Goal: Task Accomplishment & Management: Manage account settings

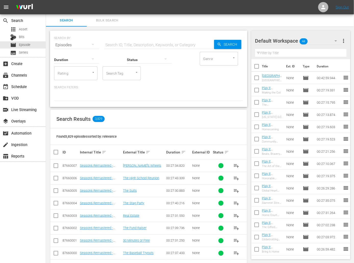
click at [95, 107] on div "SEARCH BY Search By Episodes Search ID, Title, Description, Keywords, or Catego…" at bounding box center [148, 229] width 205 height 405
drag, startPoint x: 133, startPoint y: 121, endPoint x: 72, endPoint y: 105, distance: 62.9
click at [72, 105] on div "SEARCH BY Search By Episodes Search ID, Title, Description, Keywords, or Catego…" at bounding box center [148, 229] width 205 height 405
click at [172, 104] on div "SEARCH BY Search By Episodes Search ID, Title, Description, Keywords, or Catego…" at bounding box center [148, 69] width 197 height 76
click at [29, 88] on div "event_available Schedule" at bounding box center [23, 86] width 46 height 10
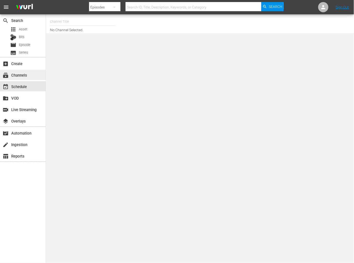
click at [36, 74] on div "subscriptions Channels" at bounding box center [23, 75] width 46 height 10
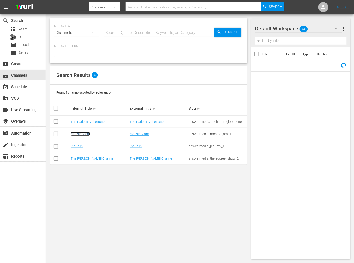
click at [80, 133] on link "Monster Jam" at bounding box center [80, 134] width 19 height 4
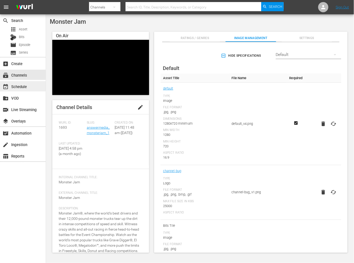
click at [24, 88] on div "event_available Schedule" at bounding box center [14, 85] width 29 height 5
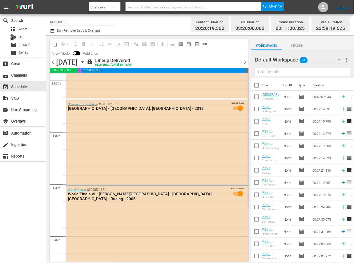
scroll to position [1296, 0]
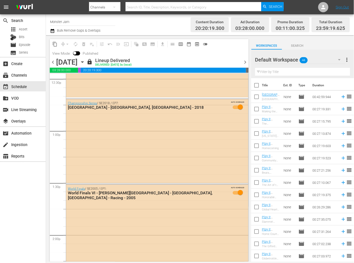
click at [244, 62] on span "chevron_right" at bounding box center [245, 62] width 6 height 6
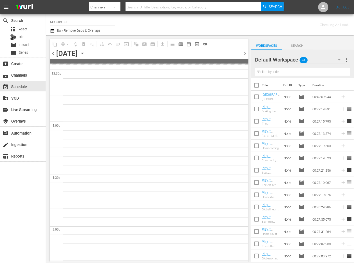
scroll to position [1374, 0]
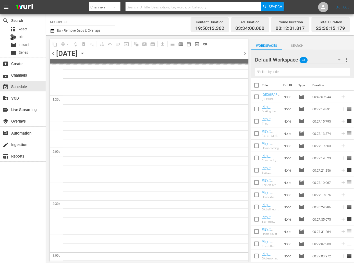
click at [244, 62] on span at bounding box center [149, 61] width 199 height 5
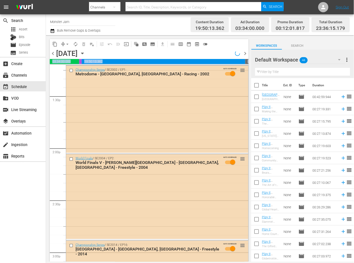
scroll to position [1305, 0]
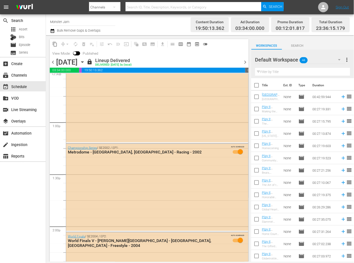
click at [245, 55] on div "content_copy compress arrow_drop_down autorenew_outlined delete_forever_outline…" at bounding box center [149, 48] width 199 height 19
click at [51, 31] on icon "button" at bounding box center [52, 31] width 5 height 6
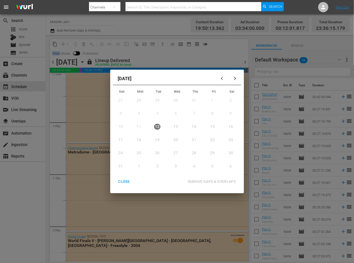
click at [233, 79] on div "button" at bounding box center [235, 79] width 6 height 4
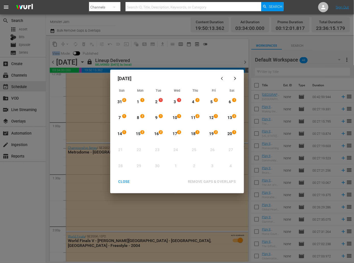
click at [223, 79] on icon "button" at bounding box center [223, 79] width 4 height 4
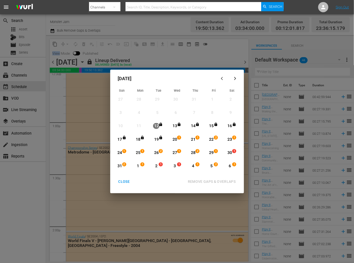
click at [157, 139] on div "19" at bounding box center [156, 140] width 6 height 6
click at [122, 180] on div "CLOSE" at bounding box center [124, 181] width 20 height 6
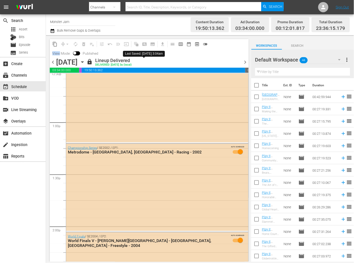
click at [93, 61] on span "lock" at bounding box center [90, 62] width 6 height 6
click at [85, 61] on icon "button" at bounding box center [83, 62] width 6 height 6
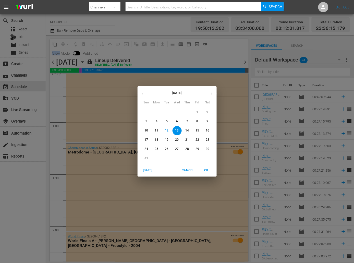
click at [144, 139] on span "17" at bounding box center [146, 140] width 9 height 4
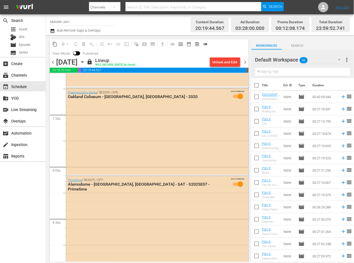
scroll to position [2002, 0]
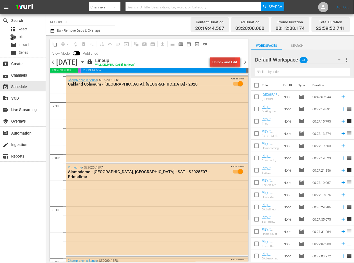
click at [219, 63] on div "Unlock and Edit" at bounding box center [225, 61] width 25 height 9
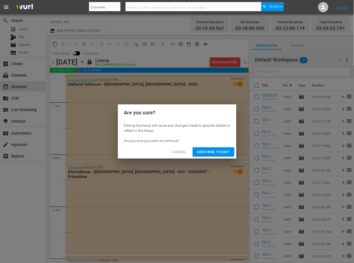
click at [219, 150] on span "Continue to Edit" at bounding box center [213, 152] width 33 height 6
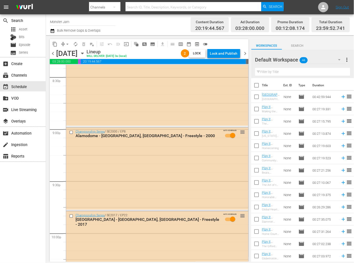
scroll to position [2124, 0]
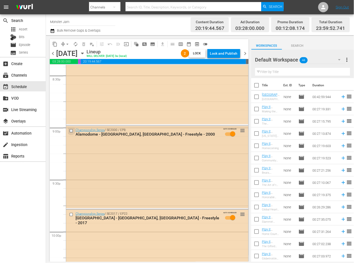
click at [72, 132] on input "checkbox" at bounding box center [71, 130] width 5 height 4
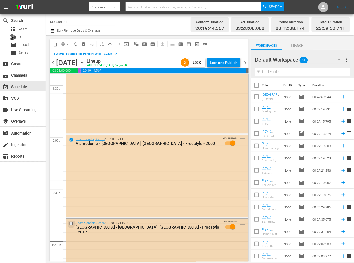
click at [71, 223] on input "checkbox" at bounding box center [71, 223] width 5 height 4
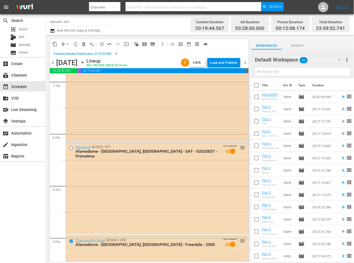
scroll to position [1990, 0]
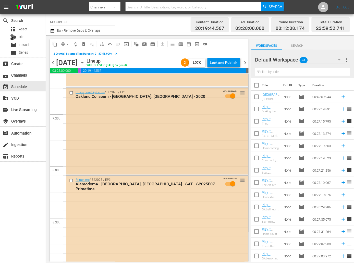
click at [71, 92] on input "checkbox" at bounding box center [71, 93] width 5 height 4
click at [84, 43] on span "delete_forever_outlined" at bounding box center [83, 44] width 5 height 5
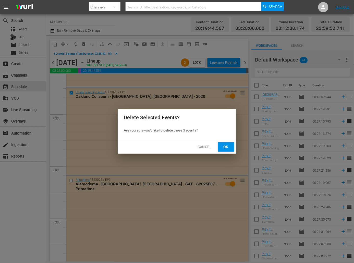
click at [226, 145] on span "Ok" at bounding box center [226, 147] width 8 height 6
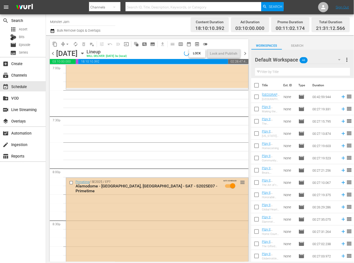
scroll to position [1971, 0]
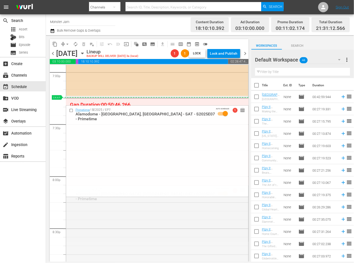
drag, startPoint x: 242, startPoint y: 189, endPoint x: 241, endPoint y: 97, distance: 91.1
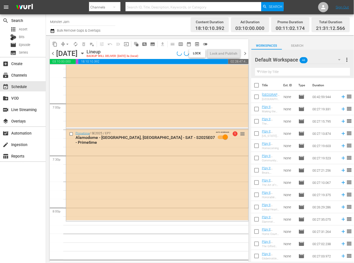
scroll to position [1939, 0]
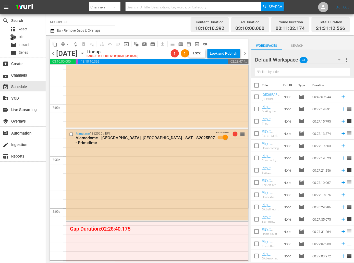
click at [164, 175] on div "Primetime / SE2025 / EP7: Alamodome - San Antonio, TX - SAT - S2025E07 - Primet…" at bounding box center [157, 174] width 182 height 91
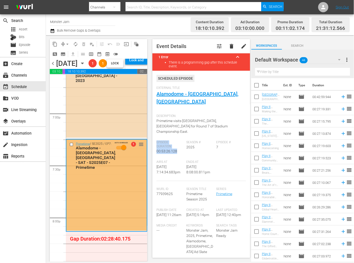
drag, startPoint x: 178, startPoint y: 140, endPoint x: 157, endPoint y: 129, distance: 23.6
click at [157, 140] on div "Episode Duration 00:53:26.128" at bounding box center [171, 150] width 30 height 20
click at [161, 140] on span "Episode Duration" at bounding box center [169, 144] width 27 height 8
drag, startPoint x: 181, startPoint y: 141, endPoint x: 156, endPoint y: 127, distance: 28.7
click at [156, 127] on div "Event Details tune delete edit 1 Error keyboard_arrow_up There is a programming…" at bounding box center [200, 148] width 97 height 219
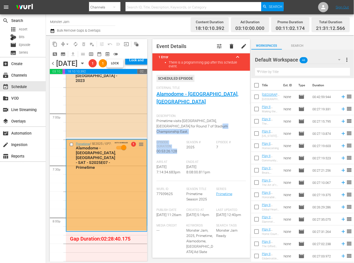
click at [171, 149] on span "00:53:26.128" at bounding box center [166, 151] width 21 height 4
drag, startPoint x: 173, startPoint y: 136, endPoint x: 161, endPoint y: 127, distance: 15.5
click at [161, 127] on div "Scheduled Episode External Title Alamodome - San Antonio, TX Description: Prime…" at bounding box center [200, 175] width 89 height 201
click at [164, 149] on span "00:53:26.128" at bounding box center [166, 151] width 21 height 4
drag, startPoint x: 177, startPoint y: 139, endPoint x: 157, endPoint y: 131, distance: 22.0
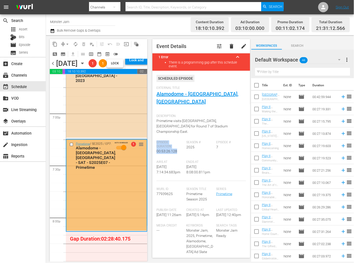
click at [157, 140] on div "Episode Duration 00:53:26.128" at bounding box center [171, 150] width 30 height 20
click at [163, 140] on span "Episode Duration" at bounding box center [169, 144] width 27 height 8
drag, startPoint x: 173, startPoint y: 138, endPoint x: 155, endPoint y: 132, distance: 18.4
click at [155, 129] on div "Event Details tune delete edit 1 Error keyboard_arrow_up There is a programming…" at bounding box center [200, 148] width 97 height 219
click at [122, 133] on div "Championship Series / SE2023 / EP13: US Bank Stadium - Minneapolis, MN - 2023 A…" at bounding box center [106, 95] width 81 height 83
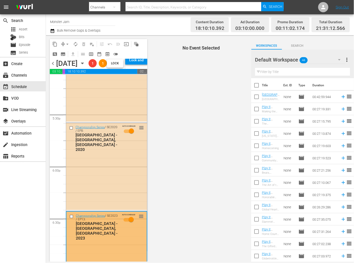
scroll to position [1781, 0]
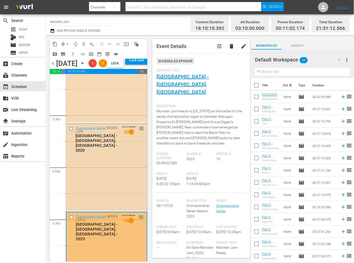
click at [88, 164] on div "Championship Series / SE2020 / EP8: TIAA Bank Field - Jacksonville, FL - 2020 A…" at bounding box center [106, 167] width 81 height 87
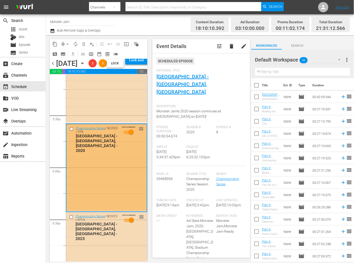
click at [71, 131] on input "checkbox" at bounding box center [71, 129] width 5 height 4
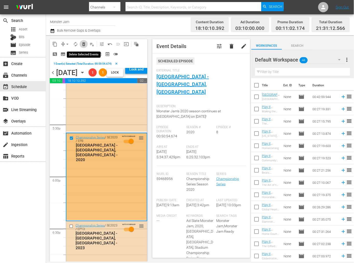
click at [83, 43] on span "delete_forever_outlined" at bounding box center [83, 44] width 5 height 5
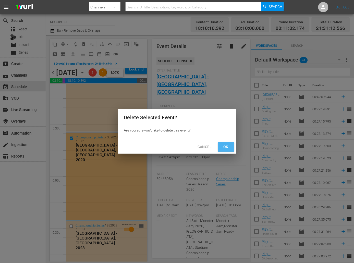
click at [224, 145] on span "Ok" at bounding box center [226, 147] width 8 height 6
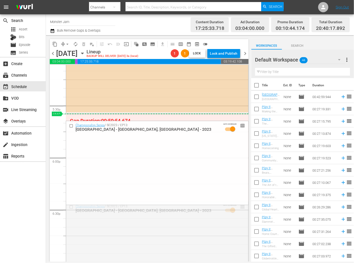
drag, startPoint x: 243, startPoint y: 206, endPoint x: 235, endPoint y: 116, distance: 90.7
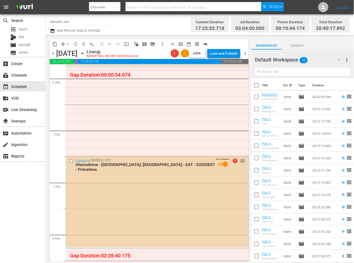
scroll to position [1912, 0]
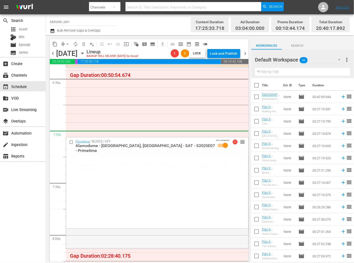
drag, startPoint x: 243, startPoint y: 159, endPoint x: 240, endPoint y: 137, distance: 22.5
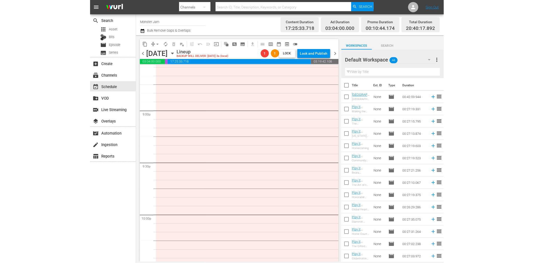
scroll to position [2142, 0]
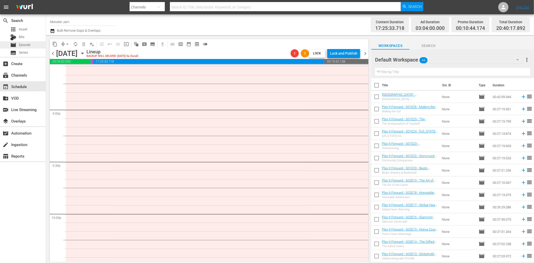
click at [30, 43] on span "Episode" at bounding box center [24, 44] width 11 height 5
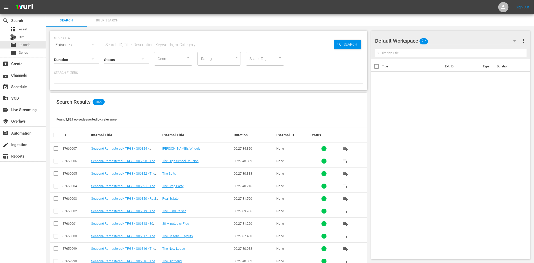
click at [125, 43] on input "text" at bounding box center [219, 45] width 230 height 12
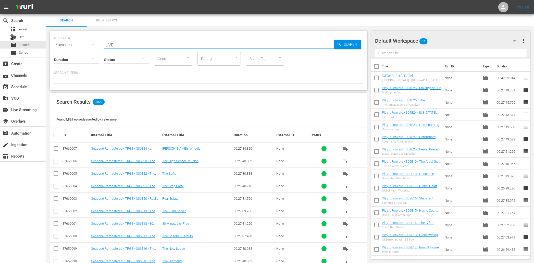
type input "LIVE"
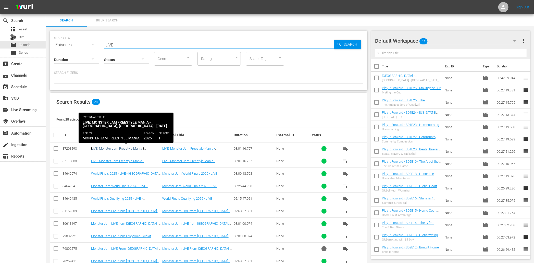
click at [131, 148] on link "LIVE: Monster Jam Freestyle Mania - [GEOGRAPHIC_DATA], [GEOGRAPHIC_DATA] - [DAT…" at bounding box center [123, 151] width 65 height 11
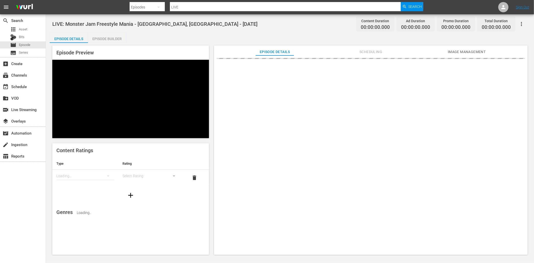
click at [354, 26] on icon "button" at bounding box center [522, 24] width 6 height 6
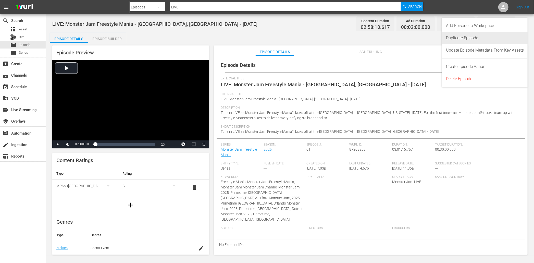
click at [354, 38] on div "Duplicate Episode" at bounding box center [485, 38] width 78 height 12
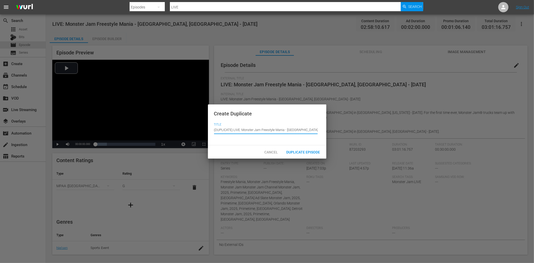
drag, startPoint x: 234, startPoint y: 129, endPoint x: 212, endPoint y: 129, distance: 22.2
click at [212, 129] on div "Create Duplicate Title Episode Title (DUPLICATE) LIVE: Monster Jam Freestyle Ma…" at bounding box center [267, 124] width 118 height 41
click at [279, 131] on input "LIVE: Monster Jam Freestyle Mania - [GEOGRAPHIC_DATA], [GEOGRAPHIC_DATA] - [DAT…" at bounding box center [266, 130] width 104 height 12
click at [292, 130] on input "LIVE: Monster Jam Freestyle Mania - Fresno, CA - 8/10/2025" at bounding box center [266, 130] width 104 height 12
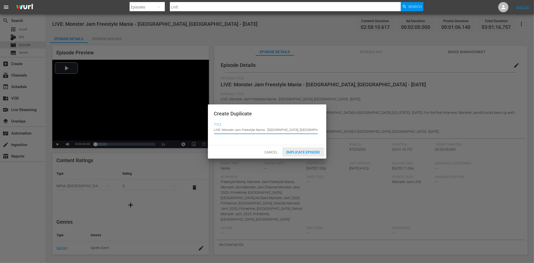
type input "LIVE: Monster Jam Freestyle Mania - [GEOGRAPHIC_DATA], [GEOGRAPHIC_DATA] - [DAT…"
click at [300, 151] on span "Duplicate Episode" at bounding box center [303, 152] width 42 height 4
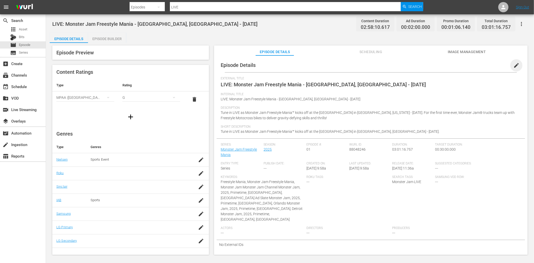
click at [354, 64] on span "edit" at bounding box center [516, 65] width 6 height 6
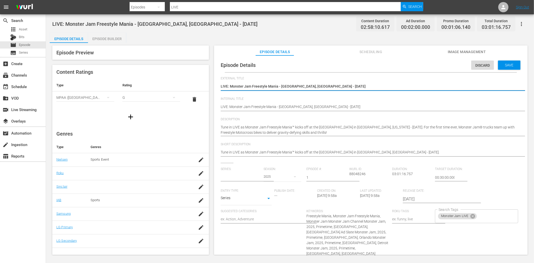
type input "Monster Jam Freestyle Mania"
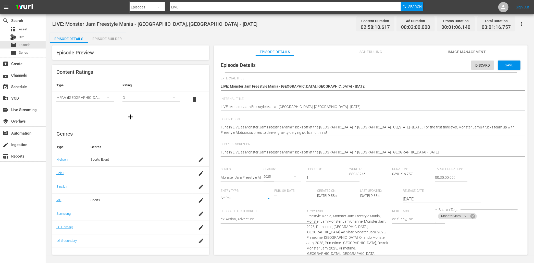
click at [293, 107] on textarea "LIVE: Monster Jam Freestyle Mania - [GEOGRAPHIC_DATA], [GEOGRAPHIC_DATA] - [DAT…" at bounding box center [370, 107] width 298 height 6
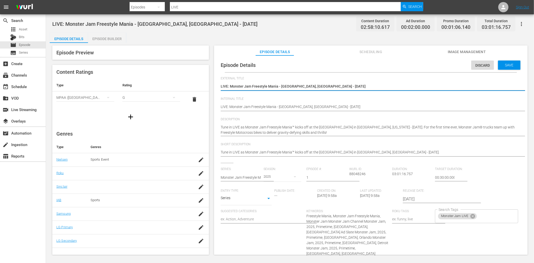
drag, startPoint x: 314, startPoint y: 86, endPoint x: 217, endPoint y: 87, distance: 97.0
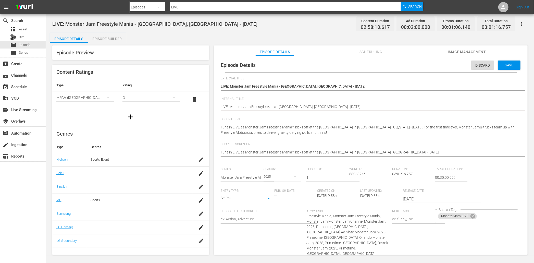
click at [243, 107] on textarea "LIVE: Monster Jam Freestyle Mania - [GEOGRAPHIC_DATA], [GEOGRAPHIC_DATA] - [DAT…" at bounding box center [370, 107] width 298 height 6
paste textarea "Fresno, CA - 8/17"
type textarea "LIVE: Monster Jam Freestyle Mania - [GEOGRAPHIC_DATA], [GEOGRAPHIC_DATA] - [DAT…"
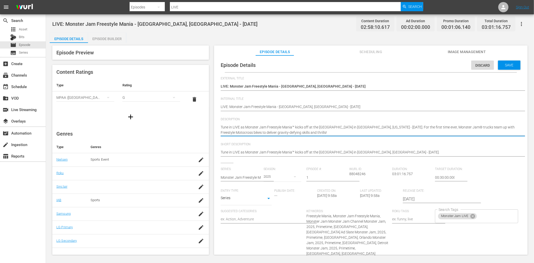
drag, startPoint x: 319, startPoint y: 127, endPoint x: 332, endPoint y: 126, distance: 12.5
type textarea "Tune in LIVE as Monster Jam Freestyle Mania™ kicks off at the S Center in Sacra…"
type textarea "Tune in LIVE as Monster Jam Freestyle Mania™ kicks off at the Sa Center in Sacr…"
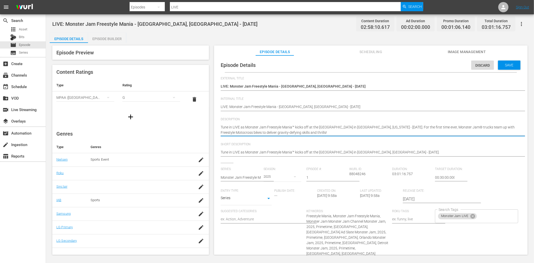
type textarea "Tune in LIVE as Monster Jam Freestyle Mania™ kicks off at the Sav Center in Sac…"
type textarea "Tune in LIVE as Monster Jam Freestyle Mania™ kicks off at the Save Center in Sa…"
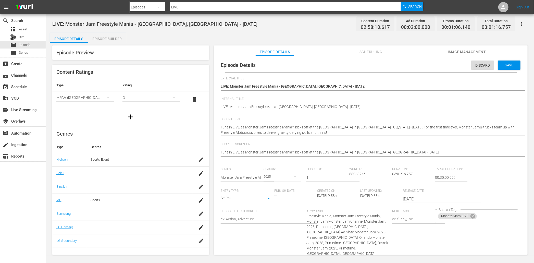
type textarea "Tune in LIVE as Monster Jam Freestyle Mania™ kicks off at the Save Center in Sa…"
type textarea "Tune in LIVE as Monster Jam Freestyle Mania™ kicks off at the Save M Center in …"
type textarea "Tune in LIVE as Monster Jam Freestyle Mania™ kicks off at the Save Ma Center in…"
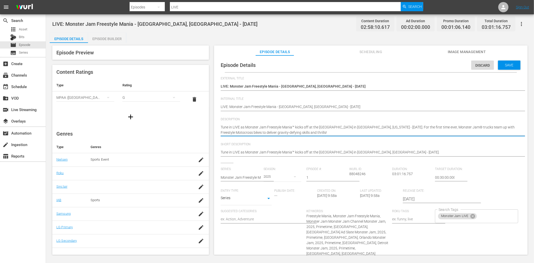
type textarea "Tune in LIVE as Monster Jam Freestyle Mania™ kicks off at the Save Mat Center i…"
type textarea "Tune in LIVE as Monster Jam Freestyle Mania™ kicks off at the Save Ma Center in…"
type textarea "Tune in LIVE as Monster Jam Freestyle Mania™ kicks off at the Save Mar Center i…"
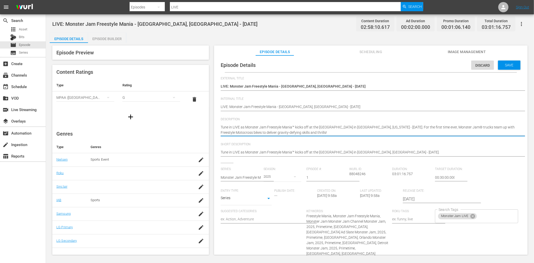
type textarea "Tune in LIVE as Monster Jam Freestyle Mania™ kicks off at the Save Mar Center i…"
type textarea "Tune in LIVE as Monster Jam Freestyle Mania™ kicks off at the Save Mart Center …"
click at [354, 126] on textarea "Tune in LIVE as Monster Jam Freestyle Mania™ kicks off at the Golden1 Center in…" at bounding box center [370, 130] width 298 height 11
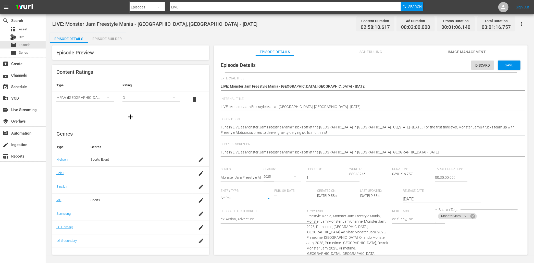
type textarea "Tune in LIVE as Monster Jam Freestyle Mania™ kicks off at the Save Mart Center …"
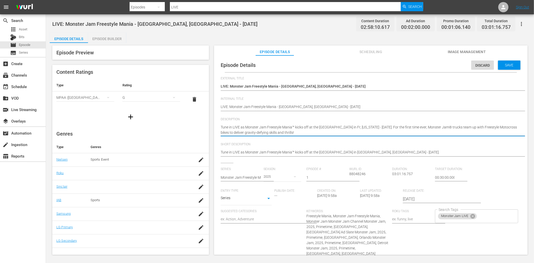
type textarea "Tune in LIVE as Monster Jam Freestyle Mania™ kicks off at the Save Mart Center …"
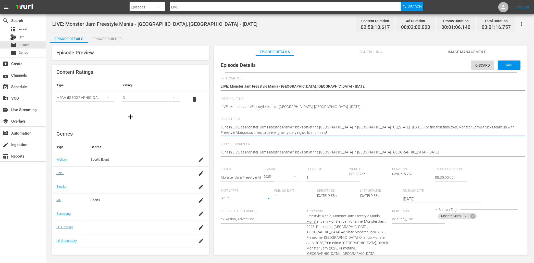
type textarea "Tune in LIVE as Monster Jam Freestyle Mania™ kicks off at the Save Mart Center …"
click at [354, 126] on textarea "Tune in LIVE as Monster Jam Freestyle Mania™ kicks off at the Golden1 Center in…" at bounding box center [370, 130] width 298 height 11
type textarea "Tune in LIVE as Monster Jam Freestyle Mania™ kicks off at the Save Mart Center …"
drag, startPoint x: 221, startPoint y: 127, endPoint x: 398, endPoint y: 125, distance: 176.6
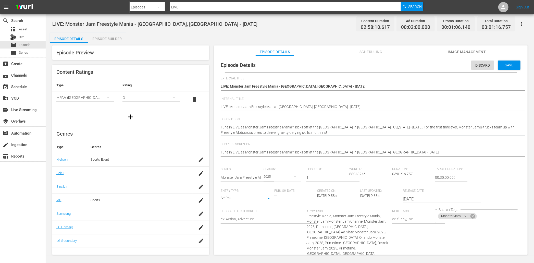
click at [354, 125] on textarea "Tune in LIVE as Monster Jam Freestyle Mania™ kicks off at the Golden1 Center in…" at bounding box center [370, 130] width 298 height 11
type textarea "Tune in LIVE as Monster Jam Freestyle Mania™ kicks off at the Save Mart Center …"
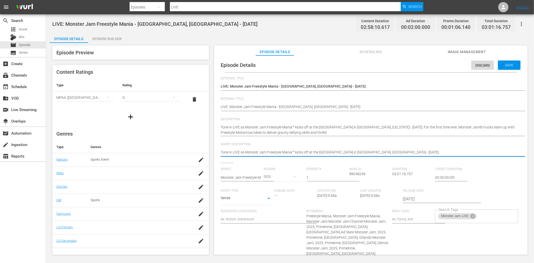
click at [312, 150] on textarea "Tune in LIVE as Monster Jam Freestyle Mania™ kicks off at the Golden1 Center in…" at bounding box center [370, 153] width 298 height 6
paste textarea "Save Mart Center in Fresno, California - 8/17"
type textarea "Tune in LIVE as Monster Jam Freestyle Mania™ kicks off at the Save Mart Center …"
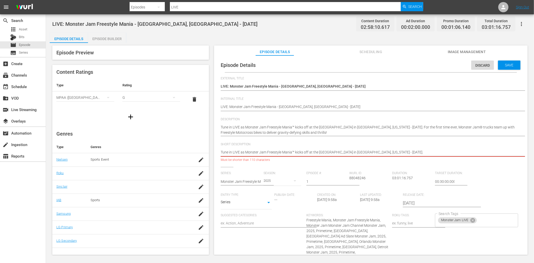
click at [294, 152] on textarea "Tune in LIVE as Monster Jam Freestyle Mania™ kicks off at the Golden1 Center in…" at bounding box center [370, 153] width 298 height 6
type textarea "Tune in LIVE as Monster Jam Freestyle Mania kicks off at the Save Mart Center i…"
drag, startPoint x: 293, startPoint y: 152, endPoint x: 308, endPoint y: 152, distance: 15.1
click at [308, 152] on textarea "Tune in LIVE as Monster Jam Freestyle Mania™ kicks off at the Golden1 Center in…" at bounding box center [370, 153] width 298 height 6
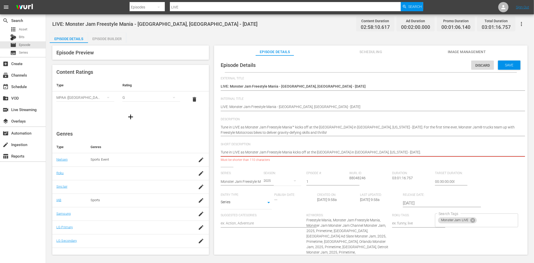
type textarea "Tune in LIVE as Monster Jam Freestyle Mania at the Save Mart Center in Fresno, …"
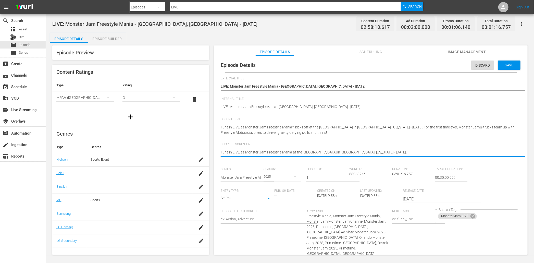
click at [242, 152] on textarea "Tune in LIVE as Monster Jam Freestyle Mania™ kicks off at the Golden1 Center in…" at bounding box center [370, 153] width 298 height 6
type textarea "Tune in LIVE Monster Jam Freestyle Mania at the Save Mart Center in Fresno, Cal…"
type textarea "Tune in LIVE! Monster Jam Freestyle Mania at the Save Mart Center in Fresno, Ca…"
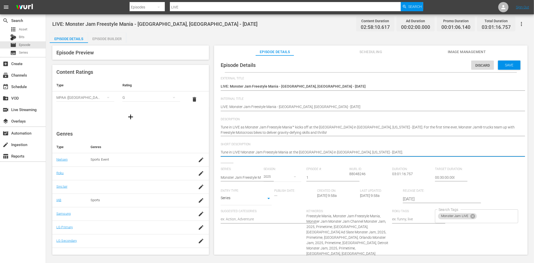
type textarea "Tune in LIVE! Monster Jam Freestyle Mania at the Save Mart Center in Fresno, Ca…"
click at [354, 198] on input "2025-07-25" at bounding box center [435, 199] width 65 height 12
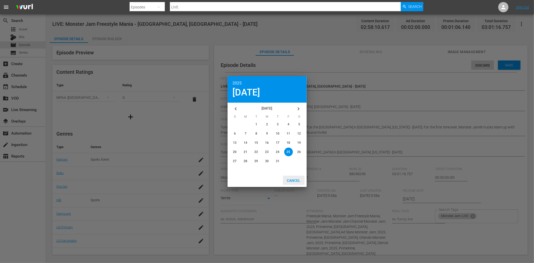
click at [300, 181] on span "Cancel" at bounding box center [294, 180] width 22 height 4
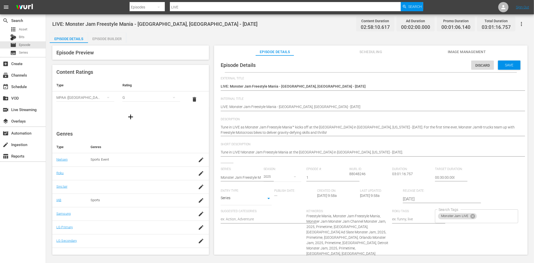
click at [321, 225] on span "Freestyle Mania, Monster Jam Freestyle Mania, Monster Jam Monster Jam Channel M…" at bounding box center [347, 235] width 82 height 42
click at [328, 217] on span "Freestyle Mania, Monster Jam Freestyle Mania, Monster Jam Monster Jam Channel M…" at bounding box center [347, 235] width 82 height 42
click at [331, 223] on div "Keywords: Freestyle Mania, Monster Jam Freestyle Mania, Monster Jam Monster Jam…" at bounding box center [349, 234] width 86 height 51
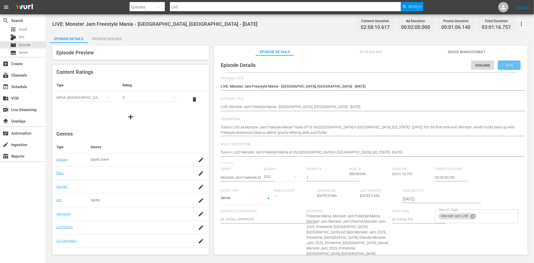
click at [354, 67] on span "Save" at bounding box center [509, 65] width 17 height 4
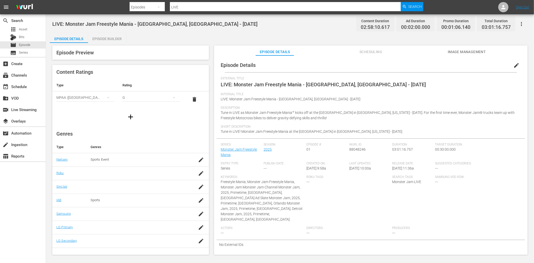
click at [354, 52] on span "Image Management" at bounding box center [467, 52] width 38 height 6
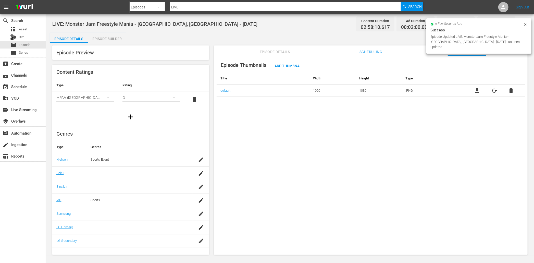
click at [288, 28] on div "LIVE: Monster Jam Freestyle Mania - Fresno, CA - 8/17/2025 Content Duration 02:…" at bounding box center [289, 23] width 475 height 11
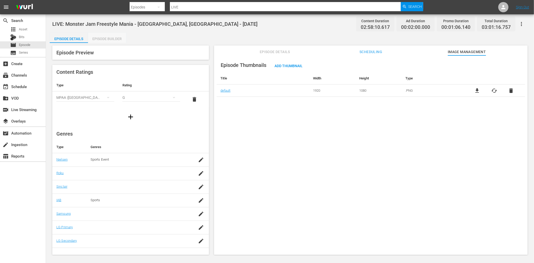
click at [104, 40] on div "Episode Builder" at bounding box center [107, 39] width 38 height 12
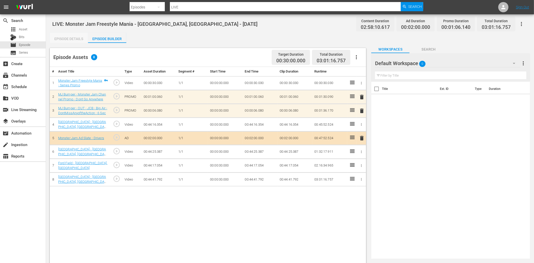
click at [80, 40] on div "Episode Details" at bounding box center [69, 39] width 38 height 12
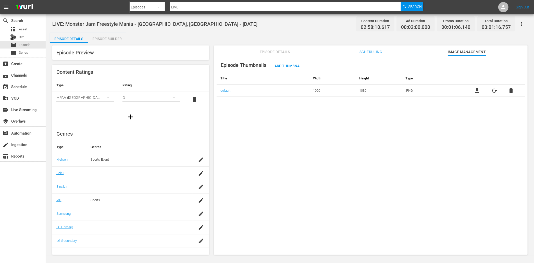
click at [165, 23] on span "LIVE: Monster Jam Freestyle Mania - [GEOGRAPHIC_DATA], [GEOGRAPHIC_DATA] - [DAT…" at bounding box center [154, 24] width 205 height 6
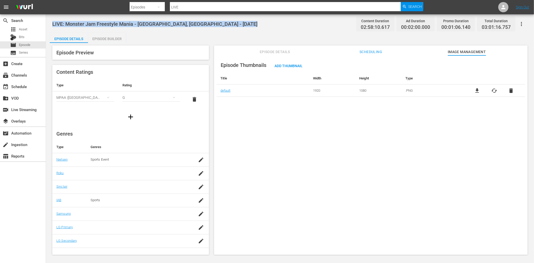
click at [165, 23] on span "LIVE: Monster Jam Freestyle Mania - [GEOGRAPHIC_DATA], [GEOGRAPHIC_DATA] - [DAT…" at bounding box center [154, 24] width 205 height 6
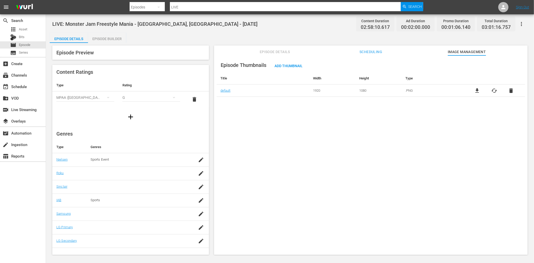
click at [273, 39] on div "Episode Details Episode Builder Episode Preview Content Ratings Type Rating Sel…" at bounding box center [290, 146] width 481 height 226
click at [298, 26] on div "LIVE: Monster Jam Freestyle Mania - Fresno, CA - 8/17/2025 Content Duration 02:…" at bounding box center [289, 23] width 475 height 11
click at [105, 40] on div "Episode Builder" at bounding box center [107, 39] width 38 height 12
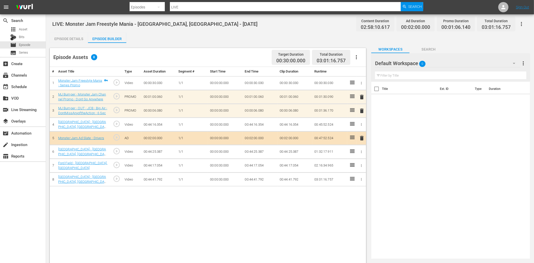
click at [74, 40] on div "Episode Details" at bounding box center [69, 39] width 38 height 12
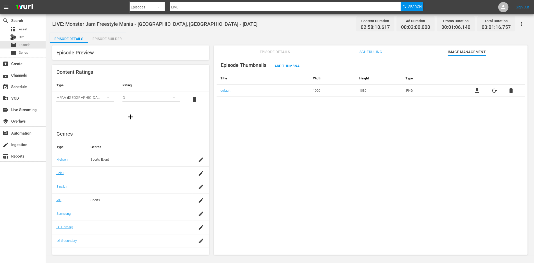
click at [288, 54] on span "Episode Details" at bounding box center [275, 52] width 38 height 6
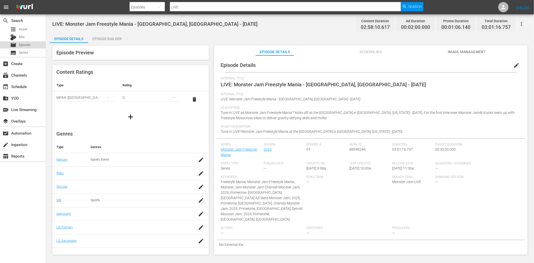
click at [26, 42] on div "movie Episode" at bounding box center [20, 44] width 20 height 7
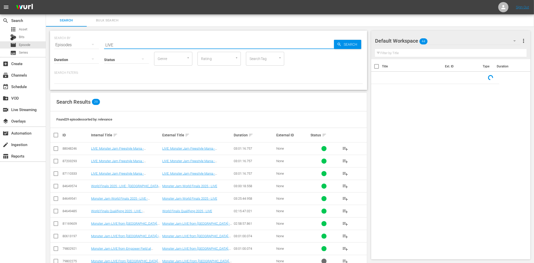
click at [155, 46] on input "LIVE" at bounding box center [219, 45] width 230 height 12
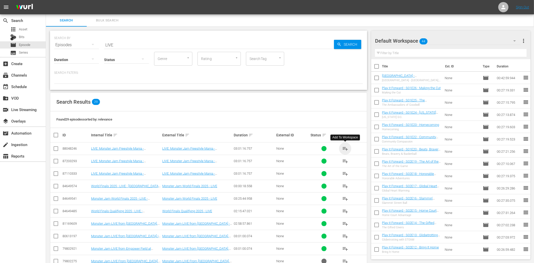
click at [342, 147] on span "playlist_add" at bounding box center [345, 148] width 6 height 6
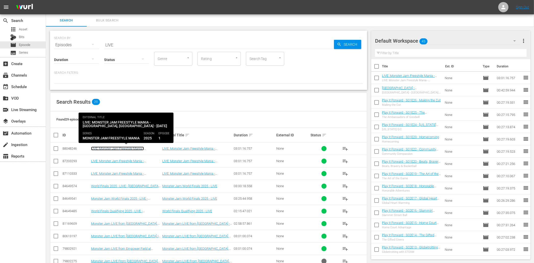
click at [144, 148] on link "LIVE: Monster Jam Freestyle Mania - [GEOGRAPHIC_DATA], [GEOGRAPHIC_DATA] - [DAT…" at bounding box center [123, 151] width 65 height 11
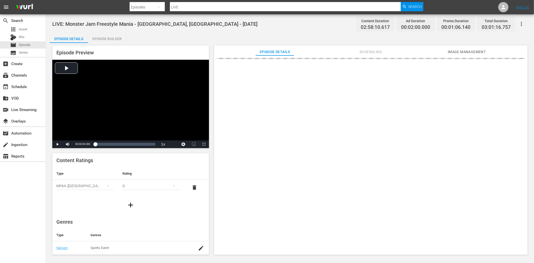
click at [354, 24] on icon "button" at bounding box center [522, 24] width 6 height 6
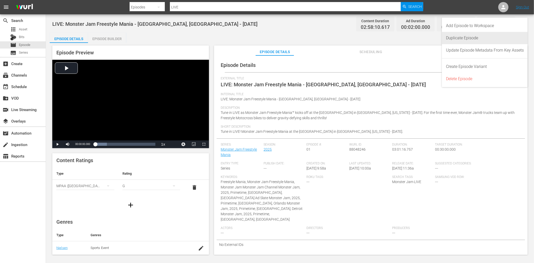
click at [354, 39] on div "Duplicate Episode" at bounding box center [485, 38] width 78 height 12
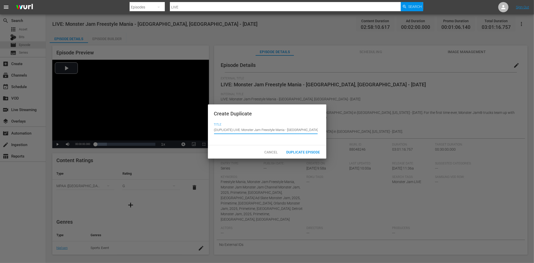
drag, startPoint x: 234, startPoint y: 130, endPoint x: 198, endPoint y: 126, distance: 35.9
click at [198, 126] on div "Create Duplicate Title Episode Title (DUPLICATE) LIVE: Monster Jam Freestyle Ma…" at bounding box center [267, 131] width 534 height 263
click at [226, 130] on input "(DUPLICATE) LIVE: Monster Jam Freestyle Mania - Fresno, CA - 8/17/2025" at bounding box center [266, 130] width 104 height 12
drag, startPoint x: 234, startPoint y: 129, endPoint x: 211, endPoint y: 130, distance: 23.5
click at [211, 130] on div "Create Duplicate Title Episode Title (DUPLICATE) LIVE: Monster Jam Freestyle Ma…" at bounding box center [267, 124] width 118 height 41
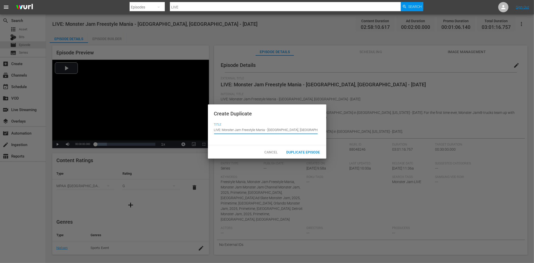
click at [274, 130] on input "LIVE: Monster Jam Freestyle Mania - [GEOGRAPHIC_DATA], [GEOGRAPHIC_DATA] - [DAT…" at bounding box center [266, 130] width 104 height 12
drag, startPoint x: 301, startPoint y: 129, endPoint x: 297, endPoint y: 129, distance: 3.8
click at [297, 129] on input "LIVE: Monster Jam Freestyle Mania - Los Angeles, CA - 8/17/2025" at bounding box center [266, 130] width 104 height 12
type input "LIVE: Monster Jam Freestyle Mania - [GEOGRAPHIC_DATA], [GEOGRAPHIC_DATA] - [DAT…"
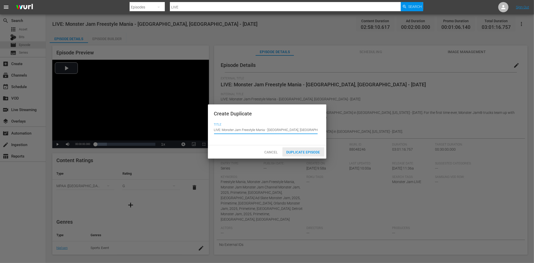
click at [305, 152] on span "Duplicate Episode" at bounding box center [303, 152] width 42 height 4
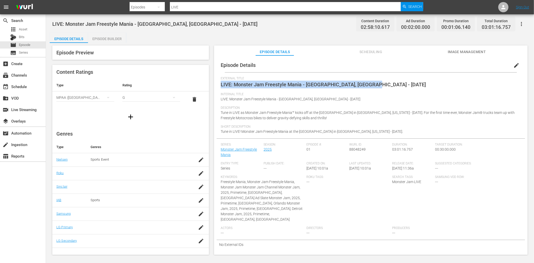
copy span "LIVE: Monster Jam Freestyle Mania - [GEOGRAPHIC_DATA], [GEOGRAPHIC_DATA] - [DAT…"
drag, startPoint x: 380, startPoint y: 85, endPoint x: 221, endPoint y: 84, distance: 159.2
click at [221, 84] on div "External Title LIVE: Monster Jam Freestyle Mania - Los Angeles, CA - 8/23/2025" at bounding box center [371, 85] width 300 height 16
click at [354, 64] on button "edit" at bounding box center [516, 65] width 12 height 12
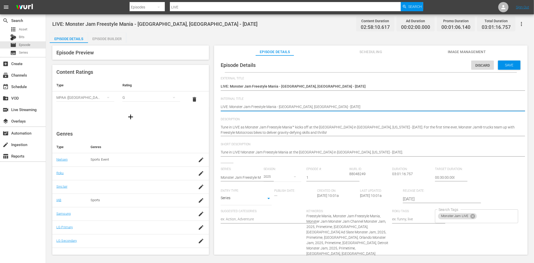
drag, startPoint x: 319, startPoint y: 106, endPoint x: 218, endPoint y: 104, distance: 101.6
paste textarea "Los Angeles, CA - 8/23"
type textarea "LIVE: Monster Jam Freestyle Mania - [GEOGRAPHIC_DATA], [GEOGRAPHIC_DATA] - [DAT…"
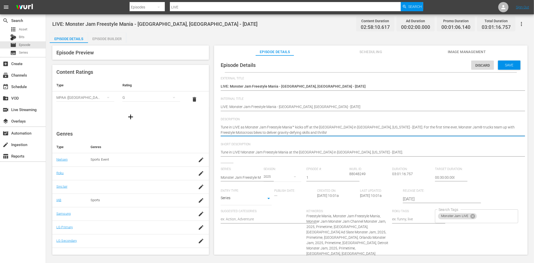
drag, startPoint x: 319, startPoint y: 126, endPoint x: 346, endPoint y: 126, distance: 26.3
type textarea "Tune in LIVE as Monster Jam Freestyle Mania™ kicks off at the C in Fresno, Cali…"
type textarea "Tune in LIVE as Monster Jam Freestyle Mania™ kicks off at the Cr in Fresno, Cal…"
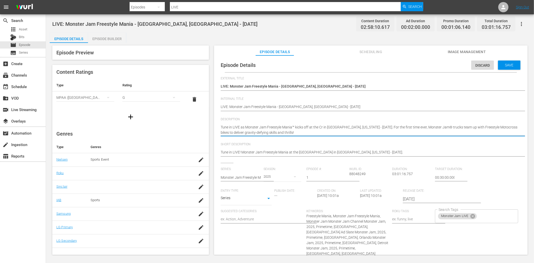
type textarea "Tune in LIVE as Monster Jam Freestyle Mania™ kicks off at the Cry in Fresno, Ca…"
type textarea "Tune in LIVE as Monster Jam Freestyle Mania™ kicks off at the Cryp in Fresno, C…"
type textarea "Tune in LIVE as Monster Jam Freestyle Mania™ kicks off at the Crypt in Fresno, …"
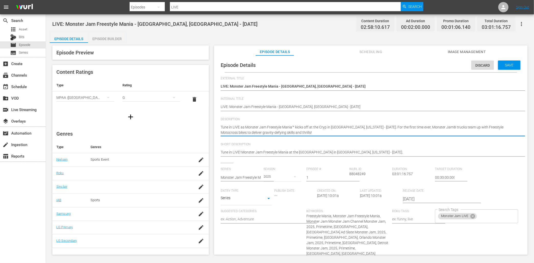
type textarea "Tune in LIVE as Monster Jam Freestyle Mania™ kicks off at the Crypt in Fresno, …"
type textarea "Tune in LIVE as Monster Jam Freestyle Mania™ kicks off at the Crypto in Fresno,…"
type textarea "Tune in LIVE as Monster Jam Freestyle Mania™ kicks off at the Crypto. in Fresno…"
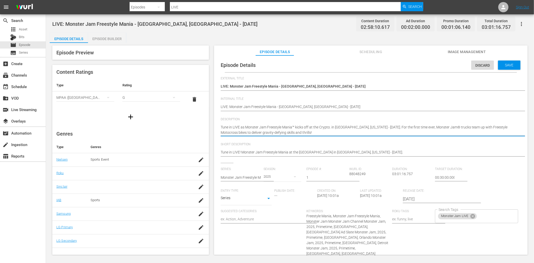
type textarea "Tune in LIVE as Monster Jam Freestyle Mania™ kicks off at the Crypto.c in Fresn…"
type textarea "Tune in LIVE as Monster Jam Freestyle Mania™ kicks off at the Crypto.co in Fres…"
type textarea "Tune in LIVE as Monster Jam Freestyle Mania™ kicks off at the Crypto.com in Fre…"
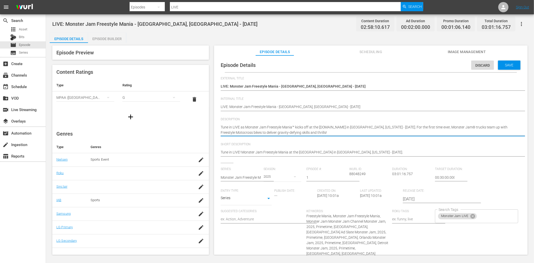
type textarea "Tune in LIVE as Monster Jam Freestyle Mania™ kicks off at the Crypto.com in Fre…"
type textarea "Tune in LIVE as Monster Jam Freestyle Mania™ kicks off at the Crypto.com A in F…"
type textarea "Tune in LIVE as Monster Jam Freestyle Mania™ kicks off at the Crypto.com Ar in …"
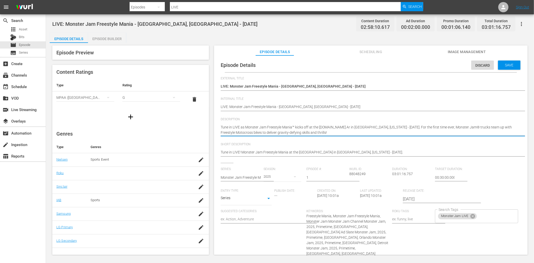
type textarea "Tune in LIVE as Monster Jam Freestyle Mania™ kicks off at the Crypto.com Are in…"
type textarea "Tune in LIVE as Monster Jam Freestyle Mania™ kicks off at the Crypto.com Aren i…"
type textarea "Tune in LIVE as Monster Jam Freestyle Mania™ kicks off at the Crypto.com Arena …"
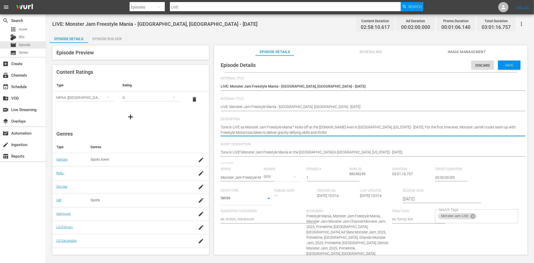
type textarea "Tune in LIVE as Monster Jam Freestyle Mania™ kicks off at the Crypto.com Arena …"
click at [354, 127] on textarea "Tune in LIVE as Monster Jam Freestyle Mania™ kicks off at the Save Mart Center …" at bounding box center [370, 130] width 298 height 11
type textarea "Tune in LIVE as Monster Jam Freestyle Mania™ kicks off at the Crypto.com Arena …"
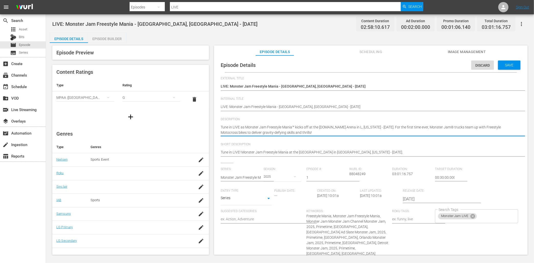
type textarea "Tune in LIVE as Monster Jam Freestyle Mania™ kicks off at the Crypto.com Arena …"
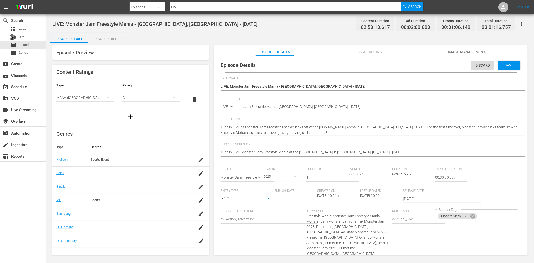
type textarea "Tune in LIVE as Monster Jam Freestyle Mania™ kicks off at the Crypto.com Arena …"
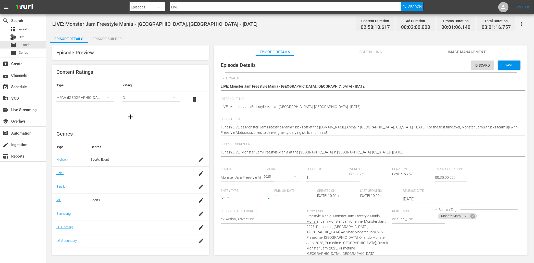
type textarea "Tune in LIVE as Monster Jam Freestyle Mania™ kicks off at the Crypto.com Arena …"
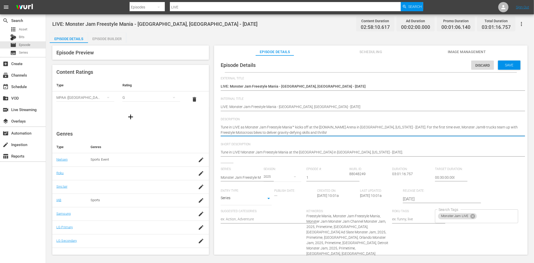
type textarea "Tune in LIVE as Monster Jam Freestyle Mania™ kicks off at the Crypto.com Arena …"
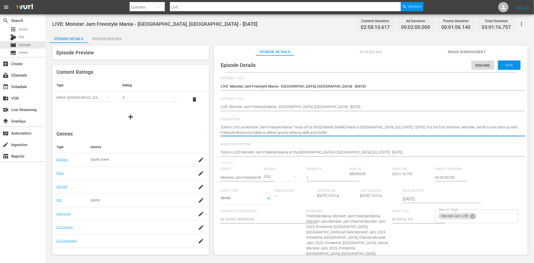
click at [354, 127] on textarea "Tune in LIVE as Monster Jam Freestyle Mania™ kicks off at the Save Mart Center …" at bounding box center [370, 130] width 298 height 11
drag, startPoint x: 397, startPoint y: 126, endPoint x: 394, endPoint y: 127, distance: 2.6
click at [354, 127] on textarea "Tune in LIVE as Monster Jam Freestyle Mania™ kicks off at the Save Mart Center …" at bounding box center [370, 130] width 298 height 11
type textarea "Tune in LIVE as Monster Jam Freestyle Mania™ kicks off at the Crypto.com Arena …"
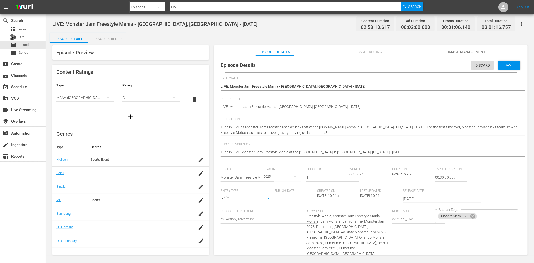
type textarea "Tune in LIVE as Monster Jam Freestyle Mania™ kicks off at the Crypto.com Arena …"
drag, startPoint x: 309, startPoint y: 127, endPoint x: 372, endPoint y: 127, distance: 63.3
click at [354, 127] on textarea "Tune in LIVE as Monster Jam Freestyle Mania™ kicks off at the Save Mart Center …" at bounding box center [370, 130] width 298 height 11
click at [318, 127] on textarea "Tune in LIVE as Monster Jam Freestyle Mania™ kicks off at the Save Mart Center …" at bounding box center [370, 130] width 298 height 11
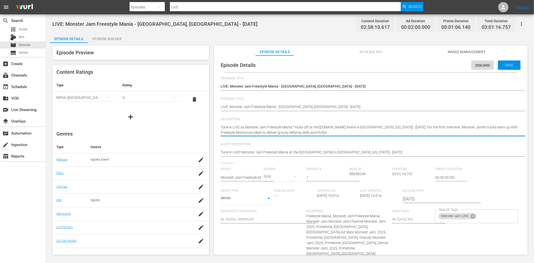
click at [318, 127] on textarea "Tune in LIVE as Monster Jam Freestyle Mania™ kicks off at the Save Mart Center …" at bounding box center [370, 130] width 298 height 11
click at [316, 127] on textarea "Tune in LIVE as Monster Jam Freestyle Mania™ kicks off at the Save Mart Center …" at bounding box center [370, 130] width 298 height 11
type textarea "Tune in LIVE as Monster Jam Freestyle Mania™ kicks off at Crypto.com Arena in L…"
drag, startPoint x: 402, startPoint y: 127, endPoint x: 221, endPoint y: 128, distance: 180.7
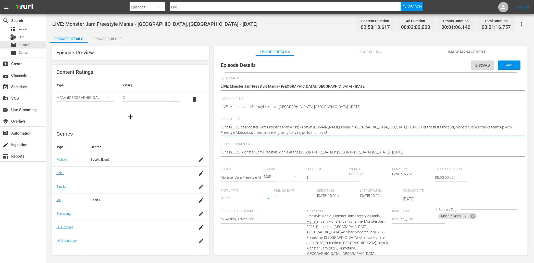
click at [221, 128] on textarea "Tune in LIVE as Monster Jam Freestyle Mania™ kicks off at the Save Mart Center …" at bounding box center [370, 130] width 298 height 11
type textarea "Tune in LIVE as Monster Jam Freestyle Mania™ kicks off at Crypto.com Arena in L…"
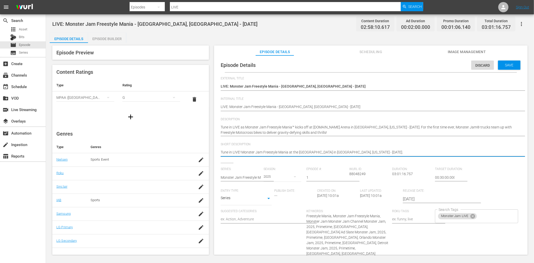
click at [296, 152] on textarea "Tune in LIVE! Monster Jam Freestyle Mania at the Save Mart Center in Fresno, Ca…" at bounding box center [370, 153] width 298 height 6
type textarea "Tune in LIVE! Monster Jam Freestyle Mania at Save Mart Center in Fresno, Califo…"
drag, startPoint x: 294, startPoint y: 151, endPoint x: 317, endPoint y: 151, distance: 23.7
click at [317, 151] on textarea "Tune in LIVE! Monster Jam Freestyle Mania at the Save Mart Center in Fresno, Ca…" at bounding box center [370, 153] width 298 height 6
type textarea "Tune in LIVE! Monster Jam Freestyle Mania at Save Mart Center in Fresno, Califo…"
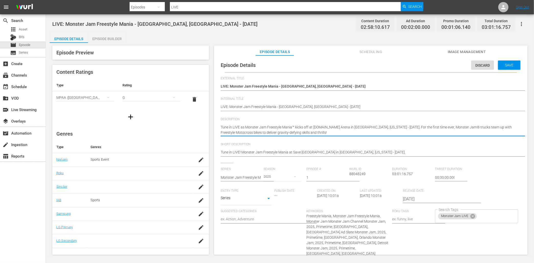
drag, startPoint x: 314, startPoint y: 127, endPoint x: 382, endPoint y: 127, distance: 68.1
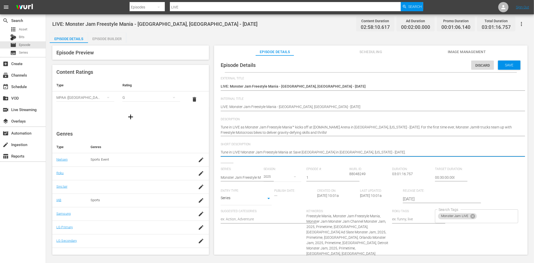
drag, startPoint x: 294, startPoint y: 152, endPoint x: 351, endPoint y: 152, distance: 57.7
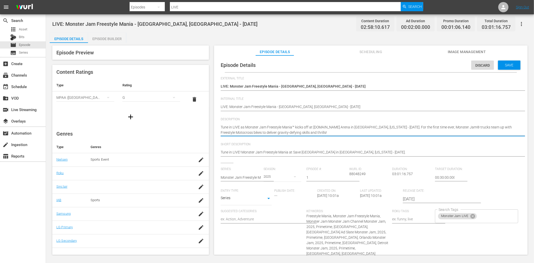
drag, startPoint x: 401, startPoint y: 126, endPoint x: 314, endPoint y: 127, distance: 87.8
click at [310, 128] on textarea "Tune in LIVE as Monster Jam Freestyle Mania™ kicks off at the Save Mart Center …" at bounding box center [370, 130] width 298 height 11
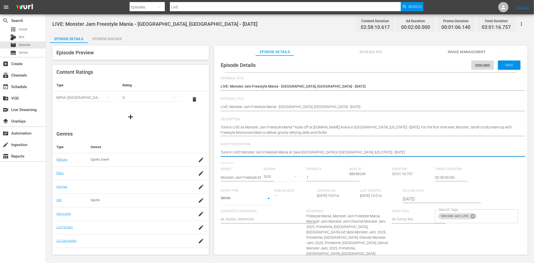
paste textarea "Crypto.com Arena in Los Angeles, California - 8/23/2025"
type textarea "Tune in LIVE! Monster Jam Freestyle Mania at Crypto.com Arena in Los Angeles, C…"
drag, startPoint x: 289, startPoint y: 152, endPoint x: 384, endPoint y: 151, distance: 94.7
type textarea "Tune in LIVE! Monster Jam Freestyle Mania at Crypto.com Arena in Los Angeles, C…"
click at [354, 198] on input "2025-07-25" at bounding box center [435, 199] width 65 height 12
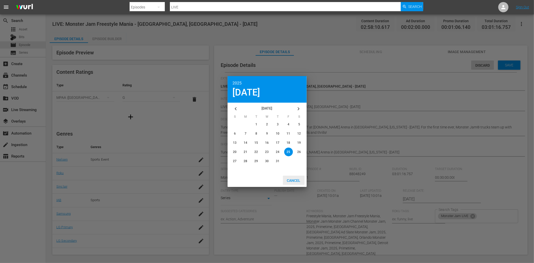
click at [294, 179] on span "Cancel" at bounding box center [294, 180] width 22 height 4
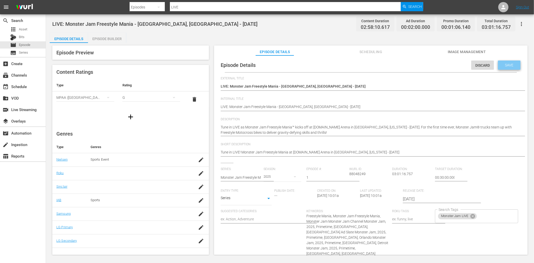
click at [354, 63] on span "Save" at bounding box center [509, 65] width 17 height 4
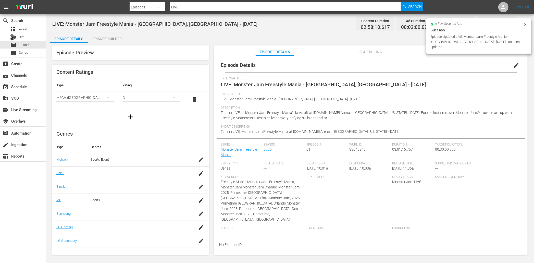
click at [354, 51] on span "Scheduling" at bounding box center [371, 52] width 38 height 6
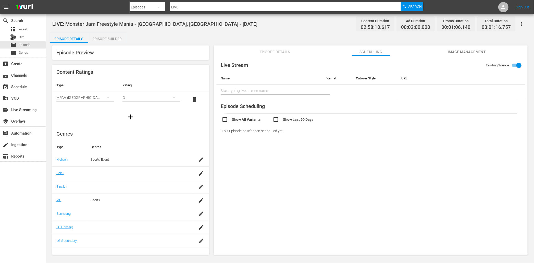
click at [265, 51] on span "Episode Details" at bounding box center [275, 52] width 38 height 6
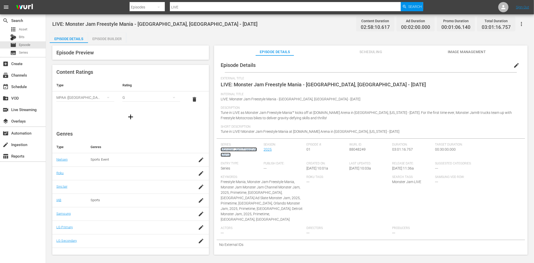
click at [248, 148] on link "Monster Jam Freestyle Mania" at bounding box center [239, 151] width 36 height 9
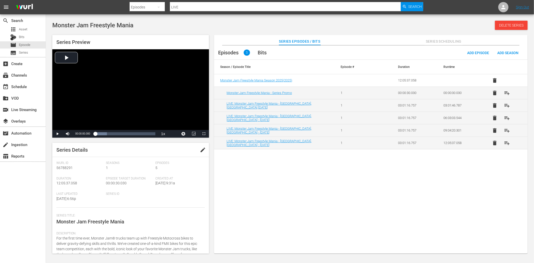
scroll to position [77, 0]
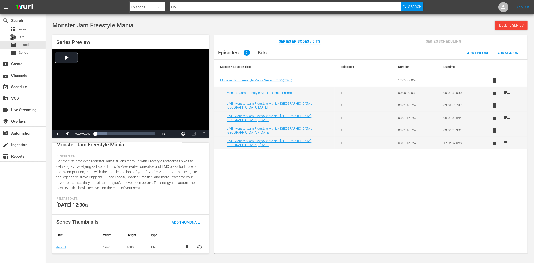
click at [348, 28] on div "Monster Jam Freestyle Mania Delete Series" at bounding box center [289, 25] width 475 height 9
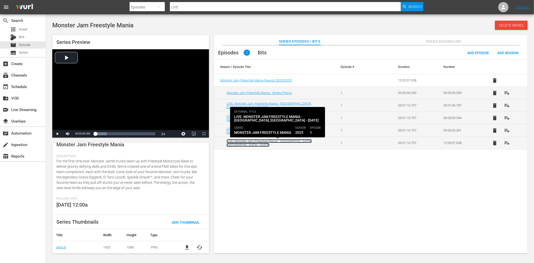
click at [300, 143] on link "LIVE: Monster Jam Freestyle Mania - [GEOGRAPHIC_DATA], [GEOGRAPHIC_DATA] - [DAT…" at bounding box center [269, 143] width 85 height 8
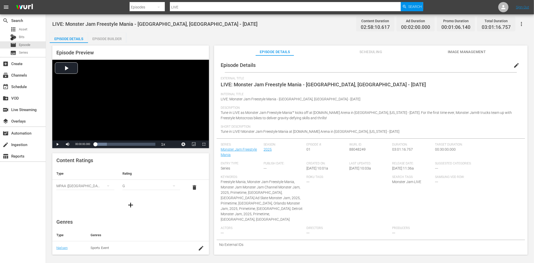
click at [354, 24] on icon "button" at bounding box center [521, 24] width 1 height 4
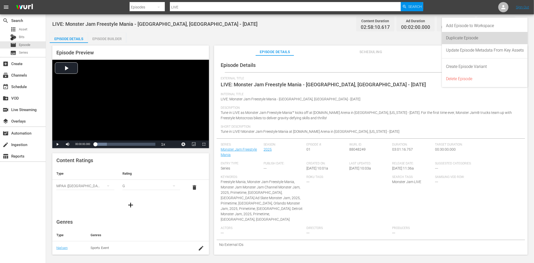
click at [354, 37] on div "Duplicate Episode" at bounding box center [485, 38] width 78 height 12
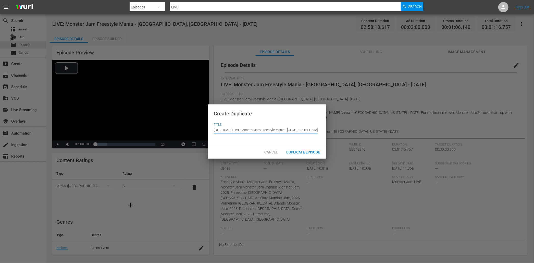
drag, startPoint x: 234, startPoint y: 130, endPoint x: 214, endPoint y: 130, distance: 20.2
click at [214, 130] on input "(DUPLICATE) LIVE: Monster Jam Freestyle Mania - Los Angeles, CA - 8/23/2025" at bounding box center [266, 130] width 104 height 12
drag, startPoint x: 268, startPoint y: 129, endPoint x: 285, endPoint y: 129, distance: 17.4
click at [285, 129] on input "LIVE: Monster Jam Freestyle Mania - [GEOGRAPHIC_DATA], [GEOGRAPHIC_DATA] - [DAT…" at bounding box center [266, 130] width 104 height 12
click at [293, 130] on input "LIVE: Monster Jam Freestyle Mania - San Jose, CA - 8/23/2025" at bounding box center [266, 130] width 104 height 12
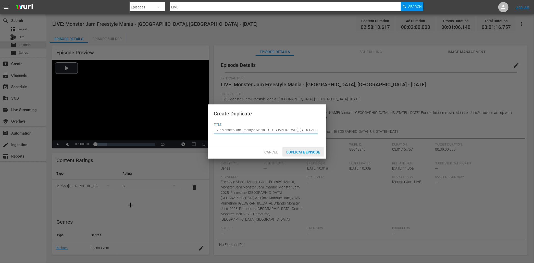
type input "LIVE: Monster Jam Freestyle Mania - [GEOGRAPHIC_DATA], [GEOGRAPHIC_DATA] - [DAT…"
click at [301, 151] on span "Duplicate Episode" at bounding box center [303, 152] width 42 height 4
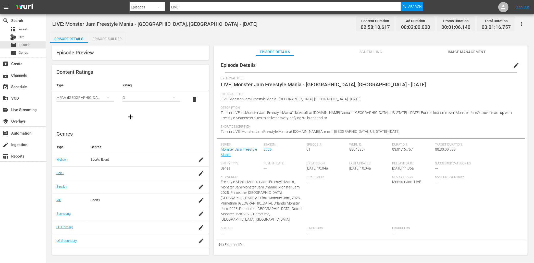
click at [354, 68] on span "edit" at bounding box center [516, 65] width 6 height 6
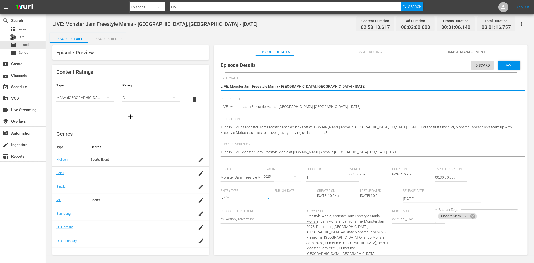
drag, startPoint x: 323, startPoint y: 86, endPoint x: 217, endPoint y: 87, distance: 106.2
click at [217, 87] on div "Episode Details Discard Save External Title LIVE: Monster Jam Freestyle Mania -…" at bounding box center [371, 183] width 309 height 251
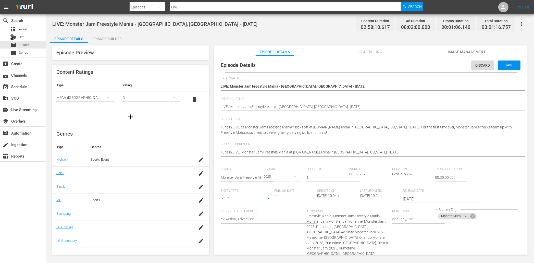
click at [232, 106] on textarea "LIVE: Monster Jam Freestyle Mania - [GEOGRAPHIC_DATA], [GEOGRAPHIC_DATA] - [DAT…" at bounding box center [370, 107] width 298 height 6
paste textarea "San Jose, CA - 8/31"
type textarea "LIVE: Monster Jam Freestyle Mania - [GEOGRAPHIC_DATA], [GEOGRAPHIC_DATA] - [DAT…"
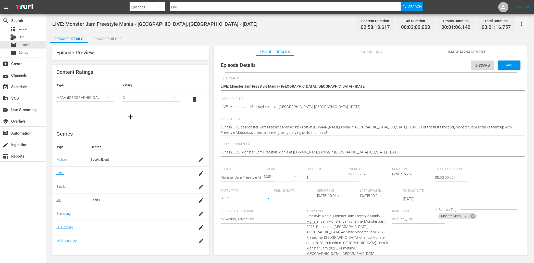
drag, startPoint x: 346, startPoint y: 127, endPoint x: 365, endPoint y: 126, distance: 18.6
type textarea "Tune in LIVE as Monster Jam Freestyle Mania™ kicks off at Crypto.com Arena in S…"
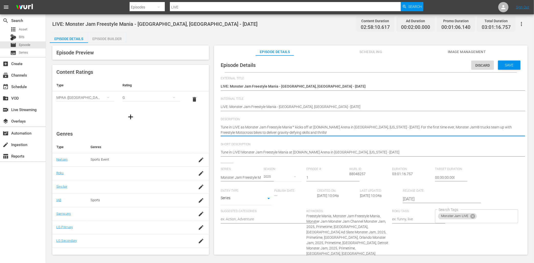
type textarea "Tune in LIVE as Monster Jam Freestyle Mania™ kicks off at Crypto.com Arena in S…"
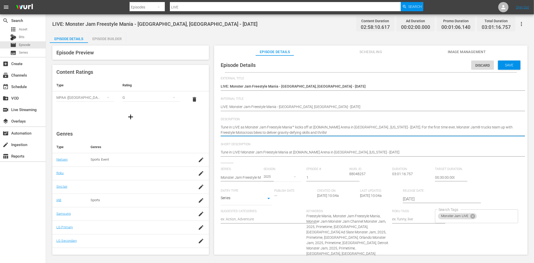
type textarea "Tune in LIVE as Monster Jam Freestyle Mania™ kicks off at Crypto.com Arena in S…"
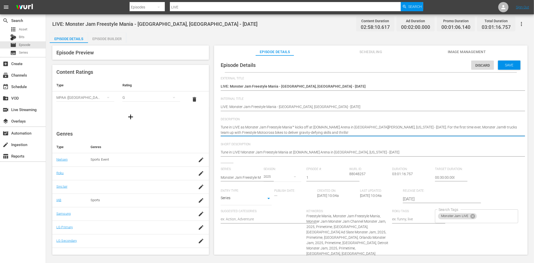
type textarea "Tune in LIVE as Monster Jam Freestyle Mania™ kicks off at Crypto.com Arena in S…"
drag, startPoint x: 387, startPoint y: 126, endPoint x: 384, endPoint y: 127, distance: 3.4
click at [354, 127] on textarea "Tune in LIVE as Monster Jam Freestyle Mania™ kicks off at Crypto.com Arena in L…" at bounding box center [370, 130] width 298 height 11
type textarea "Tune in LIVE as Monster Jam Freestyle Mania™ kicks off at Crypto.com Arena in S…"
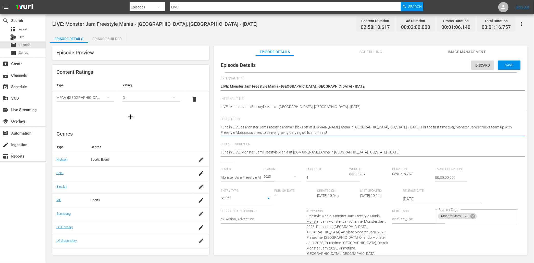
type textarea "Tune in LIVE as Monster Jam Freestyle Mania™ kicks off at Crypto.com Arena in S…"
click at [295, 129] on textarea "Tune in LIVE as Monster Jam Freestyle Mania™ kicks off at Crypto.com Arena in L…" at bounding box center [370, 130] width 298 height 11
type textarea "Tune in LIVE as Monster Jam Freestyle Mania™ kicks off at Crypto.com Arena in S…"
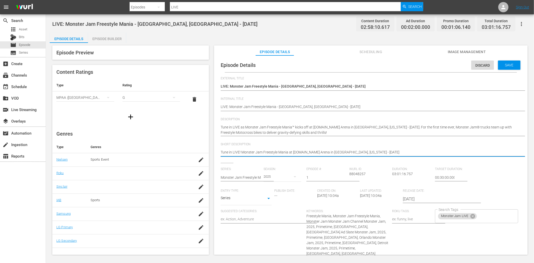
drag, startPoint x: 371, startPoint y: 151, endPoint x: 368, endPoint y: 152, distance: 2.9
type textarea "Tune in LIVE! Monster Jam Freestyle Mania at Crypto.com Arena in Los Angeles, C…"
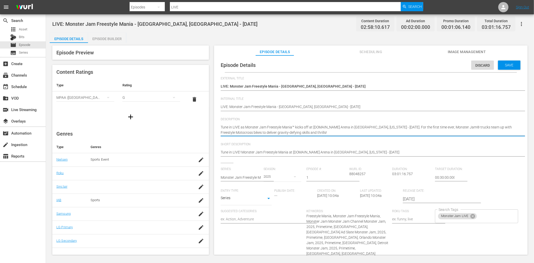
drag, startPoint x: 341, startPoint y: 126, endPoint x: 314, endPoint y: 128, distance: 26.9
type textarea "Tune in LIVE as Monster Jam Freestyle Mania™ kicks off at S in San Jose, Califo…"
type textarea "Tune in LIVE as Monster Jam Freestyle Mania™ kicks off at SA in San Jose, Calif…"
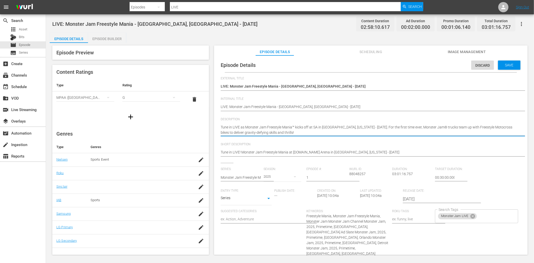
type textarea "Tune in LIVE as Monster Jam Freestyle Mania™ kicks off at SAP in San Jose, Cali…"
type textarea "Tune in LIVE as Monster Jam Freestyle Mania™ kicks off at SAP C in San Jose, Ca…"
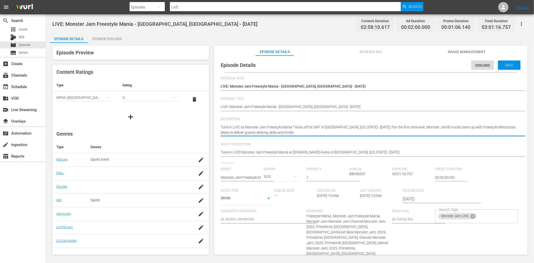
type textarea "Tune in LIVE as Monster Jam Freestyle Mania™ kicks off at SAP C in San Jose, Ca…"
type textarea "Tune in LIVE as Monster Jam Freestyle Mania™ kicks off at SAP Ce in San Jose, C…"
type textarea "Tune in LIVE as Monster Jam Freestyle Mania™ kicks off at SAP Cen in San Jose, …"
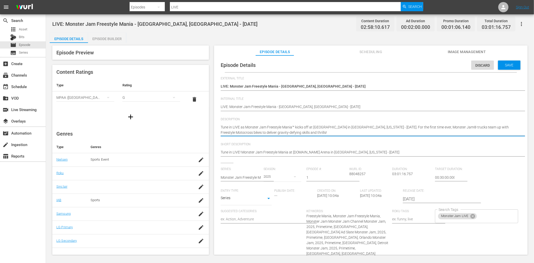
type textarea "Tune in LIVE as Monster Jam Freestyle Mania™ kicks off at SAP Cent in San Jose,…"
type textarea "Tune in LIVE as Monster Jam Freestyle Mania™ kicks off at SAP Cente in San Jose…"
type textarea "Tune in LIVE as Monster Jam Freestyle Mania™ kicks off at SAP Center in San Jos…"
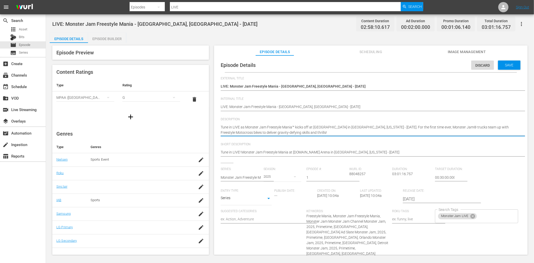
type textarea "Tune in LIVE as Monster Jam Freestyle Mania™ kicks off at SAP Center in San Jos…"
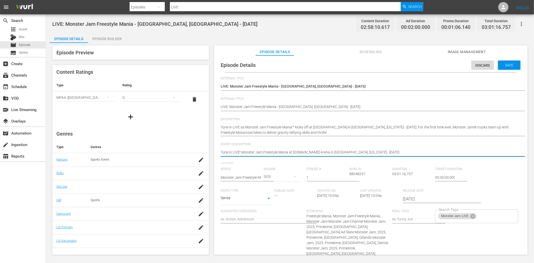
drag, startPoint x: 294, startPoint y: 151, endPoint x: 321, endPoint y: 152, distance: 27.6
type textarea "Tune in LIVE! Monster Jam Freestyle Mania at S in Los Angeles, California - 8/3…"
type textarea "Tune in LIVE! Monster Jam Freestyle Mania at SA in Los Angeles, California - 8/…"
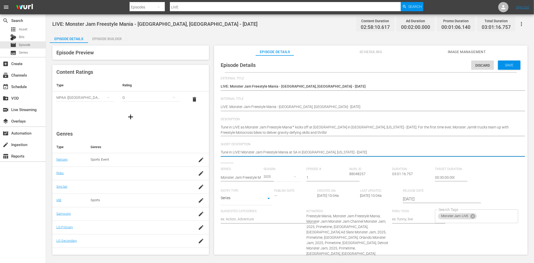
type textarea "Tune in LIVE! Monster Jam Freestyle Mania at SAP in Los Angeles, California - 8…"
type textarea "Tune in LIVE! Monster Jam Freestyle Mania at SAP C in Los Angeles, California -…"
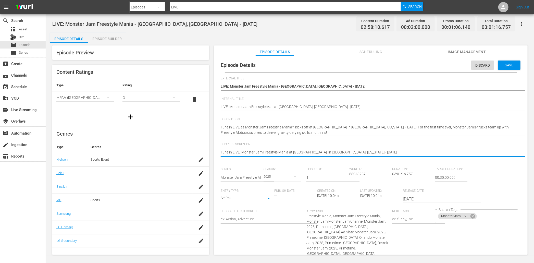
type textarea "Tune in LIVE! Monster Jam Freestyle Mania at SAP C in Los Angeles, California -…"
type textarea "Tune in LIVE! Monster Jam Freestyle Mania at SAP CE in Los Angeles, California …"
type textarea "Tune in LIVE! Monster Jam Freestyle Mania at SAP CEn in Los Angeles, California…"
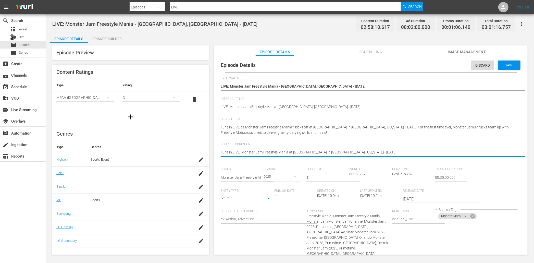
type textarea "Tune in LIVE! Monster Jam Freestyle Mania at SAP CE in Los Angeles, California …"
type textarea "Tune in LIVE! Monster Jam Freestyle Mania at SAP C in Los Angeles, California -…"
type textarea "Tune in LIVE! Monster Jam Freestyle Mania at SAP Ce in Los Angeles, California …"
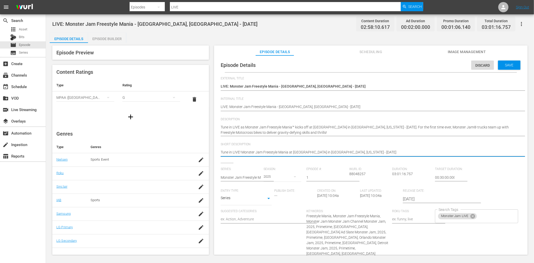
type textarea "Tune in LIVE! Monster Jam Freestyle Mania at SAP Ce in Los Angeles, California …"
type textarea "Tune in LIVE! Monster Jam Freestyle Mania at SAP Cen in Los Angeles, California…"
type textarea "Tune in LIVE! Monster Jam Freestyle Mania at SAP Cent in Los Angeles, Californi…"
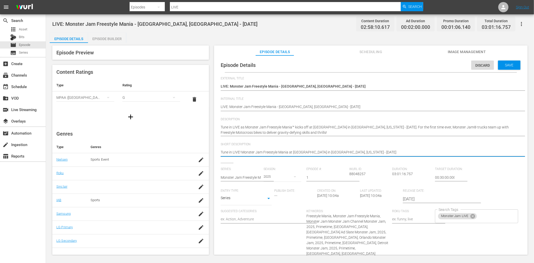
type textarea "Tune in LIVE! Monster Jam Freestyle Mania at SAP Cente in Los Angeles, Californ…"
type textarea "Tune in LIVE! Monster Jam Freestyle Mania at SAP Center in Los Angeles, Califor…"
drag, startPoint x: 334, startPoint y: 152, endPoint x: 316, endPoint y: 153, distance: 18.4
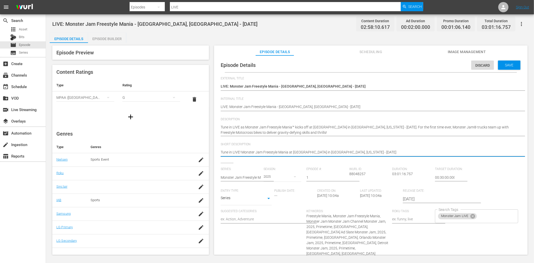
click at [316, 153] on textarea "Tune in LIVE! Monster Jam Freestyle Mania at Crypto.com Arena in Los Angeles, C…" at bounding box center [370, 153] width 298 height 6
type textarea "Tune in LIVE! Monster Jam Freestyle Mania at SAP Center in S, California - 8/31…"
type textarea "Tune in LIVE! Monster Jam Freestyle Mania at SAP Center in Sa, California - 8/3…"
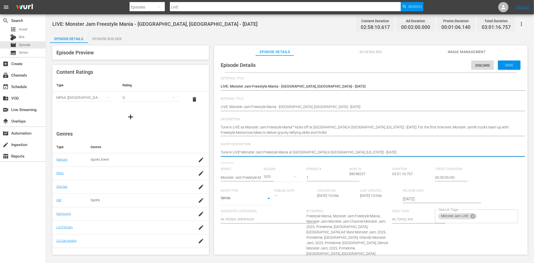
type textarea "Tune in LIVE! Monster Jam Freestyle Mania at SAP Center in San, California - 8/…"
type textarea "Tune in LIVE! Monster Jam Freestyle Mania at SAP Center in San , California - 8…"
type textarea "Tune in LIVE! Monster Jam Freestyle Mania at SAP Center in San J, California - …"
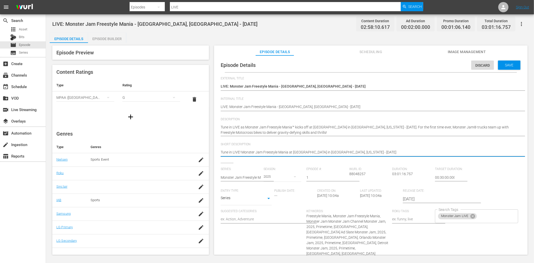
click at [354, 150] on textarea "Tune in LIVE! Monster Jam Freestyle Mania at Crypto.com Arena in Los Angeles, C…" at bounding box center [370, 153] width 298 height 6
click at [354, 66] on span "Save" at bounding box center [509, 65] width 17 height 4
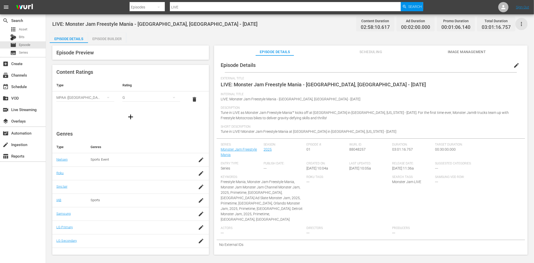
click at [354, 22] on icon "button" at bounding box center [522, 24] width 6 height 6
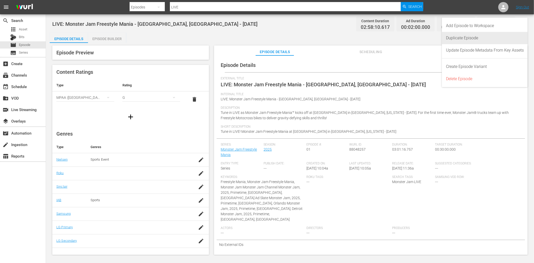
click at [354, 36] on div "Duplicate Episode" at bounding box center [485, 38] width 78 height 12
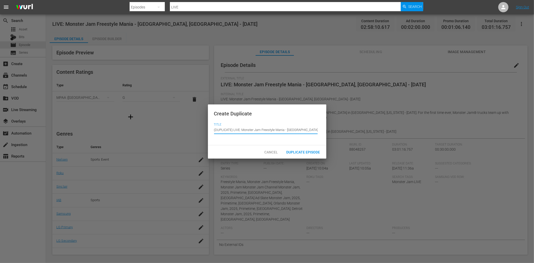
drag, startPoint x: 234, startPoint y: 131, endPoint x: 206, endPoint y: 129, distance: 28.4
click at [205, 129] on div "Create Duplicate Title Episode Title (DUPLICATE) LIVE: Monster Jam Freestyle Ma…" at bounding box center [267, 131] width 534 height 263
click at [233, 130] on input "(DUPLICATE) LIVE: Monster Jam Freestyle Mania - San Jose, CA - 8/31/2025" at bounding box center [266, 130] width 104 height 12
drag, startPoint x: 234, startPoint y: 130, endPoint x: 208, endPoint y: 129, distance: 25.8
click at [208, 129] on div "Create Duplicate Title Episode Title (DUPLICATE) LIVE: Monster Jam Freestyle Ma…" at bounding box center [267, 124] width 118 height 41
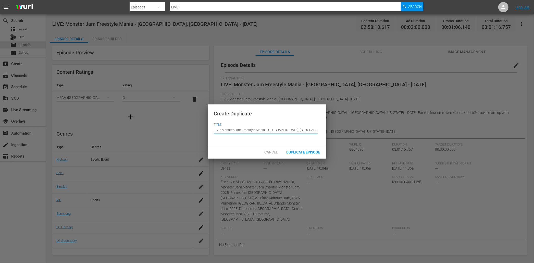
drag, startPoint x: 273, startPoint y: 130, endPoint x: 281, endPoint y: 130, distance: 8.4
click at [281, 130] on input "LIVE: Monster Jam Freestyle Mania - [GEOGRAPHIC_DATA], [GEOGRAPHIC_DATA] - [DAT…" at bounding box center [266, 130] width 104 height 12
drag, startPoint x: 288, startPoint y: 130, endPoint x: 303, endPoint y: 130, distance: 14.5
click at [303, 130] on input "LIVE: Monster Jam Freestyle Mania - Oakland, CA - 8/31/2025" at bounding box center [266, 130] width 104 height 12
click at [306, 152] on span "Duplicate Episode" at bounding box center [303, 152] width 42 height 4
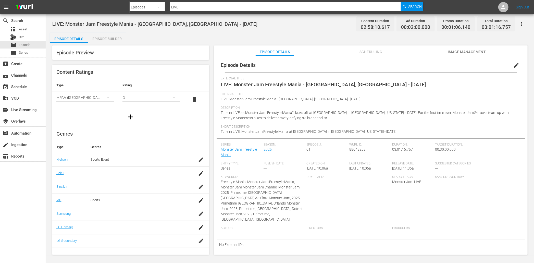
click at [354, 64] on span "edit" at bounding box center [516, 65] width 6 height 6
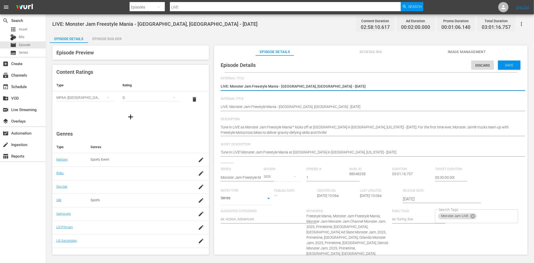
drag, startPoint x: 322, startPoint y: 87, endPoint x: 220, endPoint y: 84, distance: 101.1
click at [220, 84] on div "Episode Details Discard Save External Title LIVE: Monster Jam Freestyle Mania -…" at bounding box center [371, 183] width 309 height 251
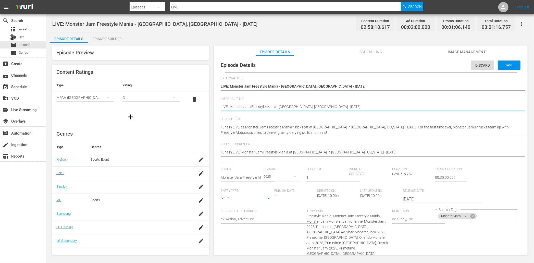
click at [244, 107] on textarea "LIVE: Monster Jam Freestyle Mania - [GEOGRAPHIC_DATA], [GEOGRAPHIC_DATA] - [DAT…" at bounding box center [370, 107] width 298 height 6
paste textarea "Oakland, CA - 9/6"
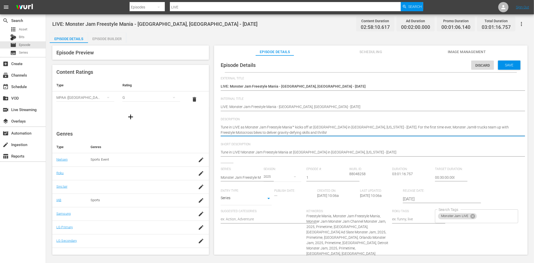
drag, startPoint x: 313, startPoint y: 127, endPoint x: 331, endPoint y: 126, distance: 17.6
drag, startPoint x: 348, startPoint y: 127, endPoint x: 360, endPoint y: 125, distance: 11.8
click at [354, 125] on textarea "Tune in LIVE as Monster Jam Freestyle Mania™ kicks off at SAP Center in San Jos…" at bounding box center [370, 130] width 298 height 11
click at [354, 127] on textarea "Tune in LIVE as Monster Jam Freestyle Mania™ kicks off at SAP Center in San Jos…" at bounding box center [370, 130] width 298 height 11
click at [354, 126] on textarea "Tune in LIVE as Monster Jam Freestyle Mania™ kicks off at SAP Center in San Jos…" at bounding box center [370, 130] width 298 height 11
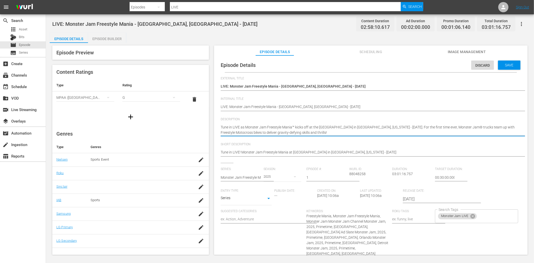
drag, startPoint x: 395, startPoint y: 126, endPoint x: 296, endPoint y: 127, distance: 98.8
click at [295, 127] on textarea "Tune in LIVE as Monster Jam Freestyle Mania™ kicks off at SAP Center in San Jos…" at bounding box center [370, 130] width 298 height 11
paste textarea "kicks off at the Oakland Arena in Oakland, California - 9/6/2025."
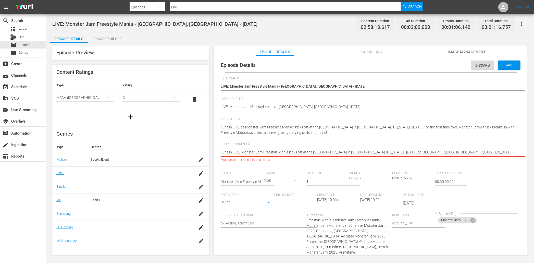
drag, startPoint x: 389, startPoint y: 151, endPoint x: 471, endPoint y: 152, distance: 82.7
click at [354, 152] on textarea "Tune in LIVE! Monster Jam Freestyle Mania at SAP Center in San Jose, California…" at bounding box center [370, 153] width 298 height 6
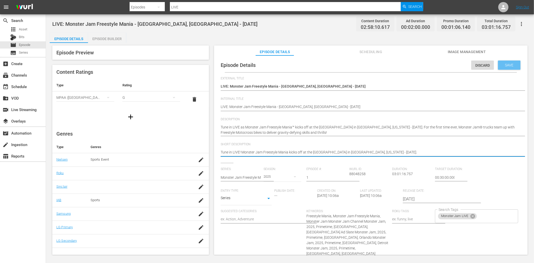
click at [354, 66] on span "Save" at bounding box center [509, 65] width 17 height 4
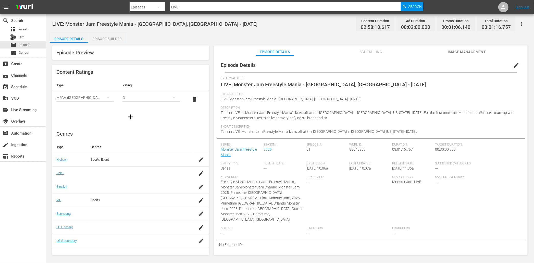
click at [300, 38] on div "Episode Details Episode Builder Episode Preview Content Ratings Type Rating Sel…" at bounding box center [290, 146] width 481 height 226
click at [110, 38] on div "Episode Builder" at bounding box center [107, 39] width 38 height 12
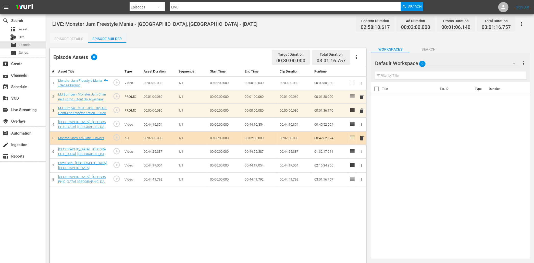
click at [79, 40] on div "Episode Details" at bounding box center [69, 39] width 38 height 12
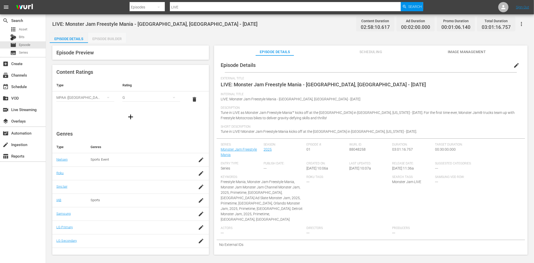
click at [118, 40] on div "Episode Builder" at bounding box center [107, 39] width 38 height 12
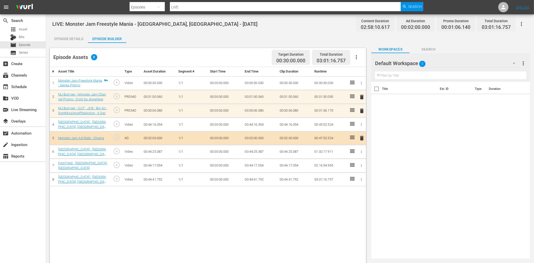
click at [70, 36] on div "Episode Details" at bounding box center [69, 39] width 38 height 12
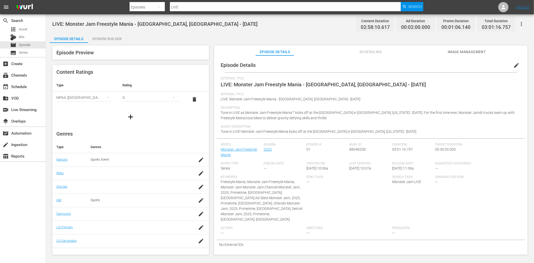
click at [111, 40] on div "Episode Builder" at bounding box center [107, 39] width 38 height 12
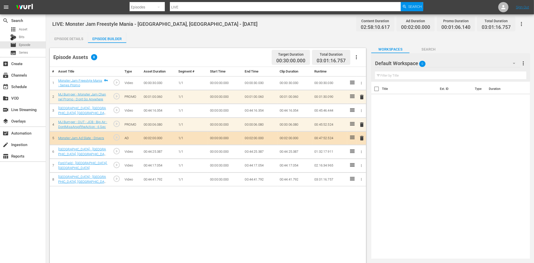
click at [240, 30] on div "LIVE: Monster Jam Freestyle Mania - Oakland, CA - 9/6/2025 Content Duration 02:…" at bounding box center [290, 154] width 488 height 281
click at [38, 47] on div "movie Episode" at bounding box center [23, 44] width 46 height 7
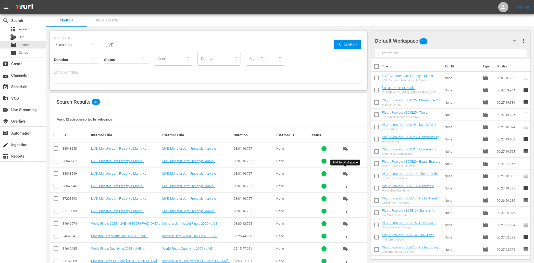
click at [345, 172] on span "playlist_add" at bounding box center [345, 173] width 6 height 6
click at [345, 161] on span "playlist_add" at bounding box center [345, 161] width 6 height 6
click at [345, 148] on span "playlist_add" at bounding box center [345, 148] width 6 height 6
click at [27, 86] on div "event_available Schedule" at bounding box center [14, 85] width 29 height 5
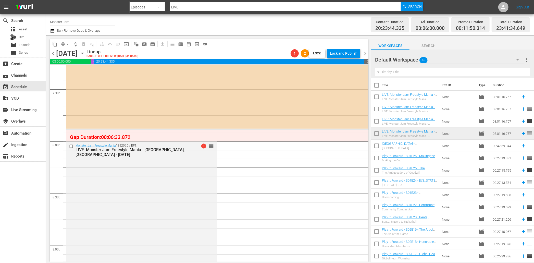
click at [354, 57] on div "Default Workspace 48" at bounding box center [449, 60] width 149 height 14
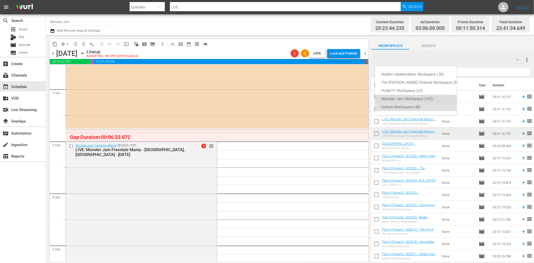
click at [354, 97] on div "Monster Jam Workspace (142)" at bounding box center [420, 99] width 78 height 8
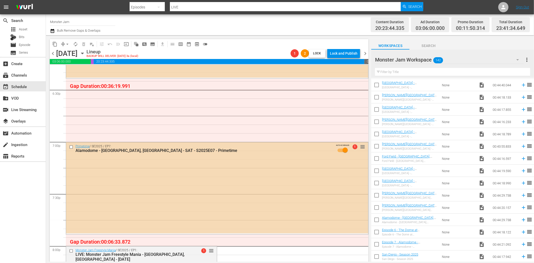
scroll to position [1909, 0]
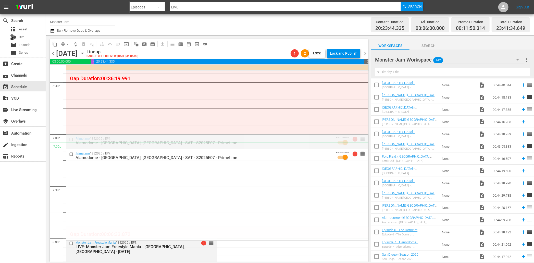
drag, startPoint x: 362, startPoint y: 138, endPoint x: 362, endPoint y: 145, distance: 6.4
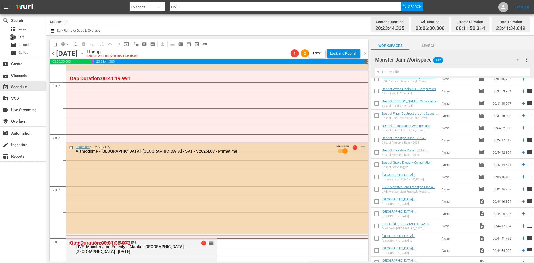
scroll to position [0, 0]
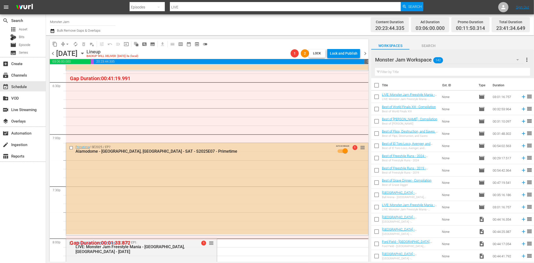
click at [354, 86] on th "Duration" at bounding box center [505, 85] width 31 height 14
click at [354, 46] on span "Search" at bounding box center [429, 46] width 38 height 6
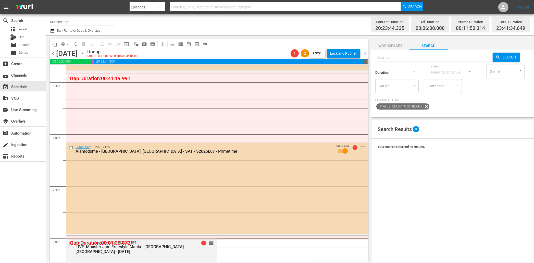
click at [354, 88] on input "SearchTag" at bounding box center [435, 85] width 19 height 9
click at [354, 109] on span "Monster Jam Ready" at bounding box center [443, 111] width 30 height 11
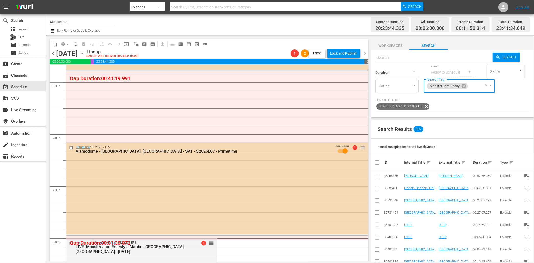
click at [354, 59] on input "text" at bounding box center [433, 58] width 117 height 12
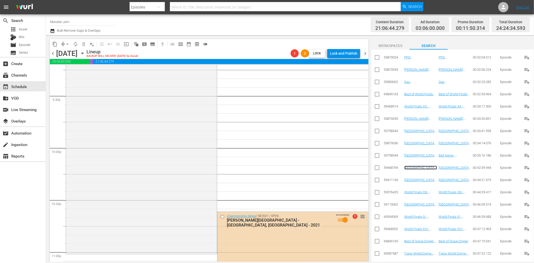
scroll to position [2337, 0]
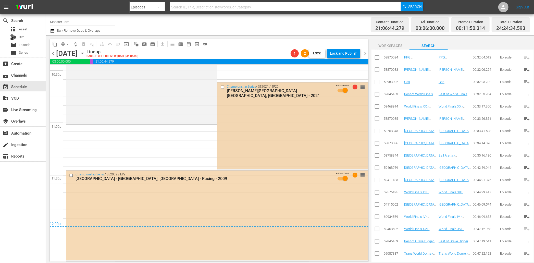
click at [223, 87] on input "checkbox" at bounding box center [222, 87] width 5 height 4
click at [84, 43] on span "delete_forever_outlined" at bounding box center [83, 44] width 5 height 5
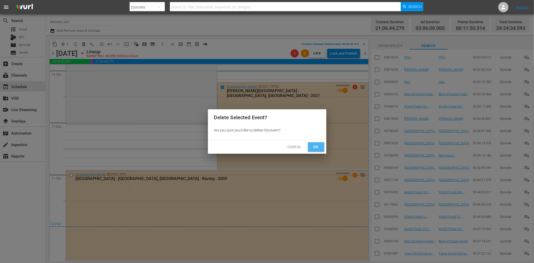
click at [319, 149] on span "Ok" at bounding box center [316, 147] width 8 height 6
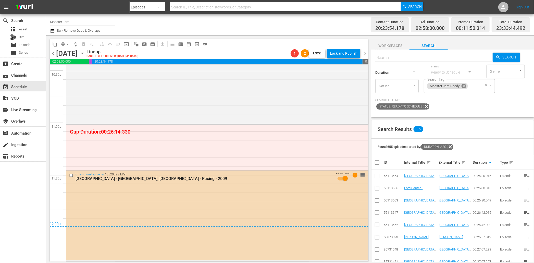
click at [465, 87] on icon at bounding box center [464, 86] width 5 height 5
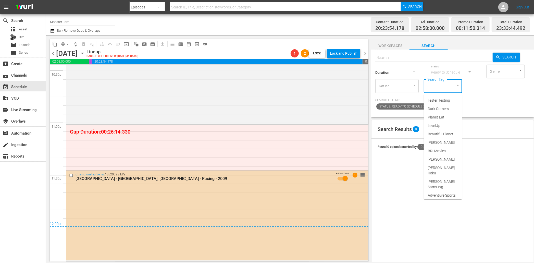
click at [444, 87] on input "SearchTag" at bounding box center [435, 85] width 19 height 9
type input "primetime"
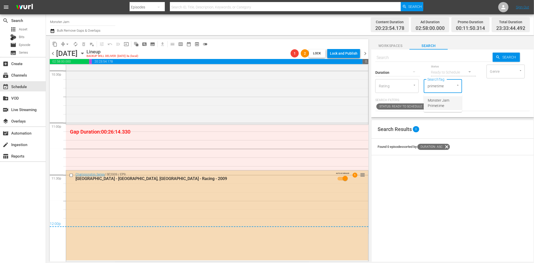
click at [440, 105] on span "Monster Jam Primetime" at bounding box center [443, 103] width 30 height 11
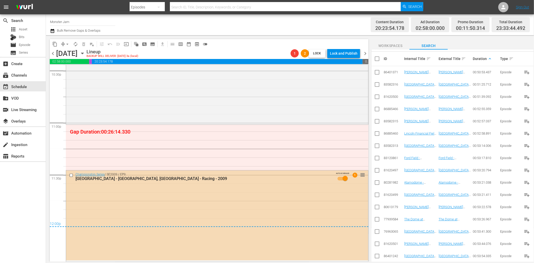
scroll to position [116, 0]
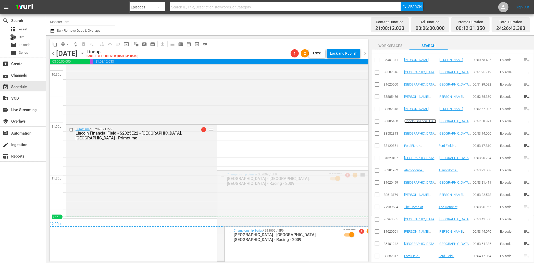
drag, startPoint x: 362, startPoint y: 175, endPoint x: 352, endPoint y: 217, distance: 43.2
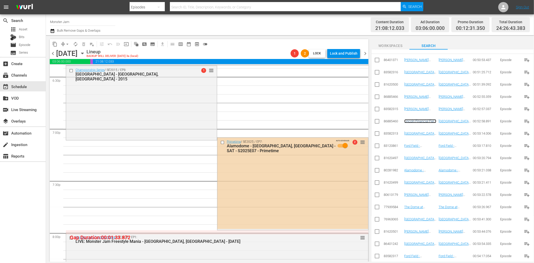
scroll to position [1914, 0]
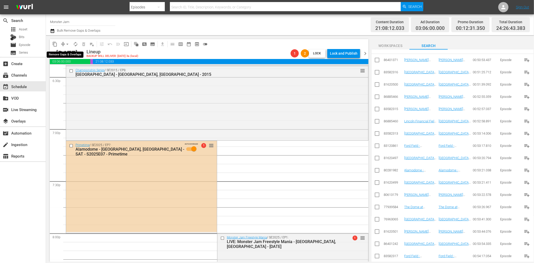
click at [66, 44] on span "arrow_drop_down" at bounding box center [67, 44] width 5 height 5
click at [73, 71] on li "Align to End of Previous Day" at bounding box center [68, 71] width 54 height 8
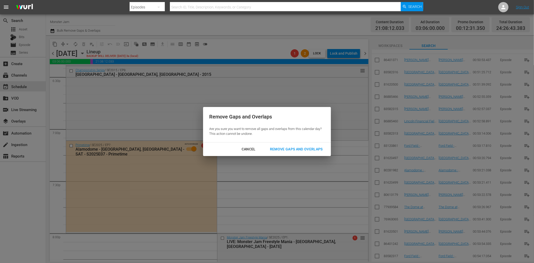
click at [290, 151] on div "Remove Gaps and Overlaps" at bounding box center [296, 149] width 61 height 6
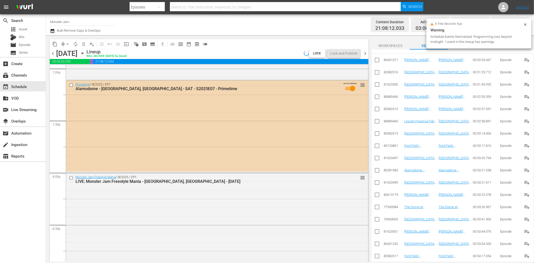
scroll to position [1991, 0]
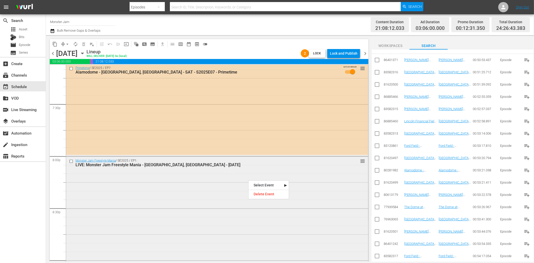
click at [221, 165] on div "LIVE: Monster Jam Freestyle Mania - [GEOGRAPHIC_DATA], [GEOGRAPHIC_DATA] - [DAT…" at bounding box center [208, 164] width 264 height 5
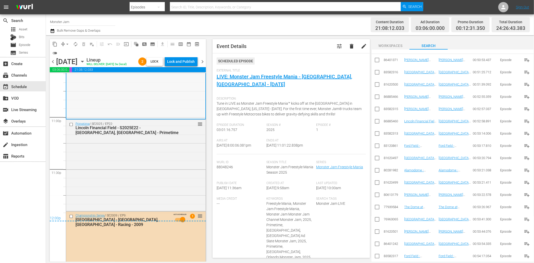
scroll to position [2392, 0]
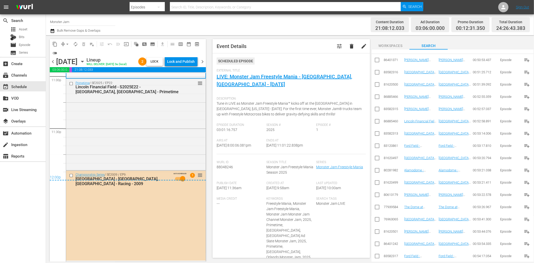
click at [71, 176] on div "12:00p" at bounding box center [128, 177] width 156 height 5
click at [71, 175] on div "12:00p" at bounding box center [128, 177] width 156 height 5
click at [72, 176] on div "12:00p" at bounding box center [128, 177] width 156 height 5
click at [201, 60] on span "chevron_right" at bounding box center [203, 61] width 6 height 6
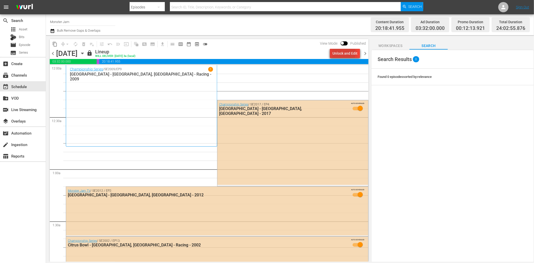
click at [343, 53] on div "Unlock and Edit" at bounding box center [344, 53] width 25 height 9
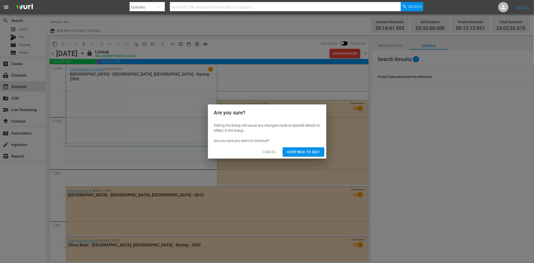
click at [306, 149] on span "Continue to Edit" at bounding box center [303, 152] width 33 height 6
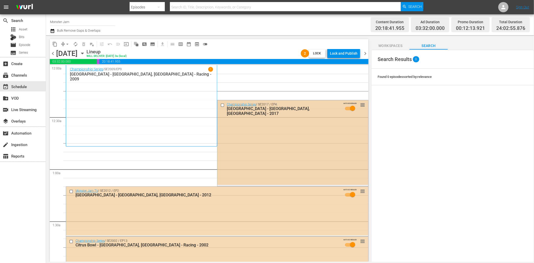
click at [222, 106] on input "checkbox" at bounding box center [222, 105] width 5 height 4
click at [69, 191] on input "checkbox" at bounding box center [71, 191] width 5 height 4
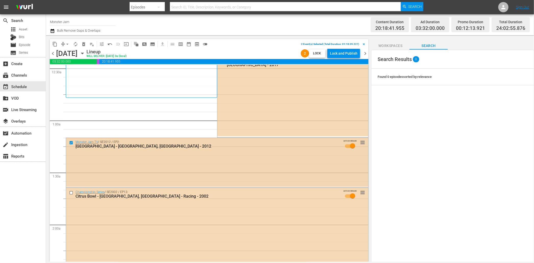
scroll to position [80, 0]
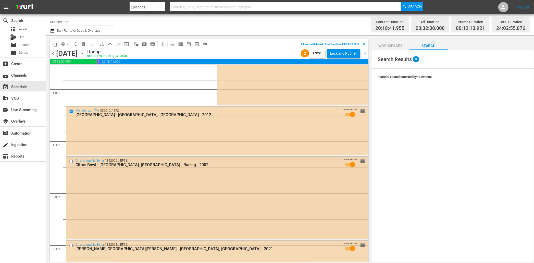
click at [71, 161] on input "checkbox" at bounding box center [71, 161] width 5 height 4
click at [83, 43] on span "delete_forever_outlined" at bounding box center [83, 44] width 5 height 5
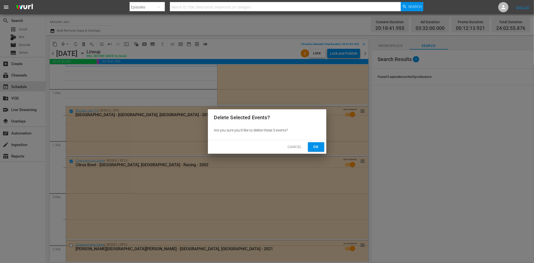
click at [320, 147] on button "Ok" at bounding box center [316, 146] width 16 height 9
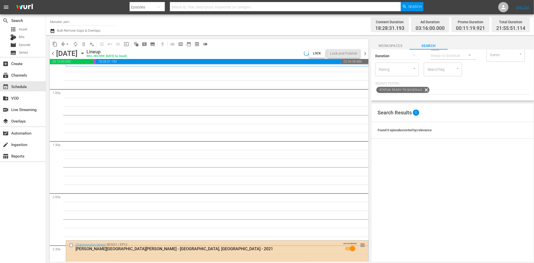
scroll to position [5, 0]
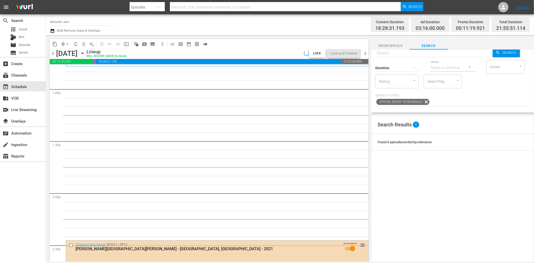
click at [450, 79] on div "SearchTag" at bounding box center [443, 82] width 38 height 14
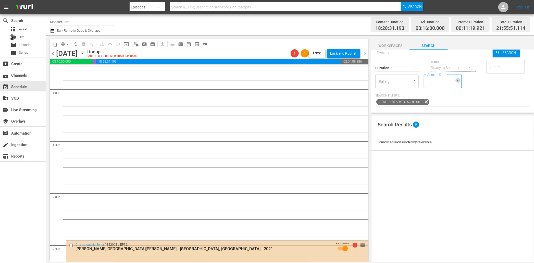
click at [459, 80] on icon "Open" at bounding box center [458, 81] width 4 height 4
click at [440, 83] on input "SearchTag" at bounding box center [435, 81] width 19 height 9
type input "primet"
click at [441, 96] on span "Monster Jam Primetime" at bounding box center [443, 98] width 30 height 11
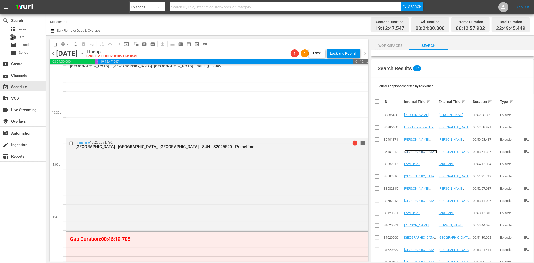
scroll to position [0, 0]
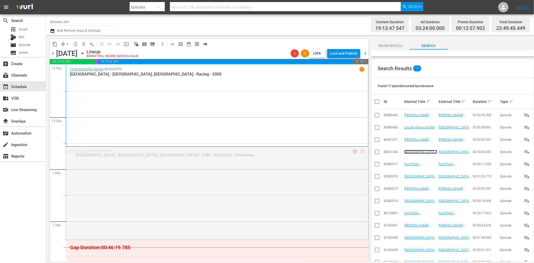
drag, startPoint x: 364, startPoint y: 151, endPoint x: 352, endPoint y: 65, distance: 86.3
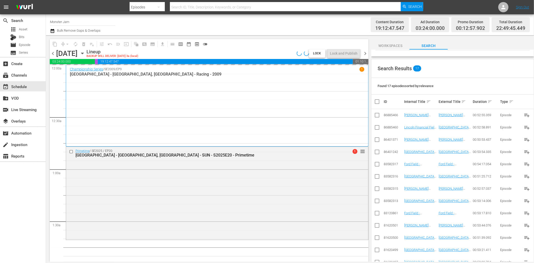
click at [54, 54] on span "chevron_left" at bounding box center [53, 53] width 6 height 6
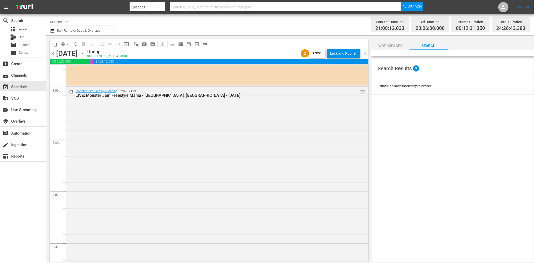
scroll to position [2384, 0]
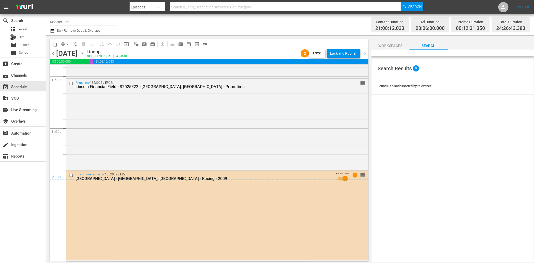
click at [70, 176] on div "12:00p" at bounding box center [209, 177] width 319 height 5
click at [70, 175] on div "12:00p" at bounding box center [209, 177] width 319 height 5
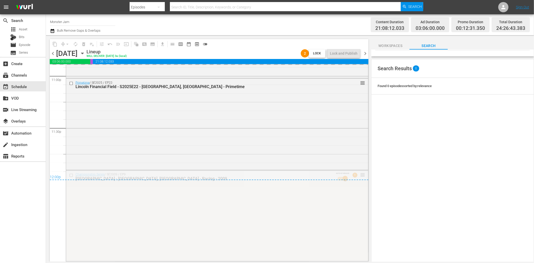
drag, startPoint x: 361, startPoint y: 174, endPoint x: 352, endPoint y: 220, distance: 46.8
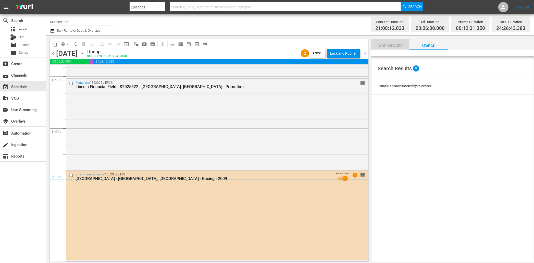
click at [394, 44] on span "Workspaces" at bounding box center [390, 46] width 38 height 6
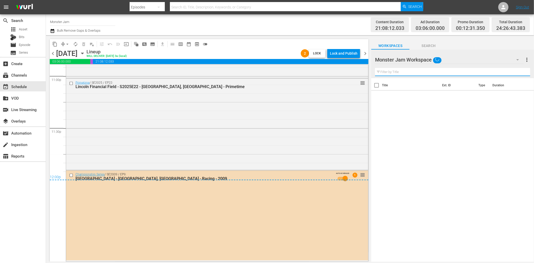
click at [418, 71] on input "text" at bounding box center [452, 72] width 155 height 8
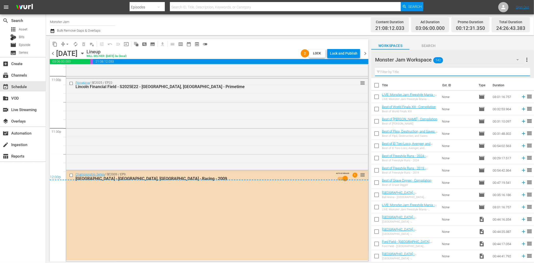
click at [427, 47] on span "Search" at bounding box center [429, 46] width 38 height 6
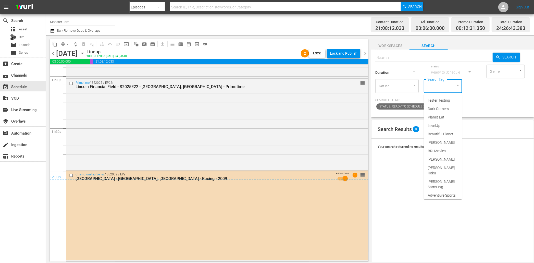
click at [443, 88] on input "SearchTag" at bounding box center [435, 85] width 19 height 9
type input "monster jam"
click at [445, 163] on span "Monster Jam Primetime" at bounding box center [443, 161] width 30 height 11
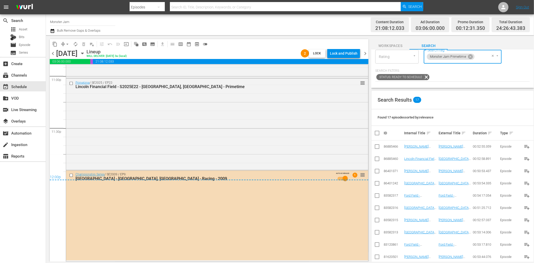
scroll to position [27, 0]
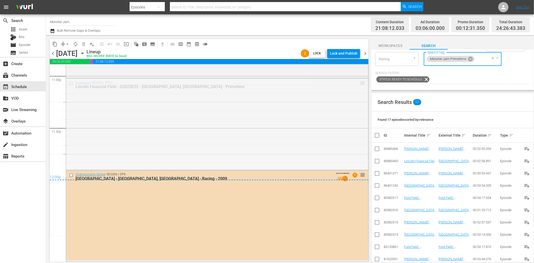
drag, startPoint x: 361, startPoint y: 83, endPoint x: 352, endPoint y: 152, distance: 70.0
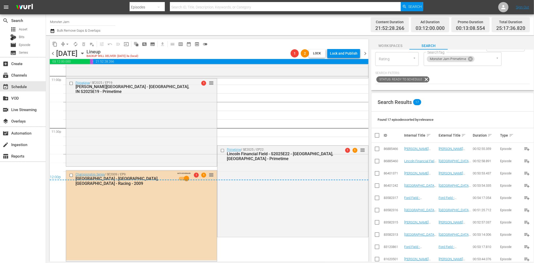
click at [71, 175] on div "12:00p" at bounding box center [209, 177] width 319 height 5
drag, startPoint x: 362, startPoint y: 148, endPoint x: 357, endPoint y: 167, distance: 19.7
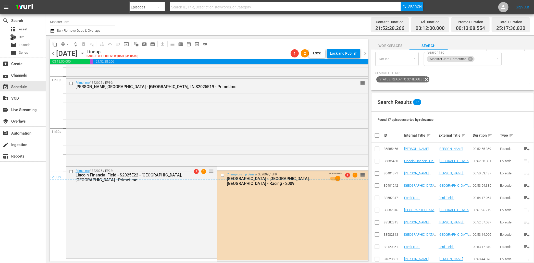
click at [222, 176] on div "12:00p" at bounding box center [209, 177] width 319 height 5
click at [68, 46] on span "arrow_drop_down" at bounding box center [67, 44] width 5 height 5
click at [68, 70] on li "Align to End of Previous Day" at bounding box center [68, 71] width 54 height 8
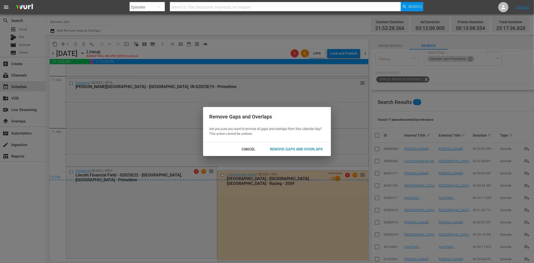
click at [299, 147] on div "Remove Gaps and Overlaps" at bounding box center [296, 149] width 61 height 6
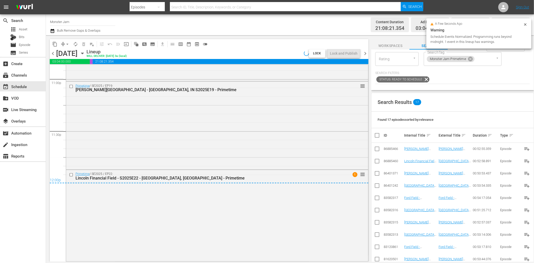
scroll to position [2381, 0]
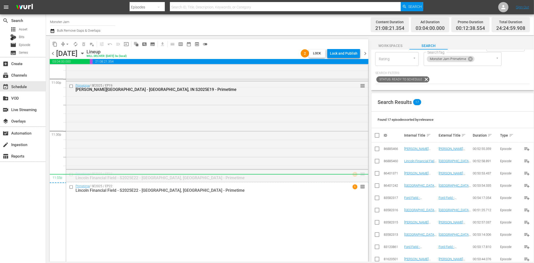
drag, startPoint x: 363, startPoint y: 173, endPoint x: 362, endPoint y: 200, distance: 26.3
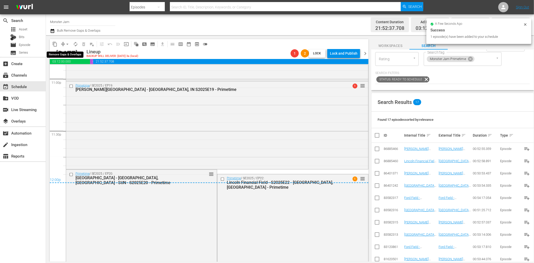
click at [67, 44] on span "arrow_drop_down" at bounding box center [67, 44] width 5 height 5
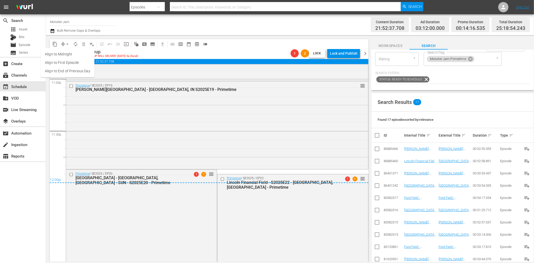
click at [78, 72] on li "Align to End of Previous Day" at bounding box center [68, 71] width 54 height 8
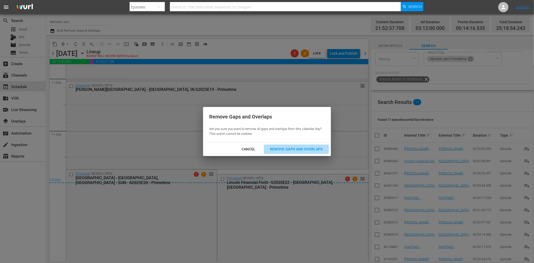
click at [291, 147] on div "Remove Gaps and Overlaps" at bounding box center [296, 149] width 61 height 6
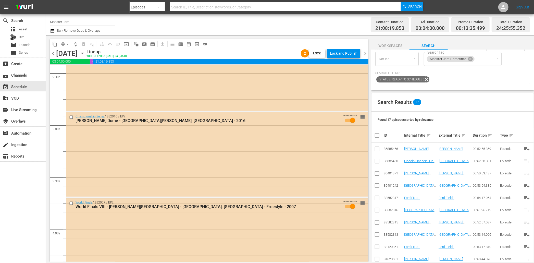
scroll to position [0, 0]
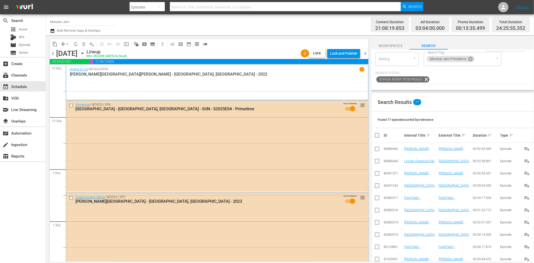
click at [52, 53] on span "chevron_left" at bounding box center [53, 53] width 6 height 6
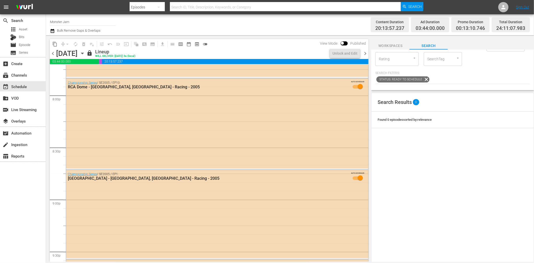
scroll to position [2337, 0]
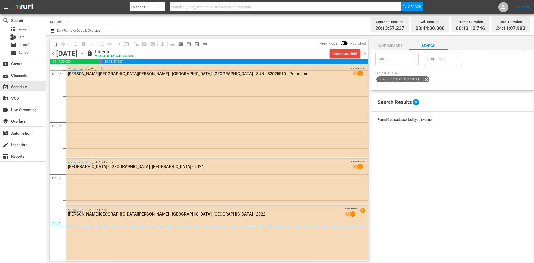
click at [364, 51] on span "chevron_right" at bounding box center [365, 53] width 6 height 6
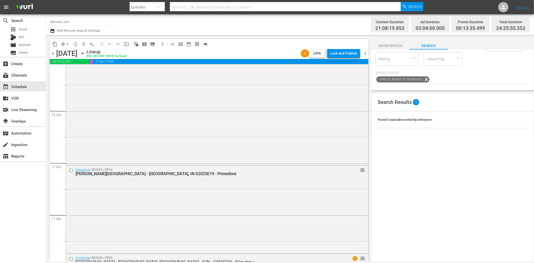
scroll to position [2382, 0]
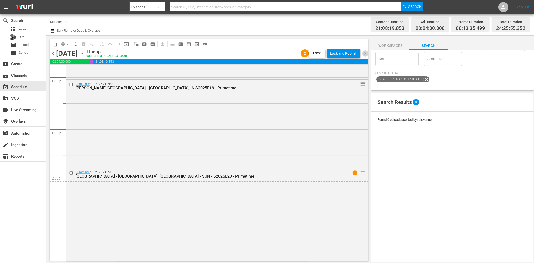
click at [364, 54] on span "chevron_right" at bounding box center [365, 53] width 6 height 6
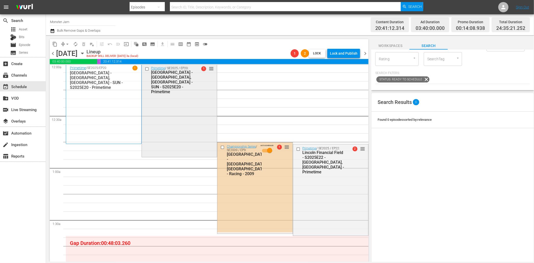
scroll to position [2, 0]
click at [147, 69] on input "checkbox" at bounding box center [147, 68] width 5 height 4
click at [84, 44] on span "delete_forever_outlined" at bounding box center [83, 44] width 5 height 5
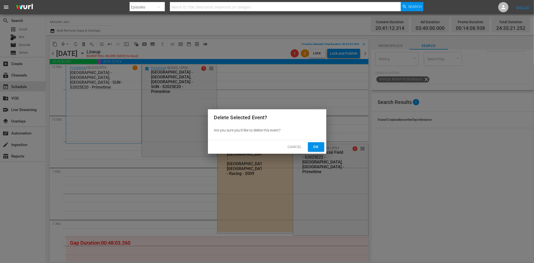
click at [316, 145] on span "Ok" at bounding box center [316, 147] width 8 height 6
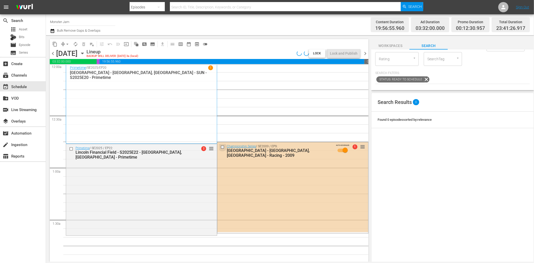
click at [222, 146] on input "checkbox" at bounding box center [222, 147] width 5 height 4
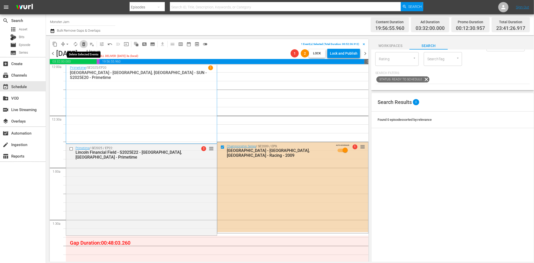
click at [84, 44] on span "delete_forever_outlined" at bounding box center [83, 44] width 5 height 5
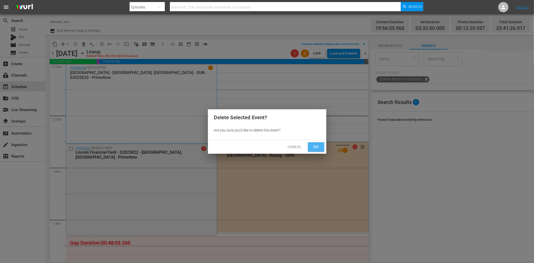
click at [318, 149] on span "Ok" at bounding box center [316, 147] width 8 height 6
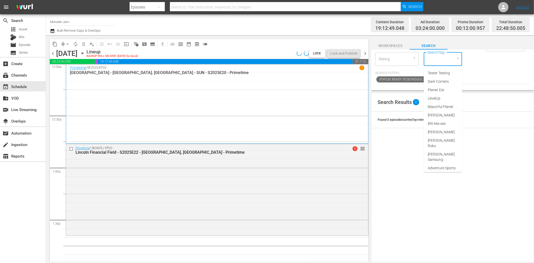
click at [438, 60] on input "SearchTag" at bounding box center [435, 58] width 19 height 9
type input "prime"
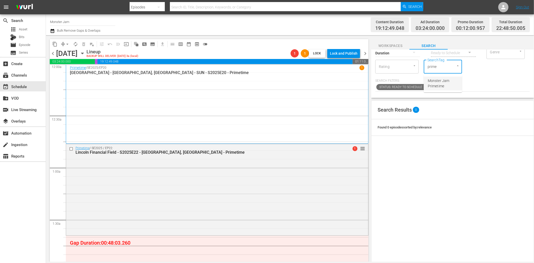
click at [444, 81] on span "Monster Jam Primetime" at bounding box center [443, 83] width 30 height 11
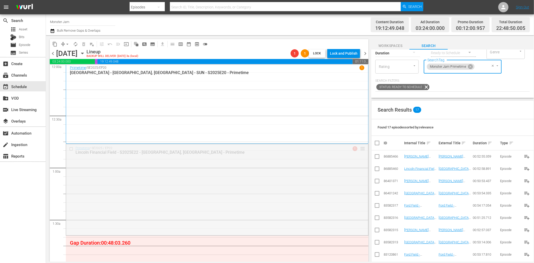
drag, startPoint x: 361, startPoint y: 146, endPoint x: 360, endPoint y: 237, distance: 90.6
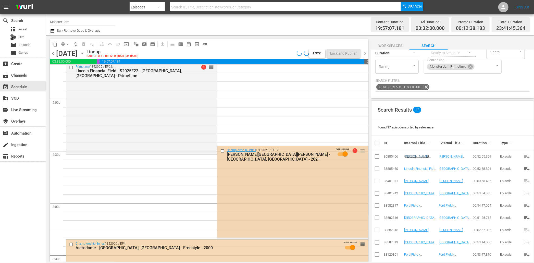
scroll to position [185, 0]
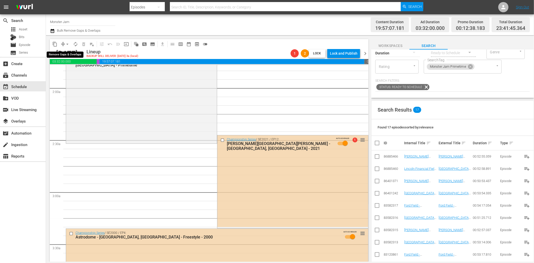
click at [66, 45] on span "arrow_drop_down" at bounding box center [67, 44] width 5 height 5
click at [75, 69] on li "Align to End of Previous Day" at bounding box center [68, 71] width 54 height 8
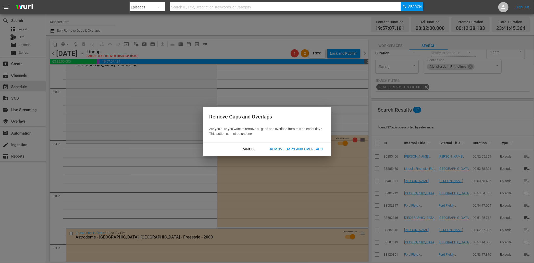
click at [307, 148] on div "Remove Gaps and Overlaps" at bounding box center [296, 149] width 61 height 6
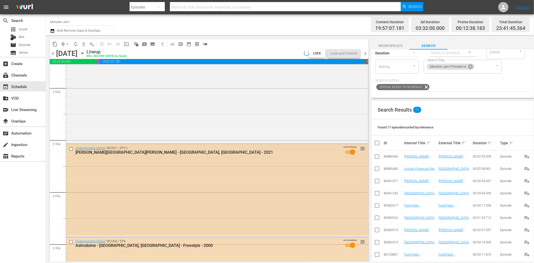
click at [71, 148] on input "checkbox" at bounding box center [71, 148] width 5 height 4
click at [83, 46] on span "delete_forever_outlined" at bounding box center [83, 44] width 5 height 5
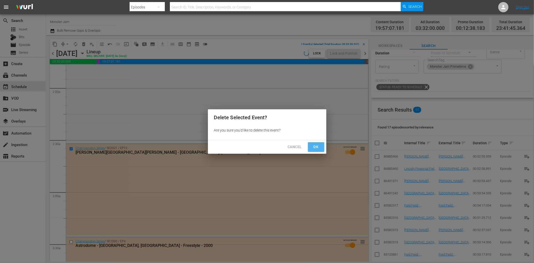
click at [322, 147] on button "Ok" at bounding box center [316, 146] width 16 height 9
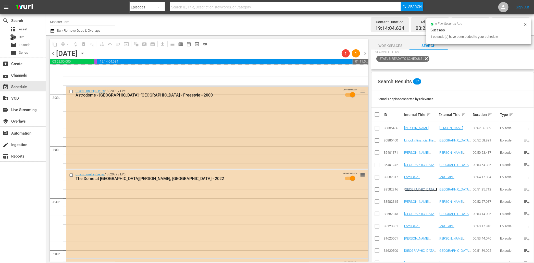
scroll to position [331, 0]
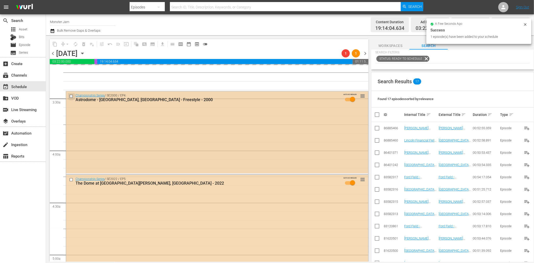
click at [71, 95] on input "checkbox" at bounding box center [71, 96] width 5 height 4
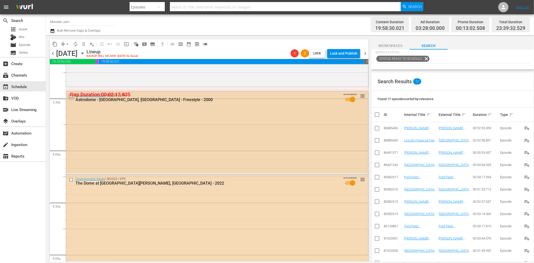
click at [70, 96] on input "checkbox" at bounding box center [71, 96] width 5 height 4
click at [84, 45] on span "delete_forever_outlined" at bounding box center [83, 44] width 5 height 5
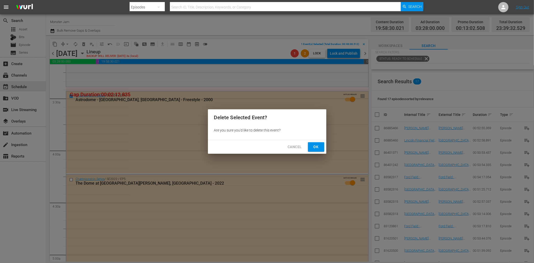
click at [318, 147] on span "Ok" at bounding box center [316, 147] width 8 height 6
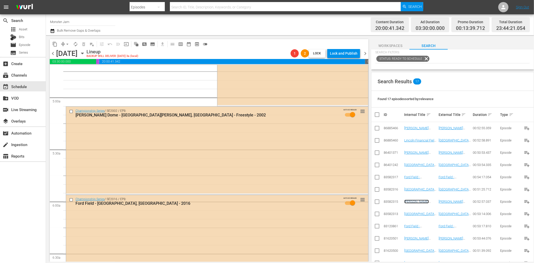
scroll to position [513, 0]
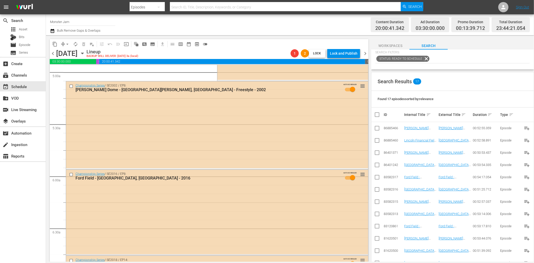
click at [51, 32] on icon "button" at bounding box center [53, 31] width 4 height 4
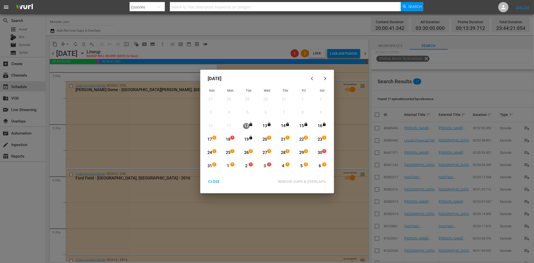
click at [228, 138] on div "18" at bounding box center [228, 140] width 6 height 6
click at [227, 152] on div "25" at bounding box center [228, 153] width 6 height 6
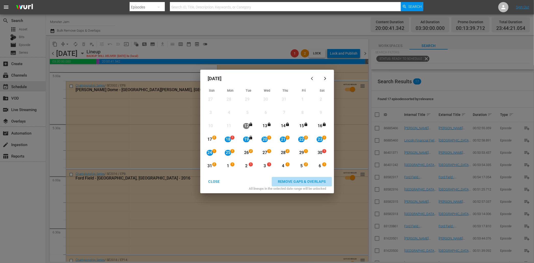
click at [287, 180] on div "REMOVE GAPS & OVERLAPS" at bounding box center [302, 181] width 56 height 6
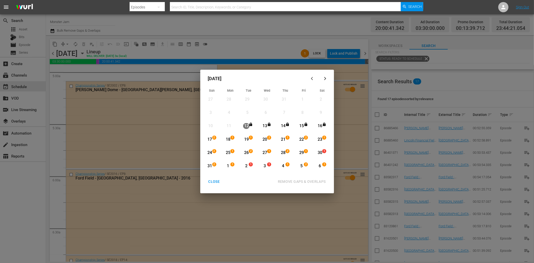
click at [216, 179] on div "CLOSE" at bounding box center [214, 181] width 20 height 6
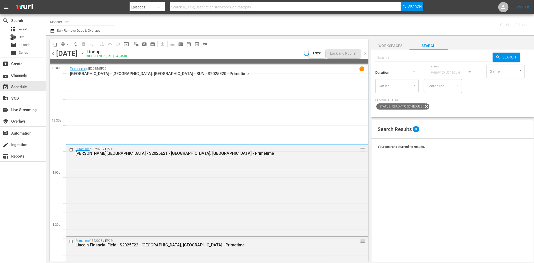
click at [83, 53] on icon "button" at bounding box center [82, 53] width 2 height 1
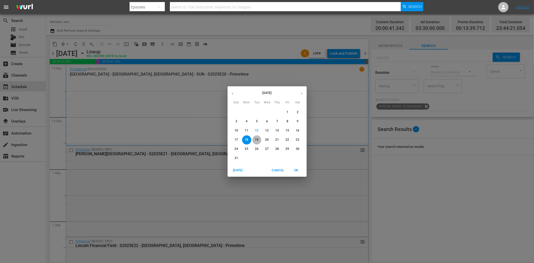
click at [256, 139] on p "19" at bounding box center [257, 140] width 4 height 4
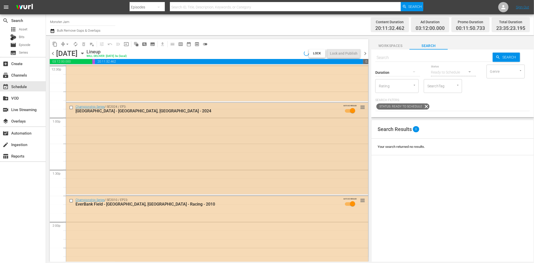
scroll to position [1378, 0]
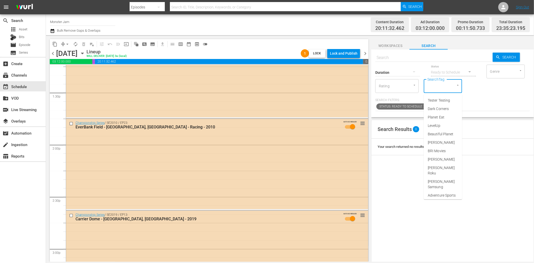
click at [445, 85] on input "SearchTag" at bounding box center [435, 85] width 19 height 9
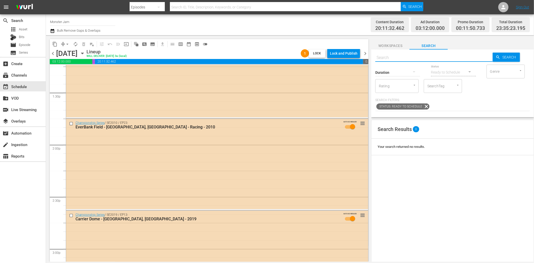
click at [411, 58] on input "text" at bounding box center [433, 58] width 117 height 12
click at [441, 88] on input "SearchTag" at bounding box center [435, 85] width 19 height 9
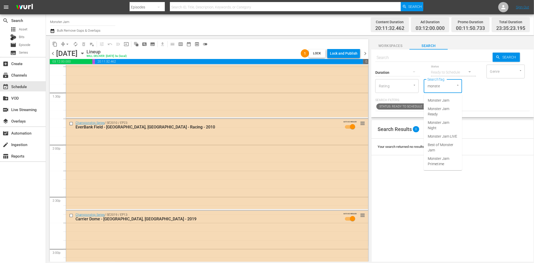
type input "monster"
click at [445, 112] on span "Monster Jam Ready" at bounding box center [443, 111] width 30 height 11
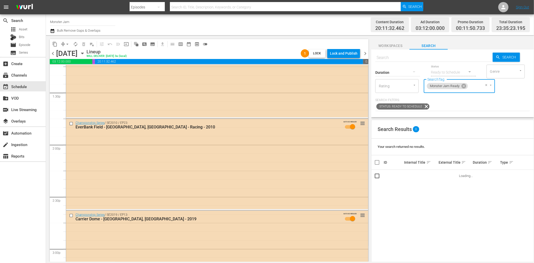
click at [411, 59] on input "text" at bounding box center [433, 58] width 117 height 12
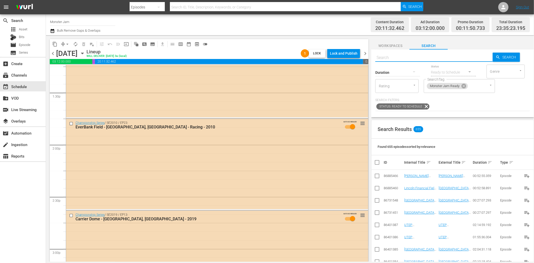
click at [333, 37] on div "content_copy compress arrow_drop_down autorenew_outlined delete_forever_outline…" at bounding box center [208, 148] width 324 height 226
click at [382, 57] on input "text" at bounding box center [433, 58] width 117 height 12
type input "best"
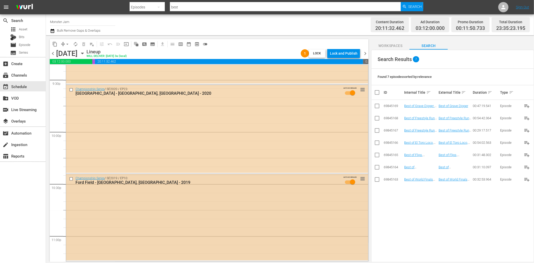
scroll to position [2224, 0]
type input "best"
click at [72, 90] on input "checkbox" at bounding box center [71, 90] width 5 height 4
click at [71, 179] on input "checkbox" at bounding box center [71, 179] width 5 height 4
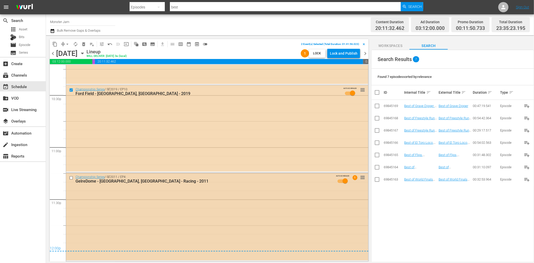
click at [71, 178] on input "checkbox" at bounding box center [71, 178] width 5 height 4
click at [85, 46] on span "delete_forever_outlined" at bounding box center [83, 44] width 5 height 5
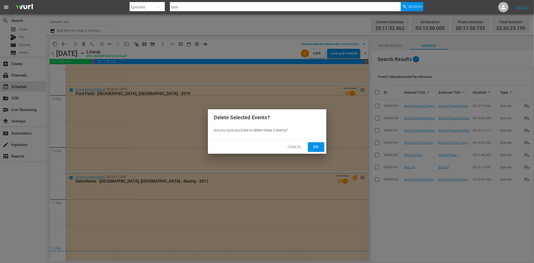
click at [321, 147] on button "Ok" at bounding box center [316, 146] width 16 height 9
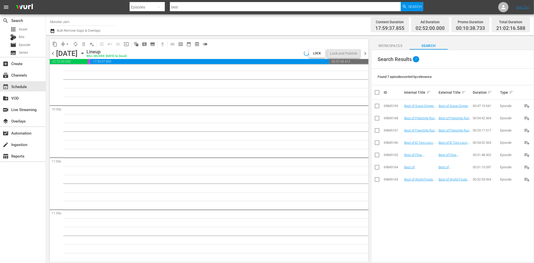
scroll to position [2302, 0]
click at [414, 137] on td "Best of El Toro Loco, Avenger, and Megalodon - Compilation" at bounding box center [421, 143] width 34 height 12
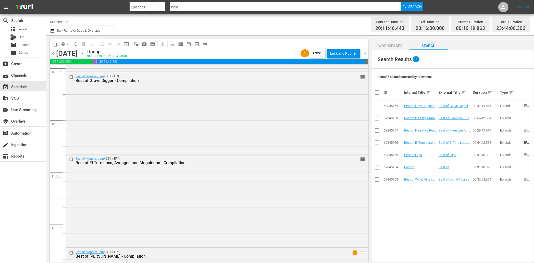
scroll to position [2328, 0]
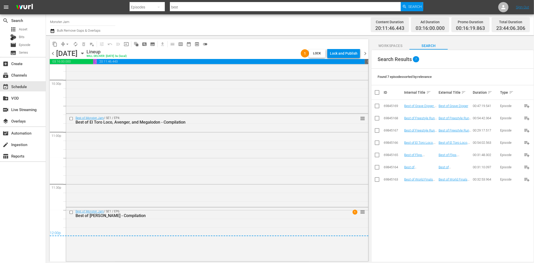
click at [366, 54] on span "chevron_right" at bounding box center [365, 53] width 6 height 6
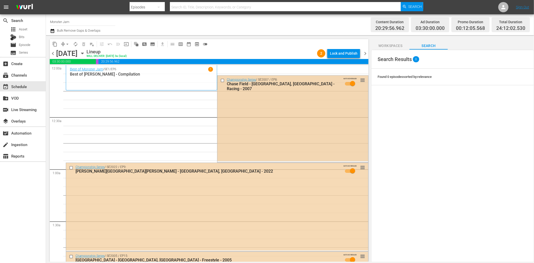
click at [223, 81] on input "checkbox" at bounding box center [222, 80] width 5 height 4
click at [71, 167] on input "checkbox" at bounding box center [71, 167] width 5 height 4
click at [82, 44] on span "delete_forever_outlined" at bounding box center [83, 44] width 5 height 5
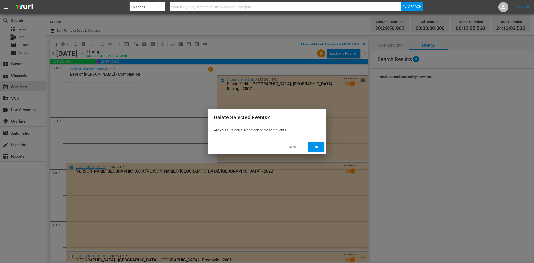
click at [314, 145] on span "Ok" at bounding box center [316, 147] width 8 height 6
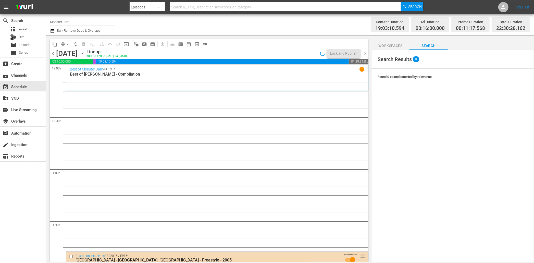
click at [437, 58] on div "Search Results 0" at bounding box center [453, 59] width 162 height 19
click at [404, 47] on span "Workspaces" at bounding box center [390, 46] width 38 height 6
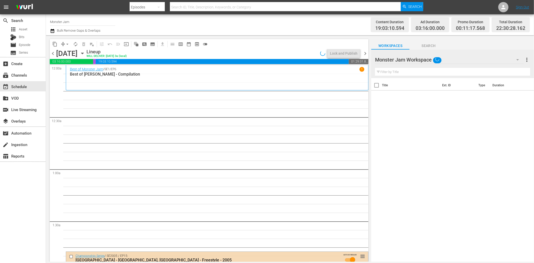
click at [428, 47] on span "Search" at bounding box center [429, 46] width 38 height 6
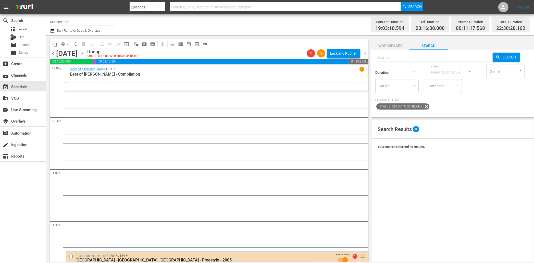
click at [448, 87] on div "SearchTag" at bounding box center [443, 86] width 38 height 14
type input "mons"
click at [447, 112] on span "Monster Jam Ready" at bounding box center [443, 111] width 30 height 11
click at [434, 59] on input "text" at bounding box center [433, 58] width 117 height 12
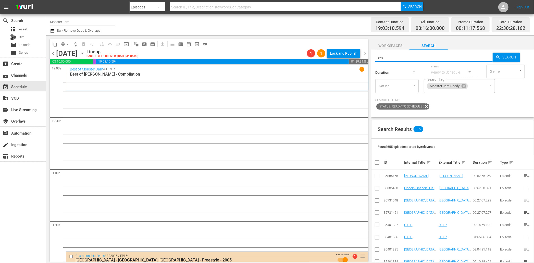
type input "best"
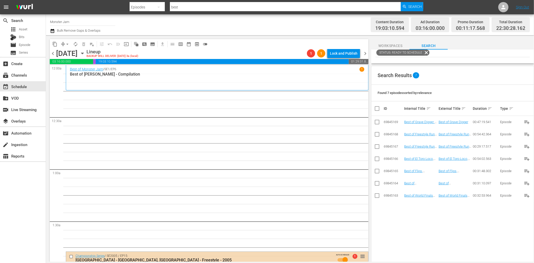
scroll to position [59, 0]
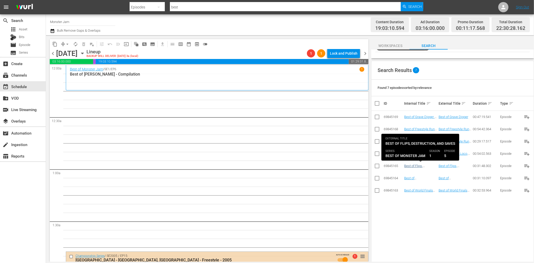
type input "best"
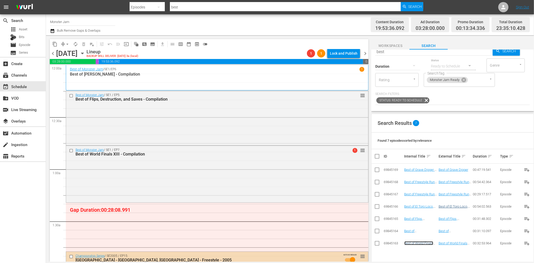
scroll to position [7, 0]
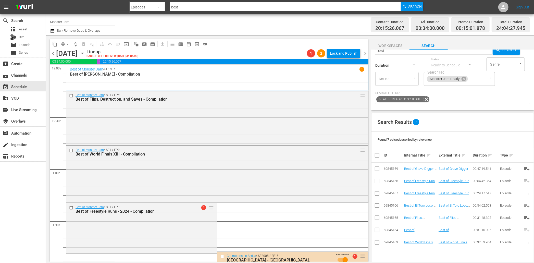
click at [51, 30] on icon "button" at bounding box center [53, 31] width 4 height 4
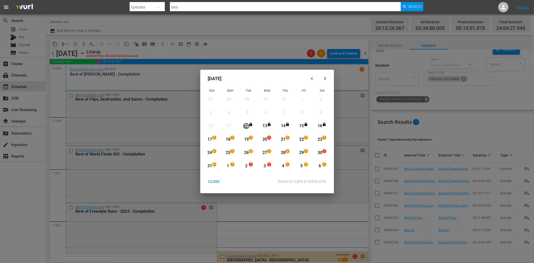
click at [264, 138] on div "20" at bounding box center [265, 140] width 6 height 6
click at [322, 139] on div "23" at bounding box center [320, 140] width 6 height 6
click at [312, 179] on div "REMOVE GAPS & OVERLAPS" at bounding box center [302, 181] width 56 height 6
click at [216, 182] on div "CLOSE" at bounding box center [214, 181] width 20 height 6
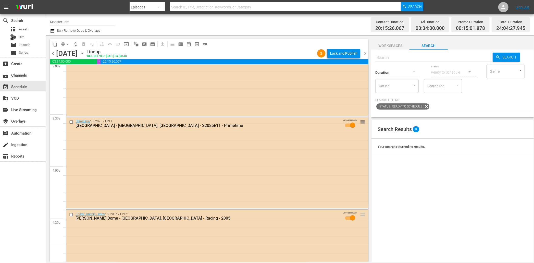
scroll to position [317, 0]
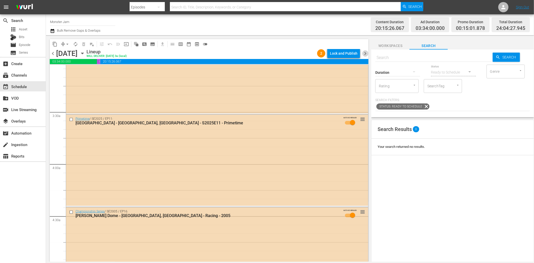
click at [366, 53] on span "chevron_right" at bounding box center [365, 53] width 6 height 6
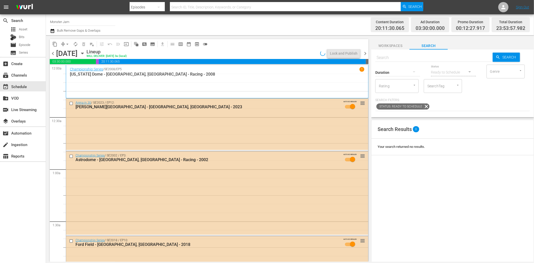
click at [85, 54] on icon "button" at bounding box center [83, 54] width 6 height 6
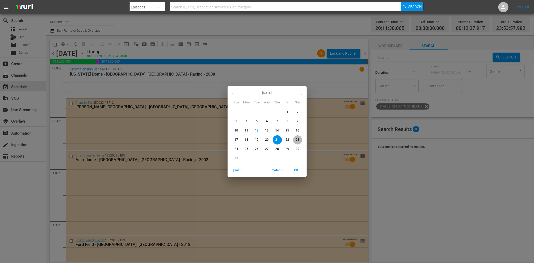
click at [295, 139] on span "23" at bounding box center [297, 140] width 9 height 4
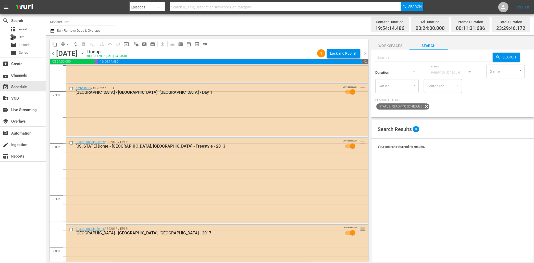
scroll to position [758, 0]
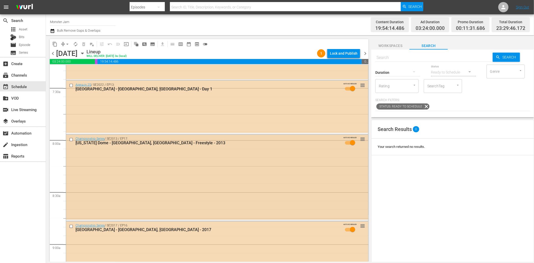
click at [70, 140] on input "checkbox" at bounding box center [71, 139] width 5 height 4
click at [401, 46] on span "Workspaces" at bounding box center [390, 46] width 38 height 6
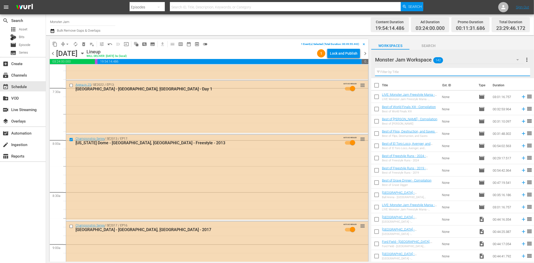
click at [417, 74] on input "text" at bounding box center [452, 72] width 155 height 8
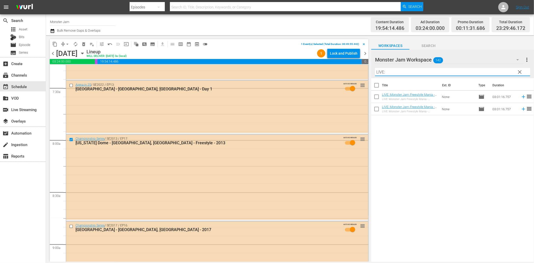
type input "LIVE:"
click at [433, 48] on span "Search" at bounding box center [429, 46] width 38 height 6
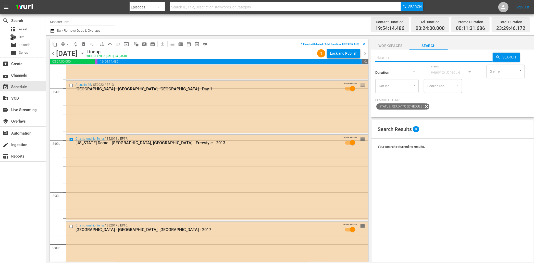
click at [412, 58] on input "text" at bounding box center [433, 58] width 117 height 12
type input "LIVE:"
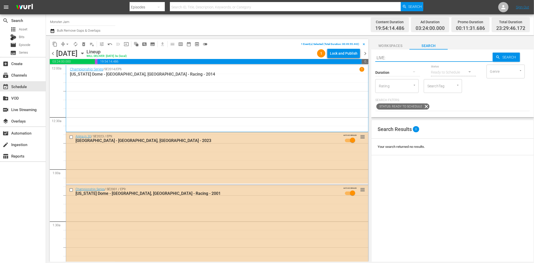
scroll to position [758, 0]
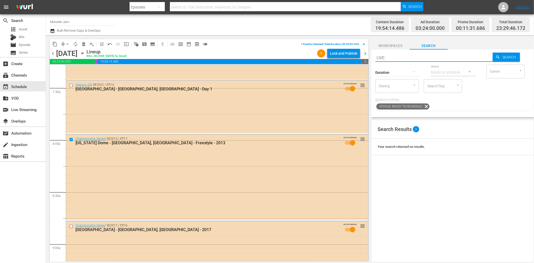
type input "LIVE:"
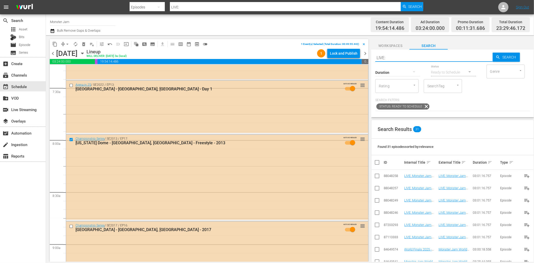
scroll to position [32, 0]
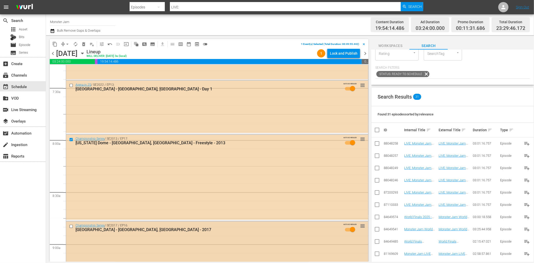
click at [71, 227] on input "checkbox" at bounding box center [71, 226] width 5 height 4
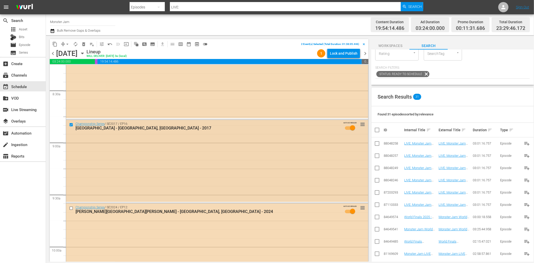
scroll to position [861, 0]
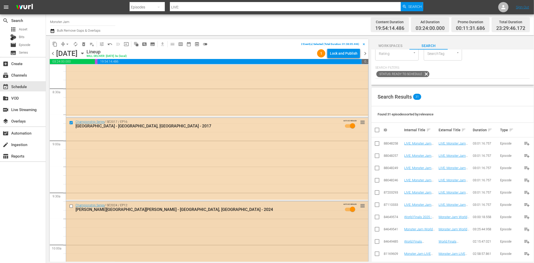
click at [71, 207] on input "checkbox" at bounding box center [71, 206] width 5 height 4
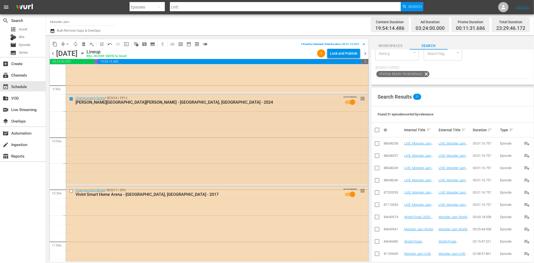
scroll to position [971, 0]
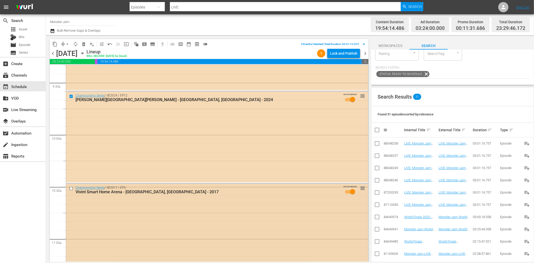
click at [72, 188] on input "checkbox" at bounding box center [71, 188] width 5 height 4
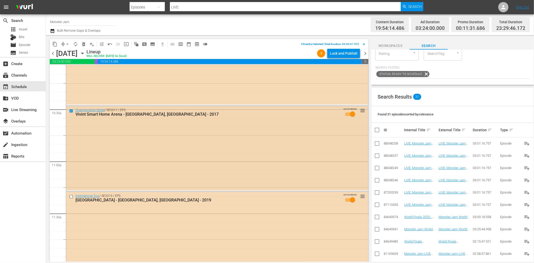
scroll to position [1050, 0]
click at [84, 44] on span "delete_forever_outlined" at bounding box center [83, 44] width 5 height 5
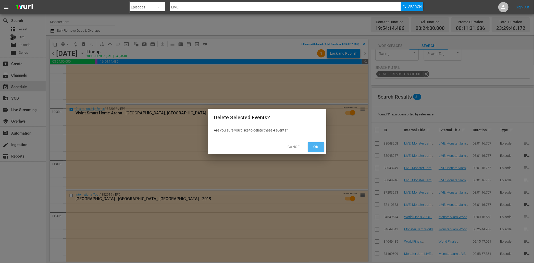
click at [317, 146] on span "Ok" at bounding box center [316, 147] width 8 height 6
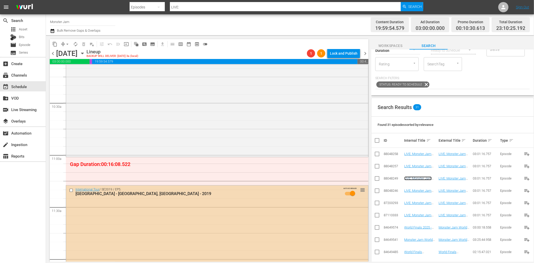
scroll to position [0, 0]
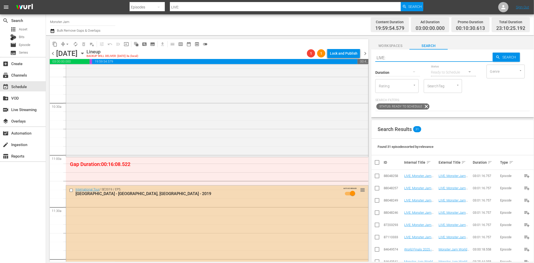
click at [400, 58] on input "LIVE:" at bounding box center [433, 58] width 117 height 12
type input "primetime"
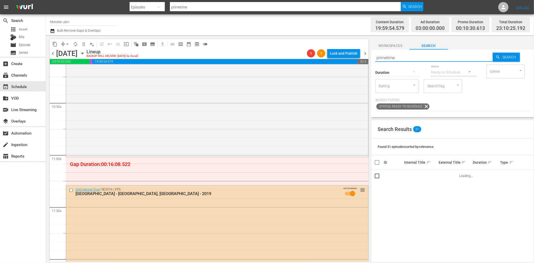
type input "primetime"
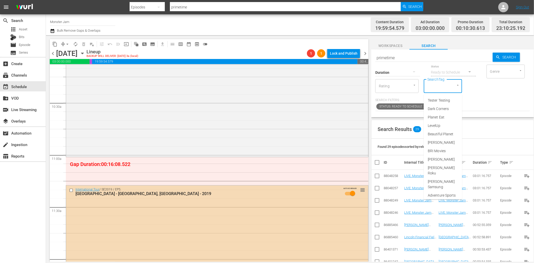
click at [432, 87] on input "SearchTag" at bounding box center [435, 85] width 19 height 9
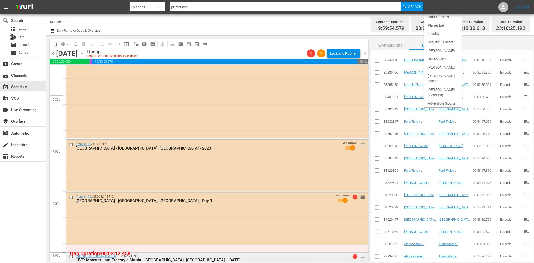
scroll to position [626, 0]
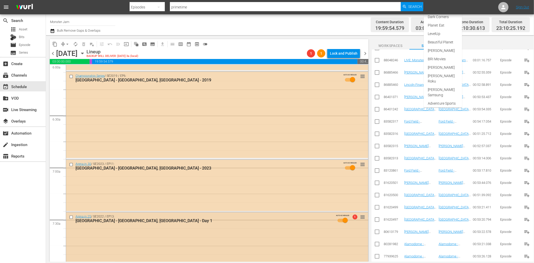
click at [71, 217] on input "checkbox" at bounding box center [71, 217] width 5 height 4
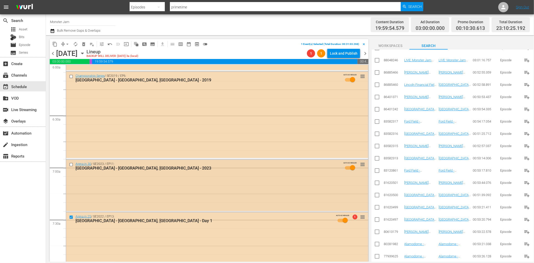
click at [71, 164] on input "checkbox" at bounding box center [71, 164] width 5 height 4
click at [83, 44] on span "delete_forever_outlined" at bounding box center [83, 44] width 5 height 5
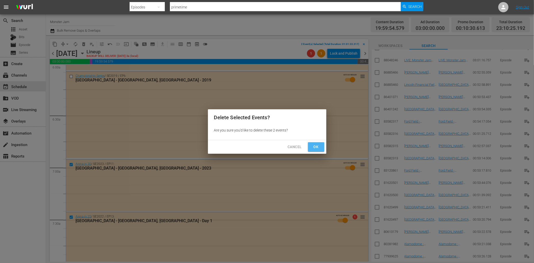
click at [318, 147] on span "Ok" at bounding box center [316, 147] width 8 height 6
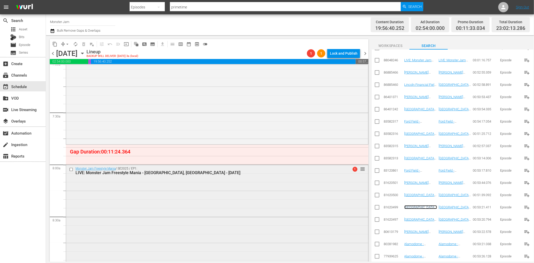
scroll to position [699, 0]
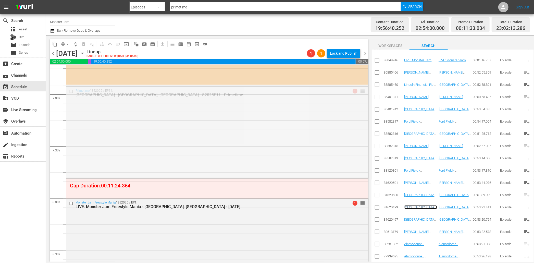
drag, startPoint x: 362, startPoint y: 91, endPoint x: 359, endPoint y: 107, distance: 17.2
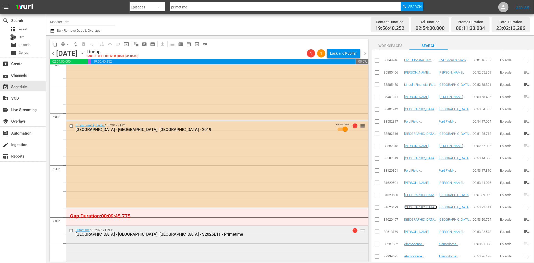
scroll to position [569, 0]
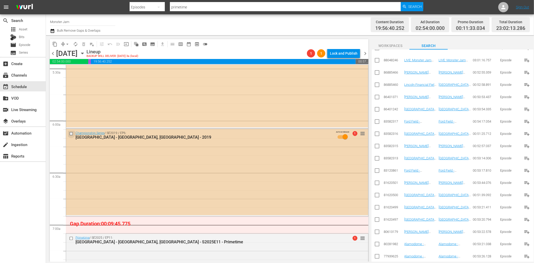
click at [72, 133] on input "checkbox" at bounding box center [71, 134] width 5 height 4
click at [84, 46] on span "delete_forever_outlined" at bounding box center [83, 44] width 5 height 5
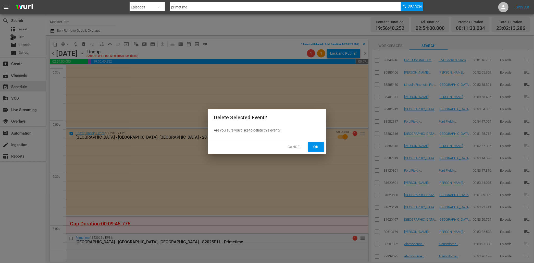
click at [322, 146] on button "Ok" at bounding box center [316, 146] width 16 height 9
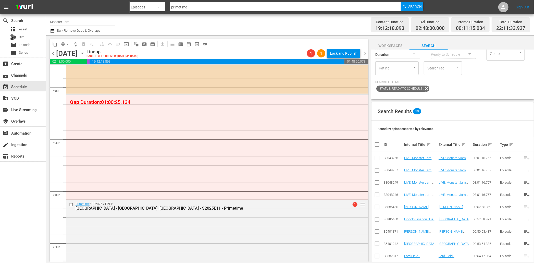
scroll to position [0, 0]
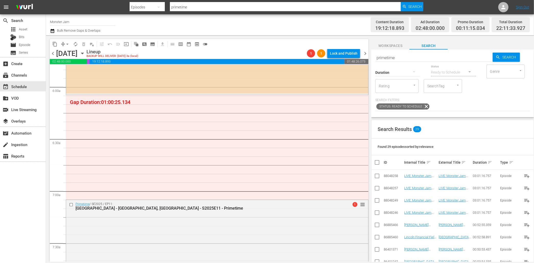
click at [409, 60] on div "Duration" at bounding box center [397, 69] width 45 height 18
click at [405, 58] on input "primetime" at bounding box center [433, 58] width 117 height 12
click at [438, 82] on input "SearchTag" at bounding box center [435, 85] width 19 height 9
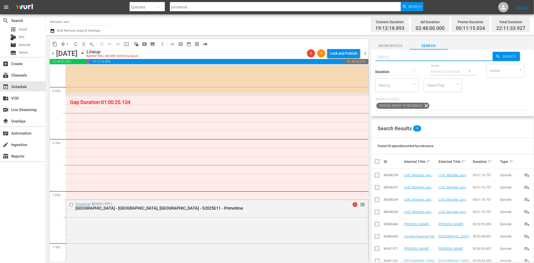
scroll to position [1, 0]
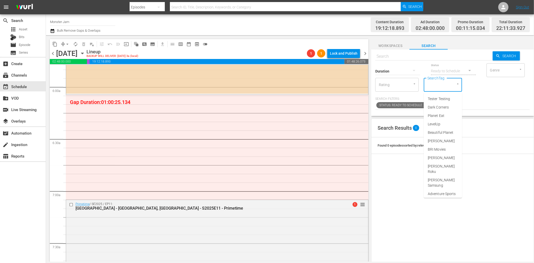
type input "n"
type input "monster"
click at [437, 113] on span "Monster Jam Ready" at bounding box center [443, 110] width 30 height 11
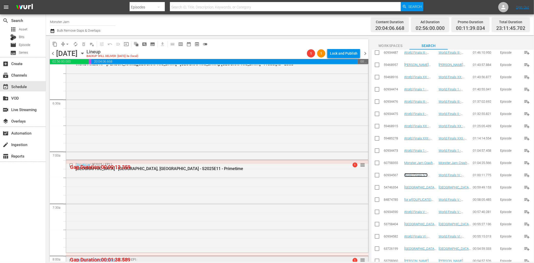
scroll to position [649, 0]
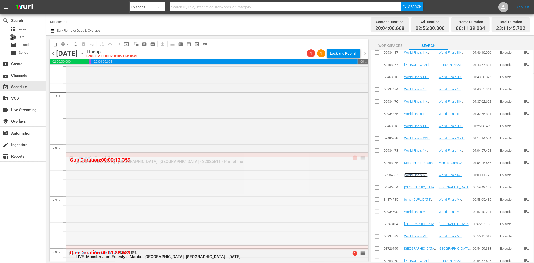
drag, startPoint x: 363, startPoint y: 156, endPoint x: 362, endPoint y: 153, distance: 3.8
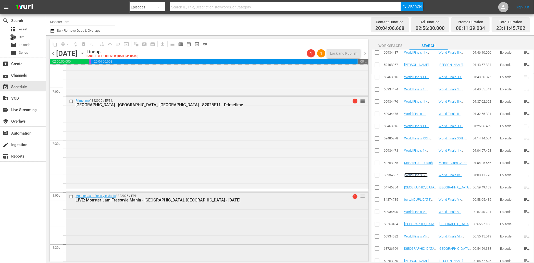
scroll to position [716, 0]
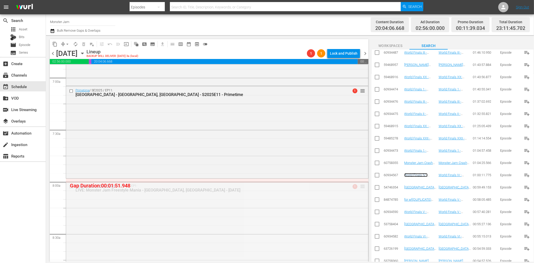
drag, startPoint x: 361, startPoint y: 186, endPoint x: 362, endPoint y: 179, distance: 6.7
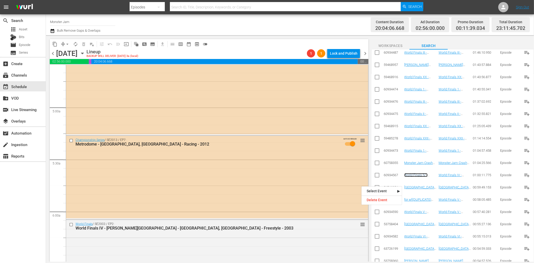
scroll to position [452, 0]
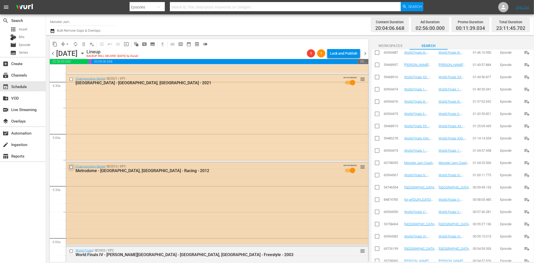
click at [70, 167] on input "checkbox" at bounding box center [71, 167] width 5 height 4
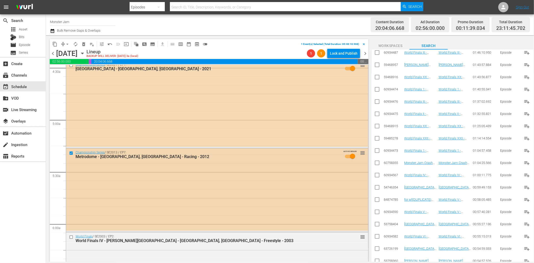
scroll to position [469, 0]
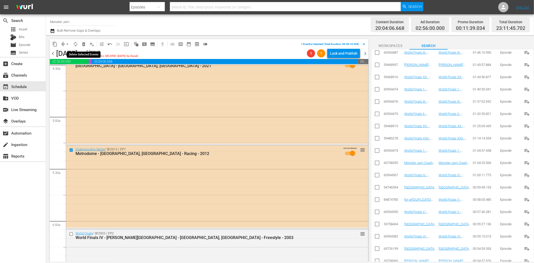
click at [84, 45] on span "delete_forever_outlined" at bounding box center [83, 44] width 5 height 5
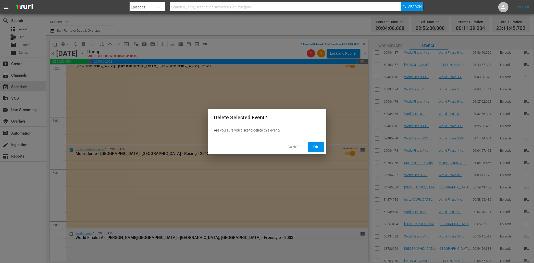
click at [312, 145] on span "Ok" at bounding box center [316, 147] width 8 height 6
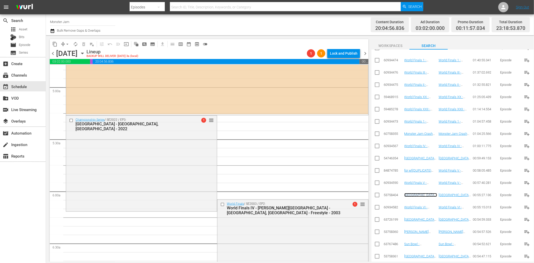
scroll to position [497, 0]
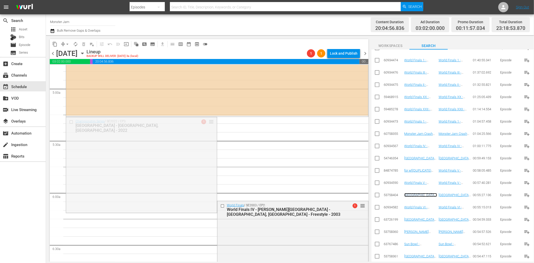
drag, startPoint x: 212, startPoint y: 120, endPoint x: 205, endPoint y: 115, distance: 9.0
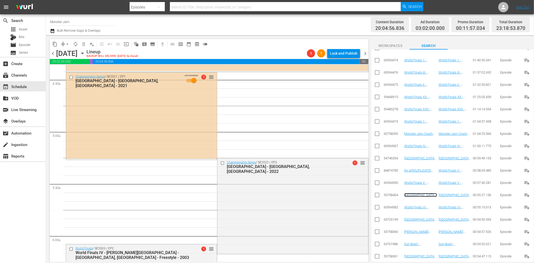
scroll to position [453, 0]
drag, startPoint x: 362, startPoint y: 161, endPoint x: 359, endPoint y: 164, distance: 3.4
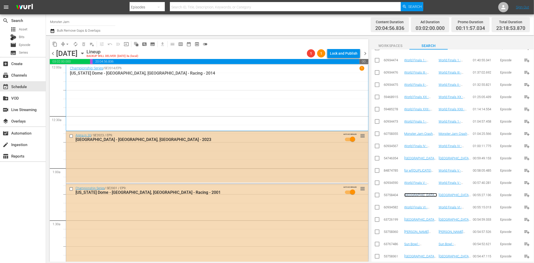
scroll to position [0, 0]
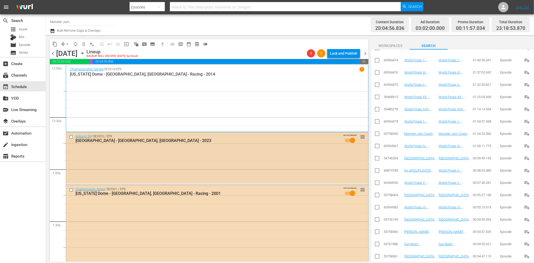
click at [70, 138] on input "checkbox" at bounding box center [71, 137] width 5 height 4
click at [85, 45] on span "delete_forever_outlined" at bounding box center [83, 44] width 5 height 5
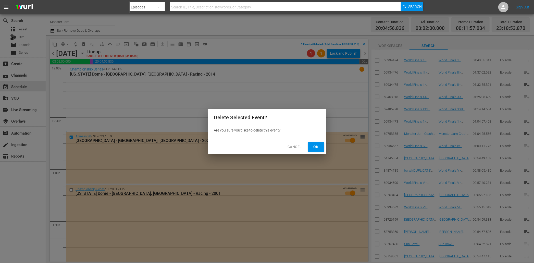
click at [321, 150] on button "Ok" at bounding box center [316, 146] width 16 height 9
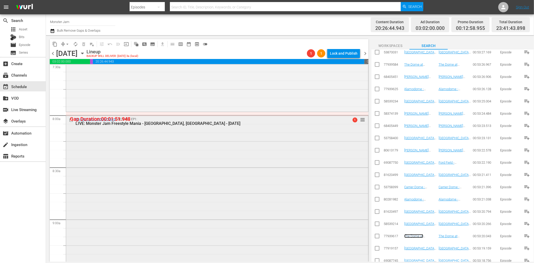
scroll to position [802, 0]
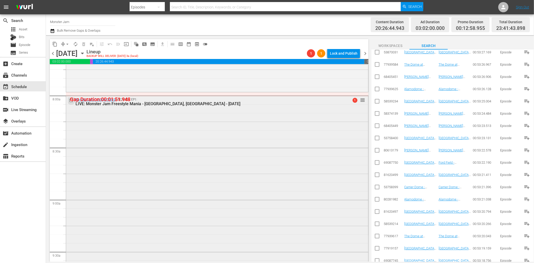
click at [71, 101] on input "checkbox" at bounding box center [71, 100] width 5 height 4
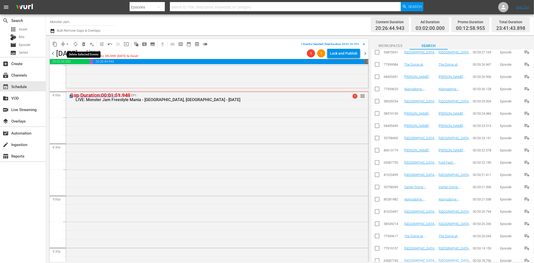
click at [85, 45] on span "delete_forever_outlined" at bounding box center [83, 44] width 5 height 5
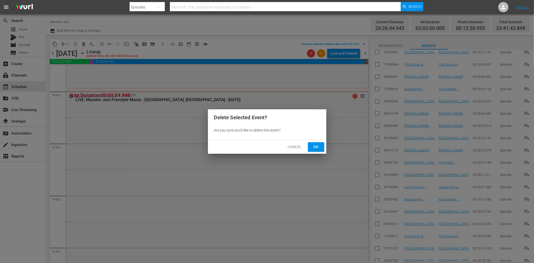
click at [312, 145] on span "Ok" at bounding box center [316, 147] width 8 height 6
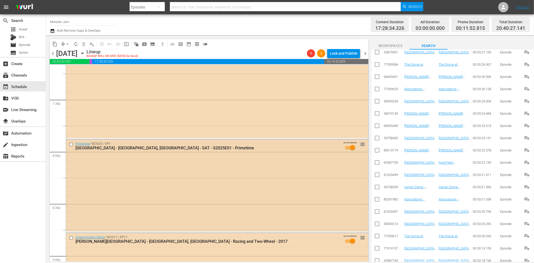
scroll to position [1995, 0]
click at [71, 145] on input "checkbox" at bounding box center [71, 145] width 5 height 4
click at [85, 43] on span "delete_forever_outlined" at bounding box center [83, 44] width 5 height 5
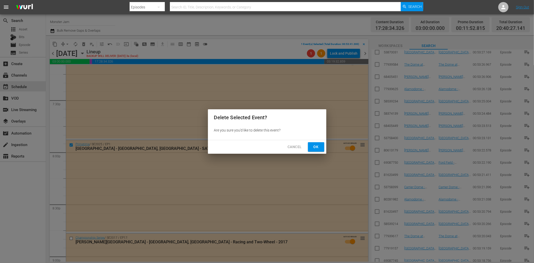
drag, startPoint x: 316, startPoint y: 145, endPoint x: 298, endPoint y: 150, distance: 18.5
click at [316, 145] on span "Ok" at bounding box center [316, 147] width 8 height 6
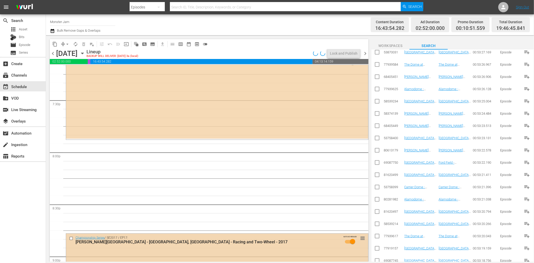
click at [71, 238] on input "checkbox" at bounding box center [71, 238] width 5 height 4
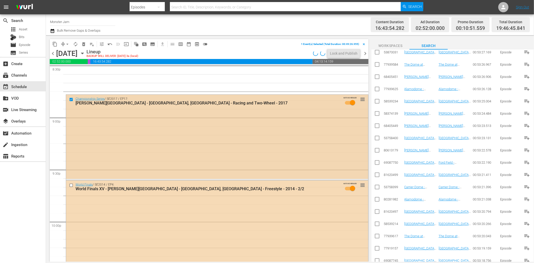
scroll to position [2135, 0]
click at [69, 184] on input "checkbox" at bounding box center [71, 184] width 5 height 4
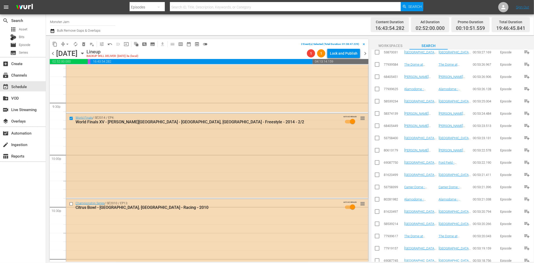
scroll to position [2193, 0]
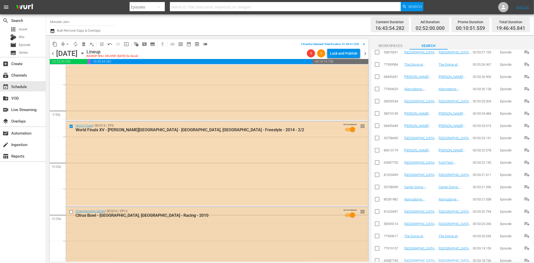
click at [70, 212] on input "checkbox" at bounding box center [71, 212] width 5 height 4
click at [85, 44] on span "delete_forever_outlined" at bounding box center [83, 44] width 5 height 5
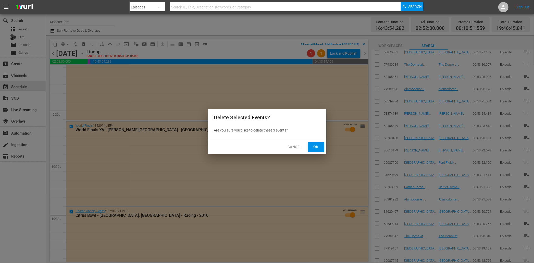
click at [321, 148] on button "Ok" at bounding box center [316, 146] width 16 height 9
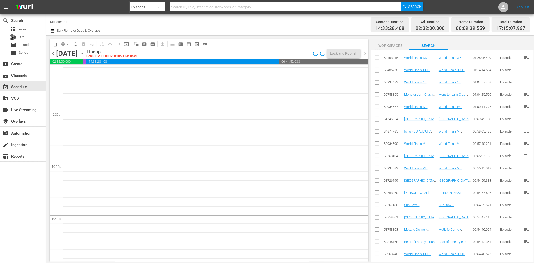
scroll to position [0, 0]
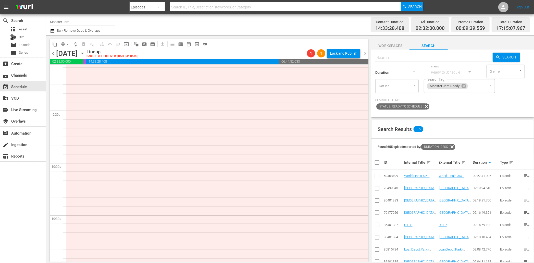
click at [425, 59] on input "text" at bounding box center [433, 58] width 117 height 12
type input "live"
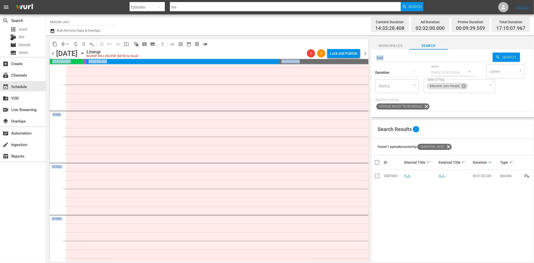
drag, startPoint x: 397, startPoint y: 59, endPoint x: 371, endPoint y: 57, distance: 26.3
click at [367, 57] on div "content_copy compress arrow_drop_down autorenew_outlined delete_forever_outline…" at bounding box center [290, 148] width 488 height 226
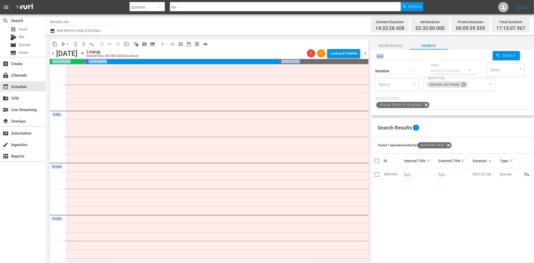
click at [411, 59] on div "Duration" at bounding box center [397, 67] width 45 height 18
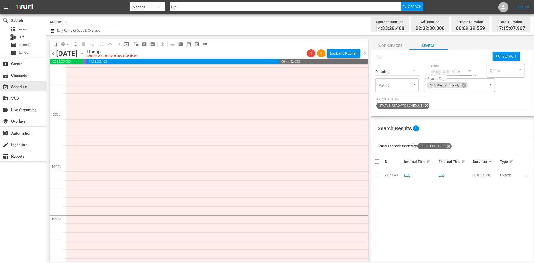
click at [411, 59] on div "Duration" at bounding box center [397, 68] width 45 height 18
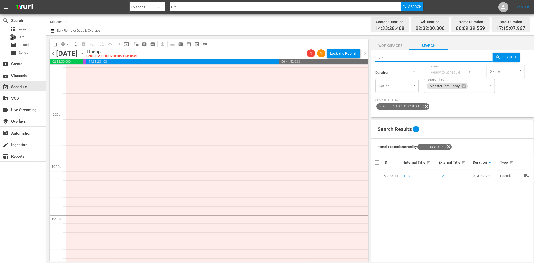
click at [411, 59] on input "live" at bounding box center [433, 58] width 117 height 12
type input "LIVE"
click at [464, 86] on icon at bounding box center [464, 86] width 6 height 6
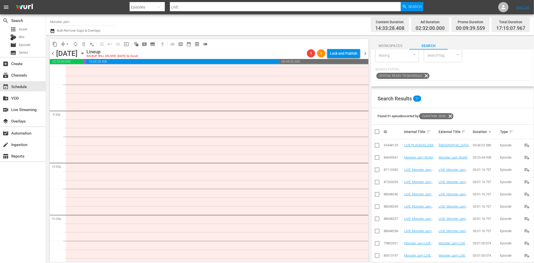
scroll to position [31, 0]
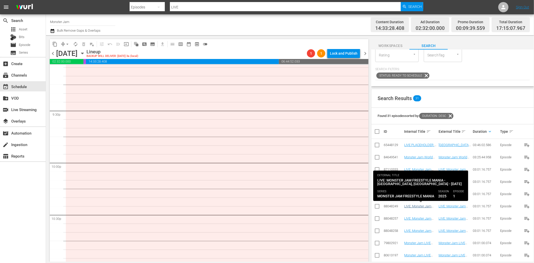
type input "LIVE"
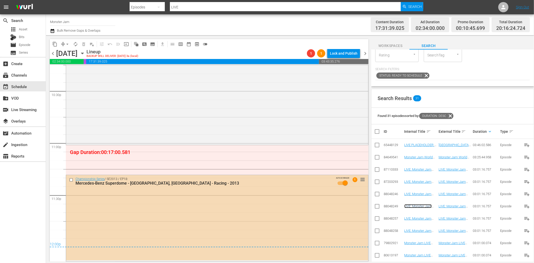
scroll to position [0, 0]
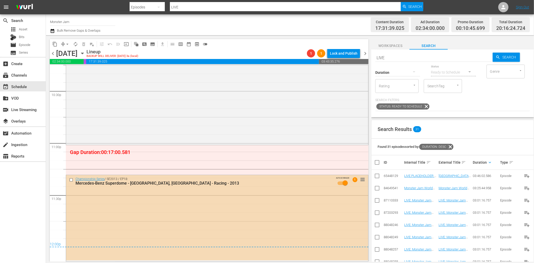
click at [438, 87] on input "SearchTag" at bounding box center [435, 85] width 19 height 9
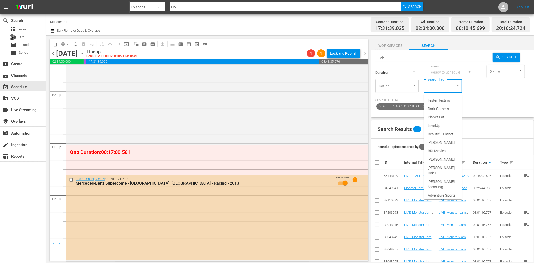
click at [438, 87] on input "SearchTag" at bounding box center [435, 85] width 19 height 9
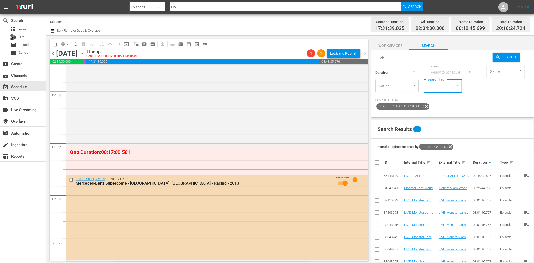
click at [389, 56] on input "LIVE" at bounding box center [433, 58] width 117 height 12
click at [440, 87] on input "SearchTag" at bounding box center [435, 85] width 19 height 9
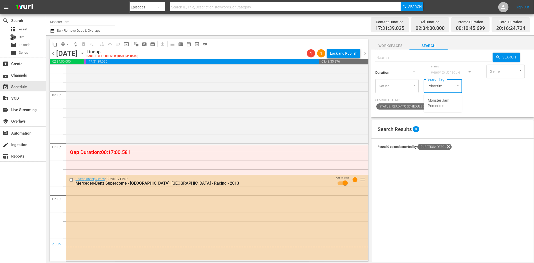
type input "Primetime"
click at [437, 101] on span "Monster Jam Primetime" at bounding box center [443, 103] width 30 height 11
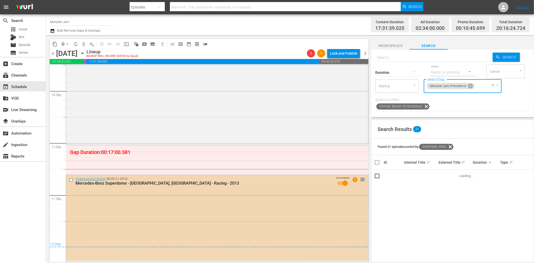
click at [70, 180] on input "checkbox" at bounding box center [71, 180] width 5 height 4
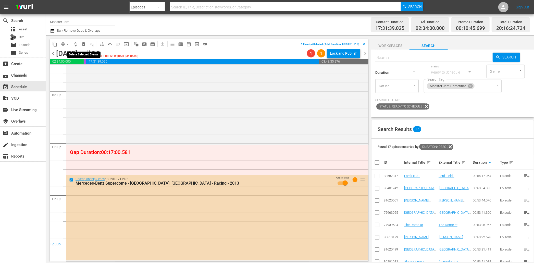
click at [82, 43] on span "delete_forever_outlined" at bounding box center [83, 44] width 5 height 5
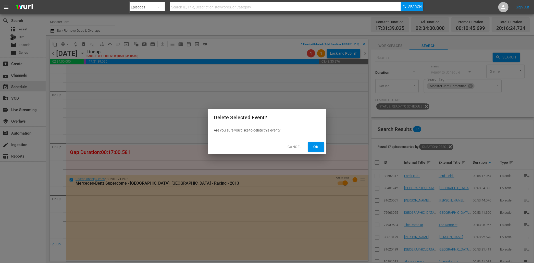
click at [318, 147] on span "Ok" at bounding box center [316, 147] width 8 height 6
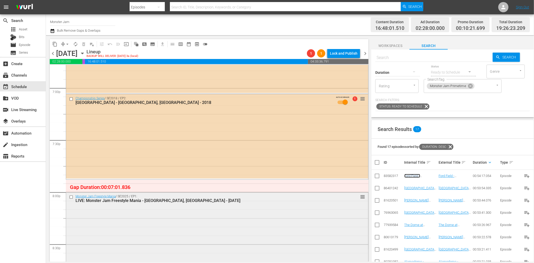
scroll to position [1938, 0]
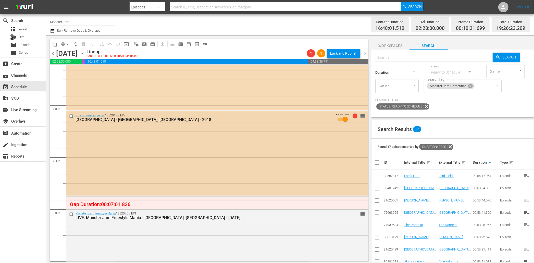
click at [70, 117] on input "checkbox" at bounding box center [71, 116] width 5 height 4
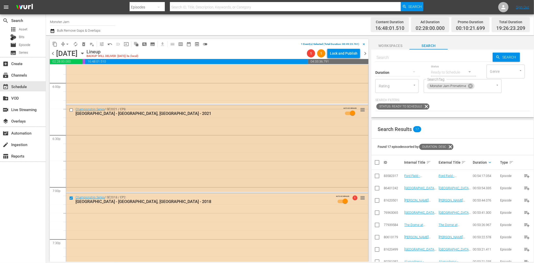
scroll to position [1855, 0]
click at [71, 112] on input "checkbox" at bounding box center [71, 110] width 5 height 4
click at [85, 46] on span "delete_forever_outlined" at bounding box center [83, 44] width 5 height 5
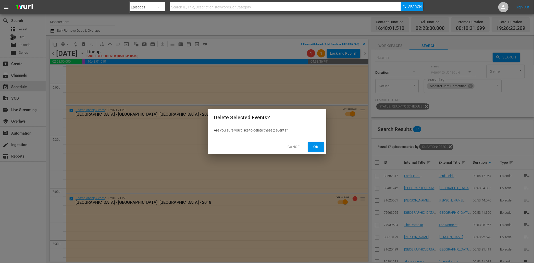
click at [321, 146] on button "Ok" at bounding box center [316, 146] width 16 height 9
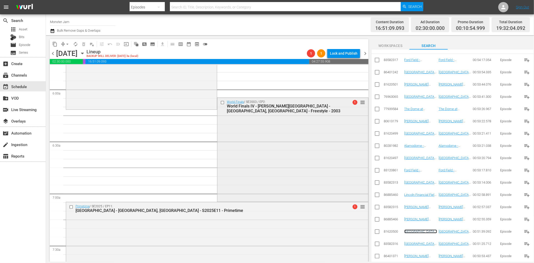
scroll to position [591, 0]
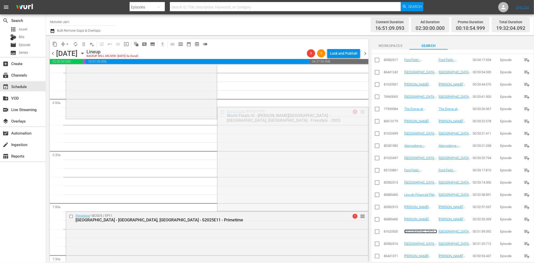
drag, startPoint x: 362, startPoint y: 112, endPoint x: 356, endPoint y: 120, distance: 10.0
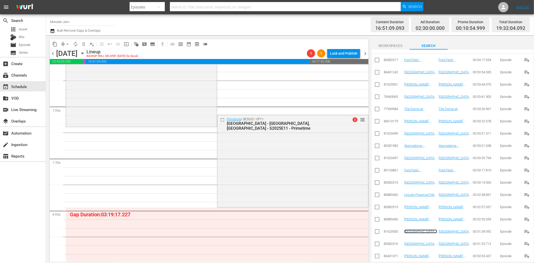
scroll to position [692, 0]
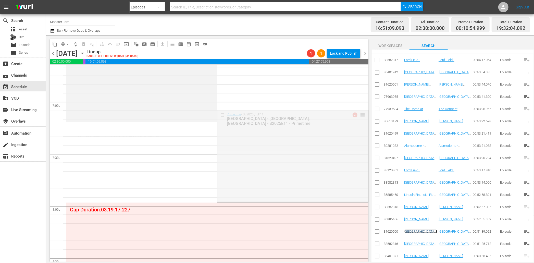
drag, startPoint x: 362, startPoint y: 115, endPoint x: 360, endPoint y: 125, distance: 9.8
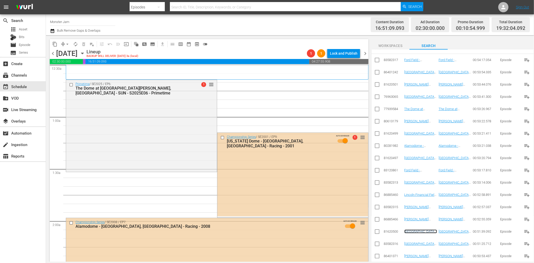
scroll to position [53, 0]
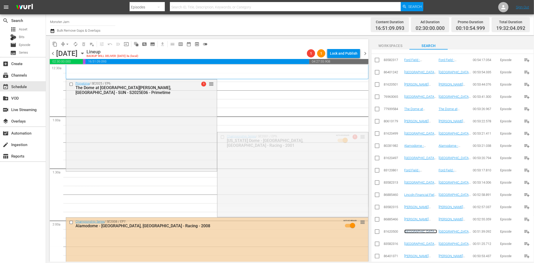
drag, startPoint x: 362, startPoint y: 135, endPoint x: 352, endPoint y: 175, distance: 41.2
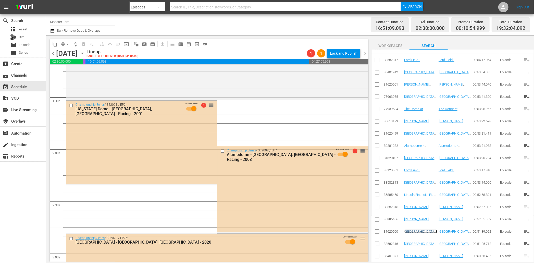
scroll to position [129, 0]
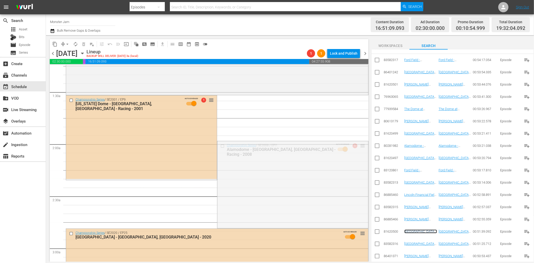
drag, startPoint x: 362, startPoint y: 145, endPoint x: 355, endPoint y: 184, distance: 40.1
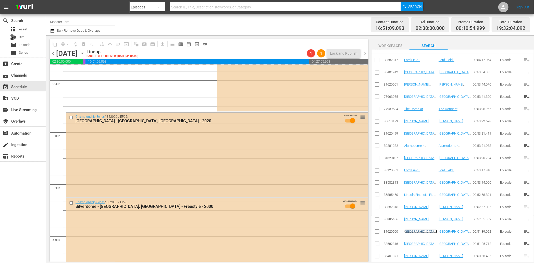
scroll to position [243, 0]
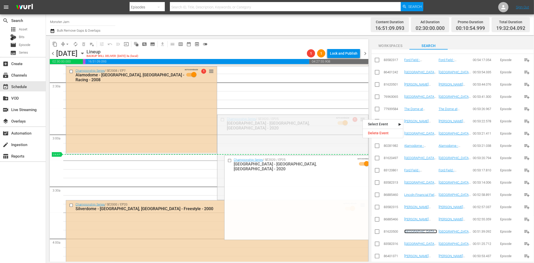
drag, startPoint x: 363, startPoint y: 119, endPoint x: 359, endPoint y: 154, distance: 35.4
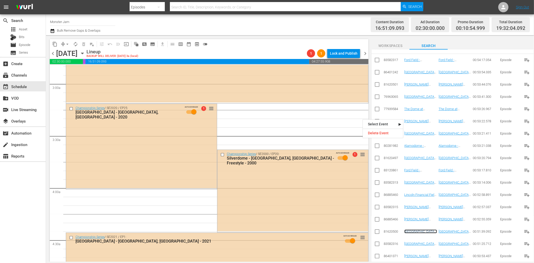
scroll to position [249, 0]
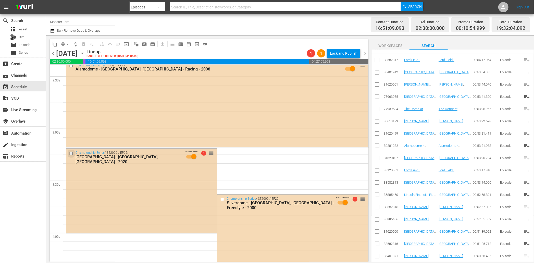
click at [71, 153] on input "checkbox" at bounding box center [71, 153] width 5 height 4
click at [85, 46] on span "delete_forever_outlined" at bounding box center [83, 44] width 5 height 5
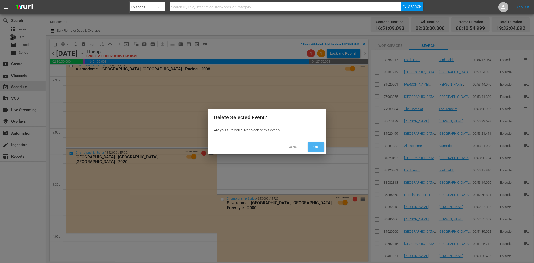
drag, startPoint x: 312, startPoint y: 145, endPoint x: 311, endPoint y: 153, distance: 8.5
click at [312, 145] on span "Ok" at bounding box center [316, 147] width 8 height 6
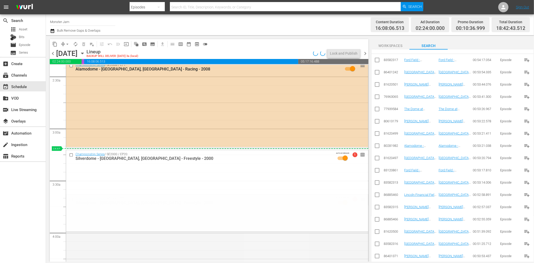
drag, startPoint x: 362, startPoint y: 199, endPoint x: 362, endPoint y: 152, distance: 46.2
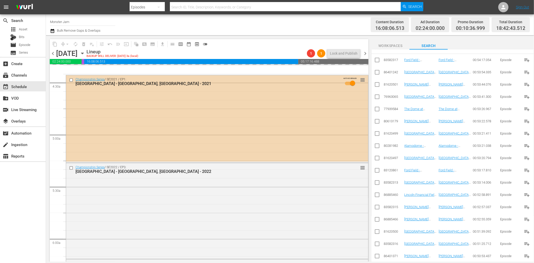
scroll to position [452, 0]
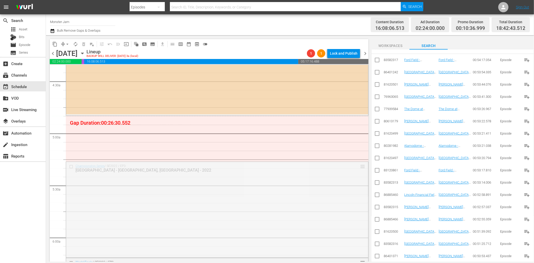
drag, startPoint x: 363, startPoint y: 165, endPoint x: 361, endPoint y: 120, distance: 44.7
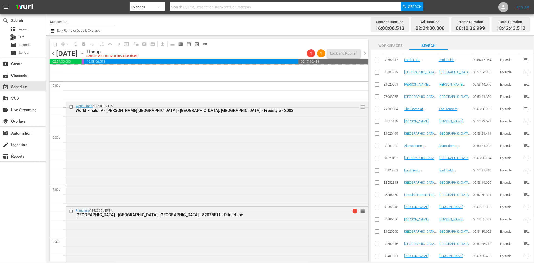
scroll to position [632, 0]
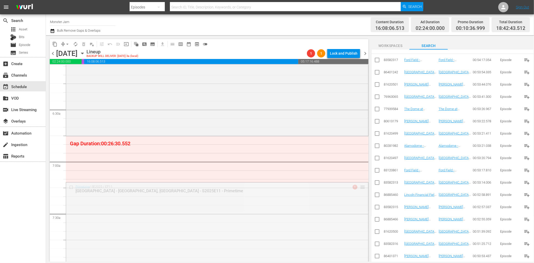
drag, startPoint x: 362, startPoint y: 187, endPoint x: 356, endPoint y: 139, distance: 48.4
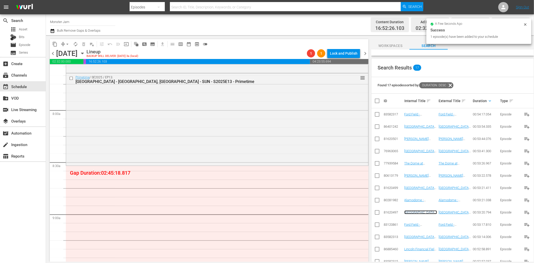
scroll to position [0, 0]
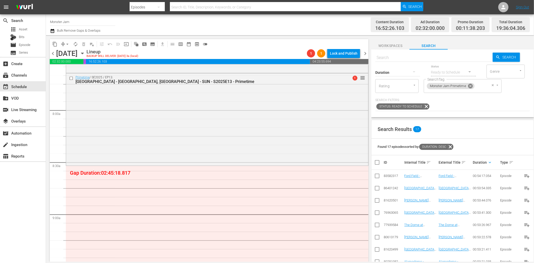
click at [470, 86] on icon at bounding box center [470, 86] width 5 height 5
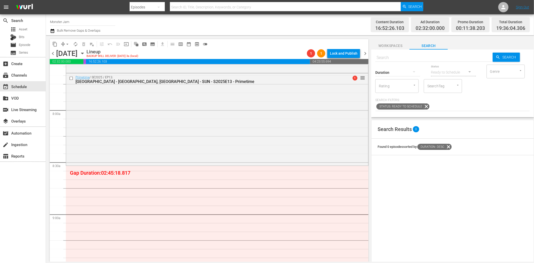
click at [413, 57] on input "text" at bounding box center [433, 58] width 117 height 12
click at [442, 86] on input "SearchTag" at bounding box center [435, 85] width 19 height 9
type input "monster ja"
click at [440, 148] on span "Best of Monster Jam" at bounding box center [443, 147] width 30 height 11
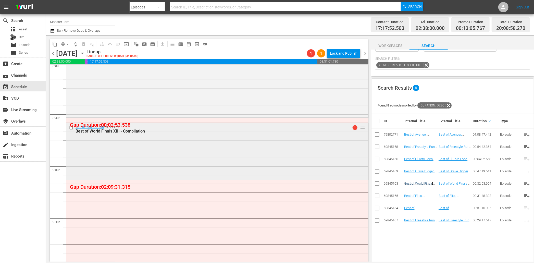
scroll to position [837, 0]
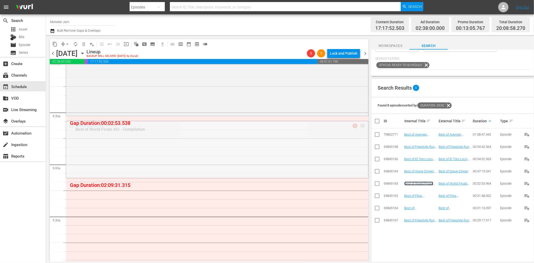
drag, startPoint x: 363, startPoint y: 125, endPoint x: 363, endPoint y: 118, distance: 6.6
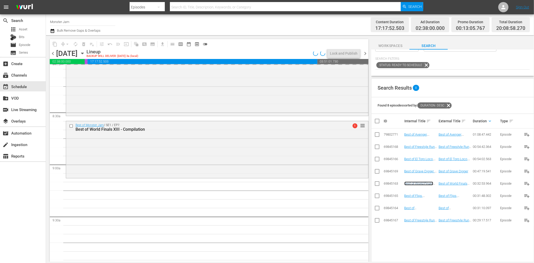
scroll to position [0, 0]
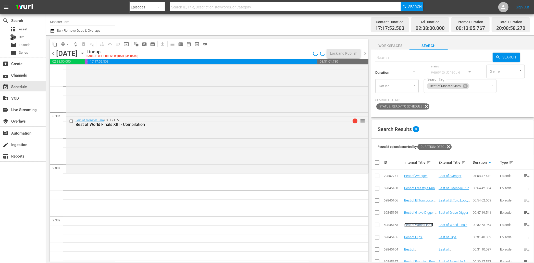
click at [466, 86] on icon at bounding box center [466, 86] width 6 height 6
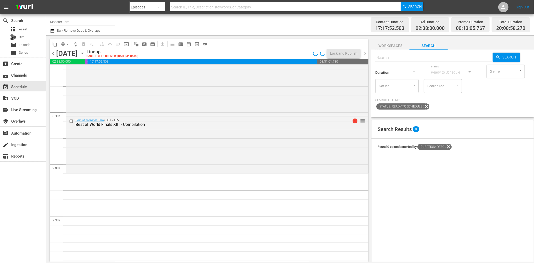
drag, startPoint x: 457, startPoint y: 89, endPoint x: 444, endPoint y: 86, distance: 12.8
click at [455, 88] on div "SearchTag" at bounding box center [443, 86] width 38 height 14
click at [444, 86] on input "SearchTag" at bounding box center [435, 85] width 19 height 9
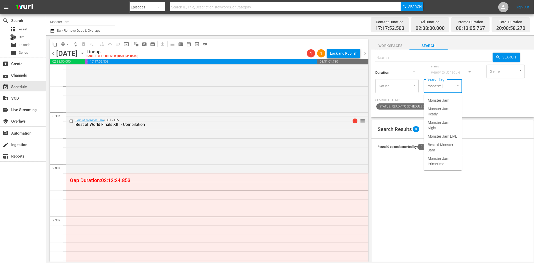
type input "monster ja"
click at [440, 110] on span "Monster Jam Ready" at bounding box center [443, 111] width 30 height 11
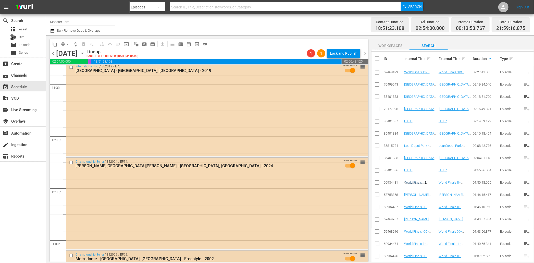
scroll to position [1112, 0]
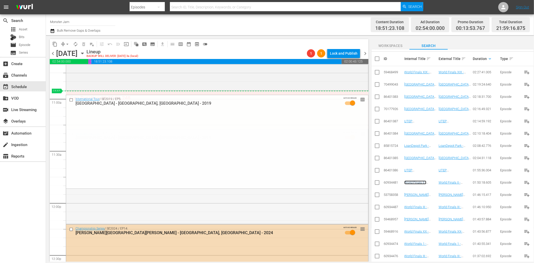
drag, startPoint x: 361, startPoint y: 133, endPoint x: 363, endPoint y: 90, distance: 42.7
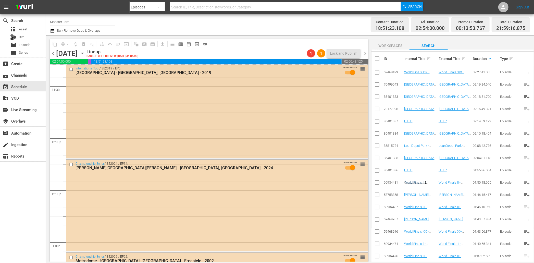
scroll to position [1188, 0]
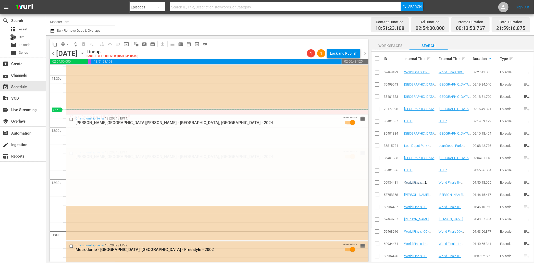
drag, startPoint x: 363, startPoint y: 151, endPoint x: 360, endPoint y: 112, distance: 39.7
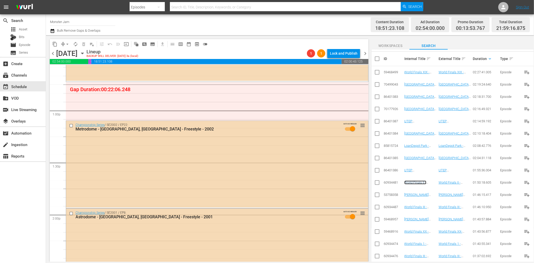
scroll to position [1303, 0]
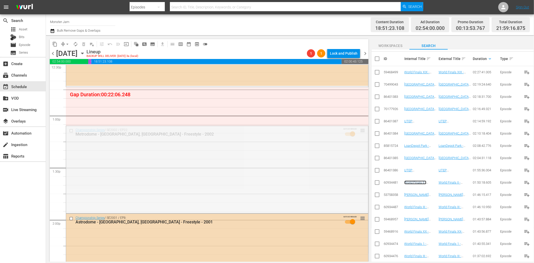
drag, startPoint x: 363, startPoint y: 130, endPoint x: 361, endPoint y: 87, distance: 42.9
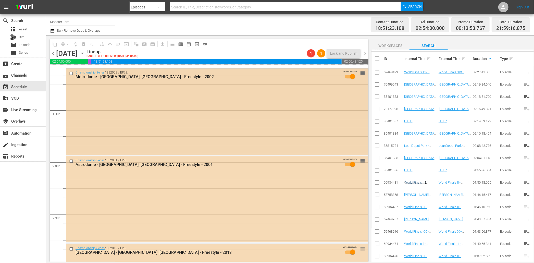
scroll to position [1361, 0]
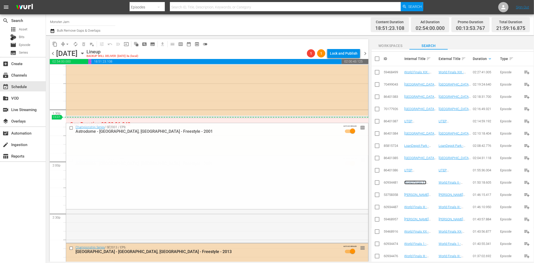
drag, startPoint x: 363, startPoint y: 159, endPoint x: 360, endPoint y: 118, distance: 41.9
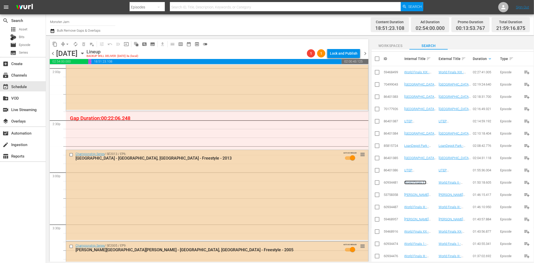
scroll to position [1447, 0]
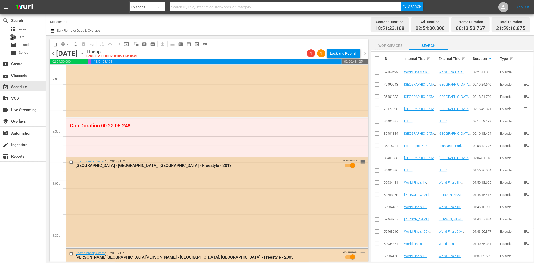
click at [72, 161] on input "checkbox" at bounding box center [71, 162] width 5 height 4
click at [85, 45] on span "delete_forever_outlined" at bounding box center [83, 44] width 5 height 5
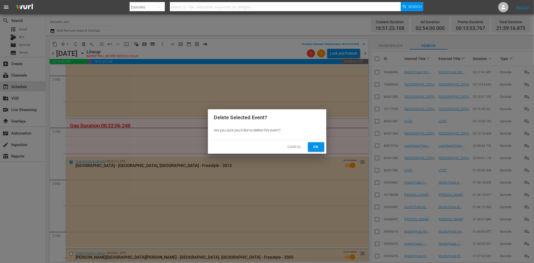
click at [315, 149] on span "Ok" at bounding box center [316, 147] width 8 height 6
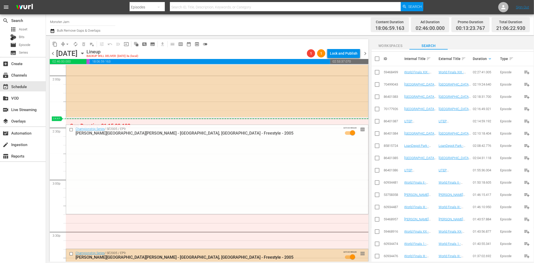
drag, startPoint x: 362, startPoint y: 252, endPoint x: 365, endPoint y: 119, distance: 132.7
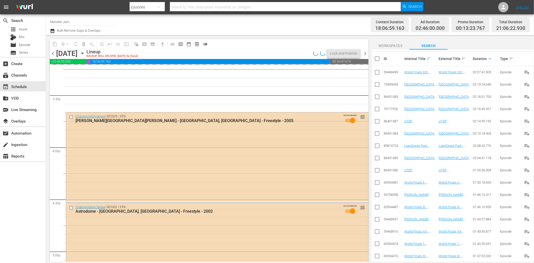
scroll to position [1585, 0]
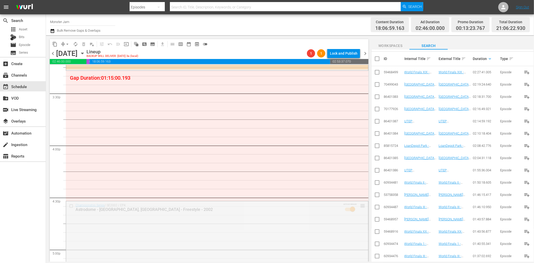
drag, startPoint x: 362, startPoint y: 204, endPoint x: 356, endPoint y: 72, distance: 132.5
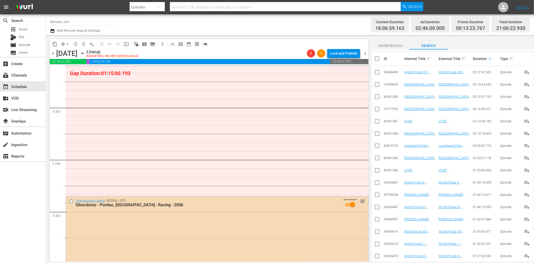
scroll to position [1674, 0]
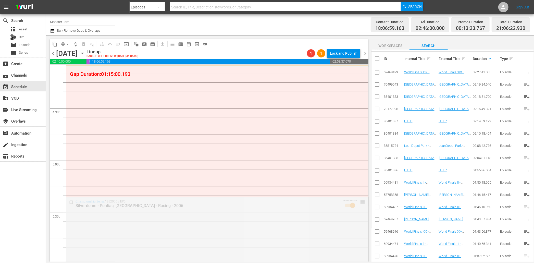
drag, startPoint x: 363, startPoint y: 200, endPoint x: 361, endPoint y: 74, distance: 126.1
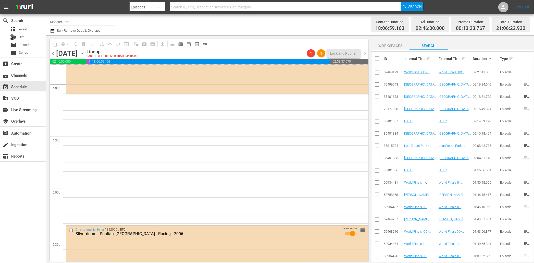
scroll to position [1613, 0]
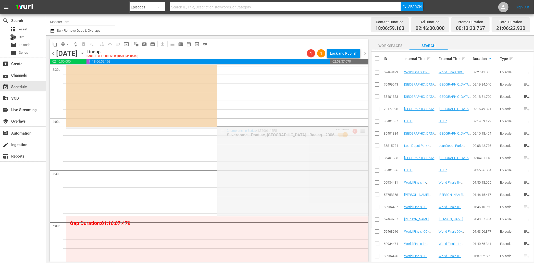
drag, startPoint x: 364, startPoint y: 131, endPoint x: 361, endPoint y: 130, distance: 3.2
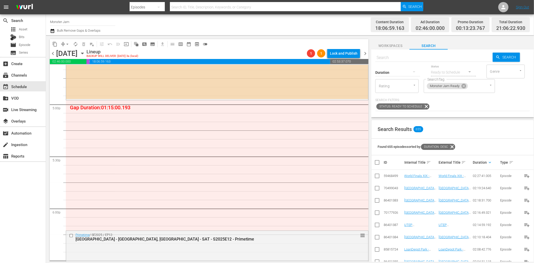
scroll to position [1730, 0]
click at [426, 59] on input "text" at bounding box center [433, 58] width 117 height 12
type input "arena"
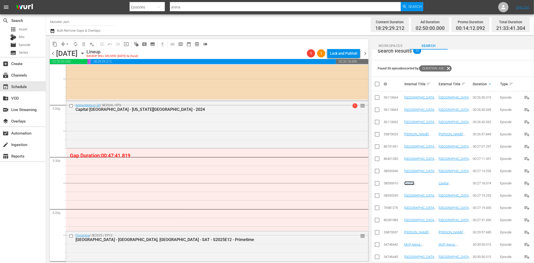
scroll to position [0, 0]
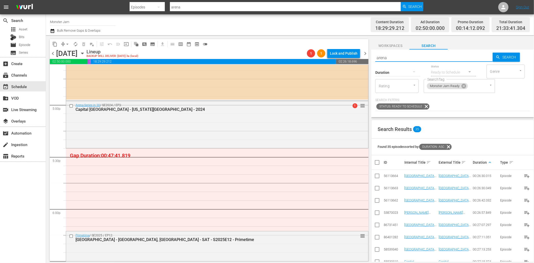
click at [391, 57] on input "arena" at bounding box center [433, 58] width 117 height 12
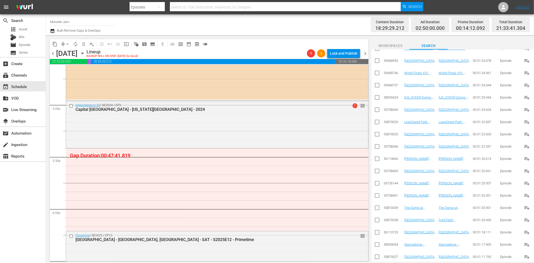
scroll to position [3777, 0]
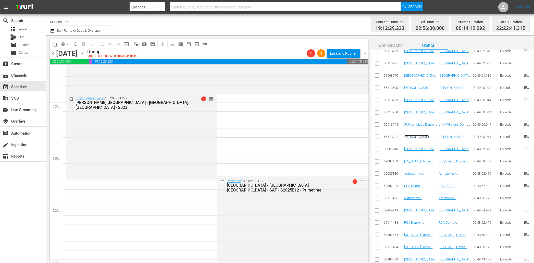
scroll to position [1789, 0]
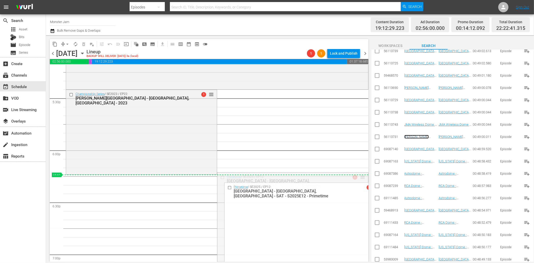
drag, startPoint x: 363, startPoint y: 177, endPoint x: 361, endPoint y: 179, distance: 3.8
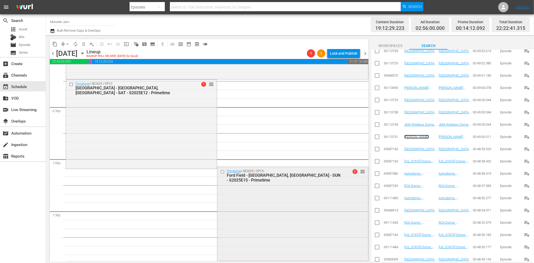
scroll to position [1883, 0]
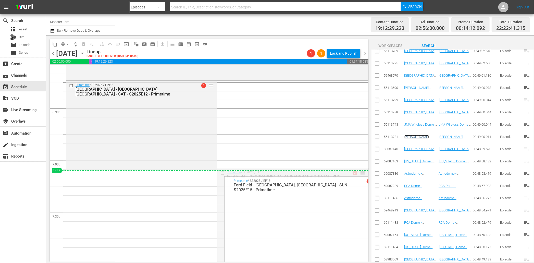
drag, startPoint x: 362, startPoint y: 170, endPoint x: 360, endPoint y: 176, distance: 6.2
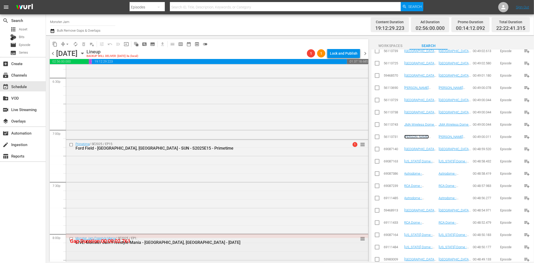
scroll to position [1903, 0]
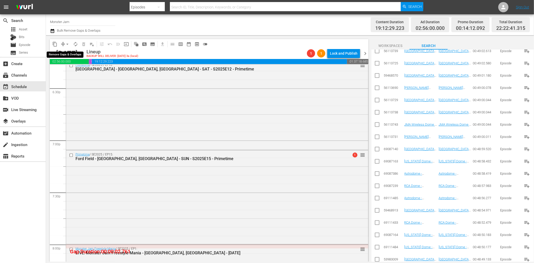
click at [66, 43] on span "arrow_drop_down" at bounding box center [67, 44] width 5 height 5
click at [73, 70] on li "Align to End of Previous Day" at bounding box center [68, 71] width 54 height 8
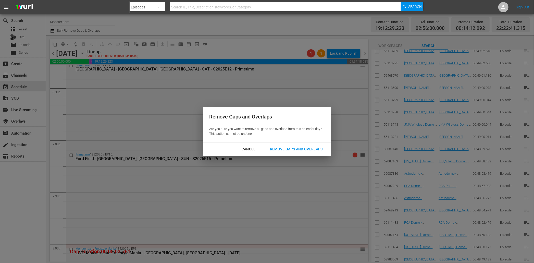
click at [308, 151] on div "Remove Gaps and Overlaps" at bounding box center [296, 149] width 61 height 6
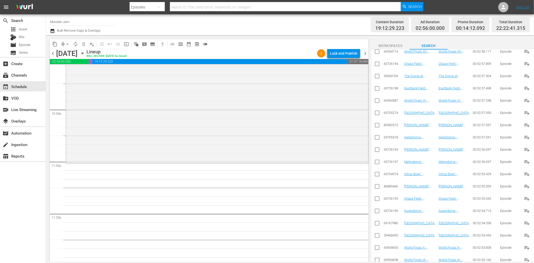
scroll to position [0, 0]
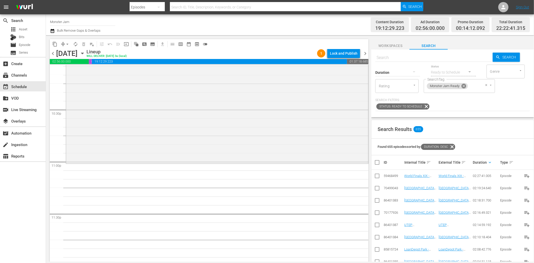
click at [465, 87] on icon at bounding box center [464, 86] width 5 height 5
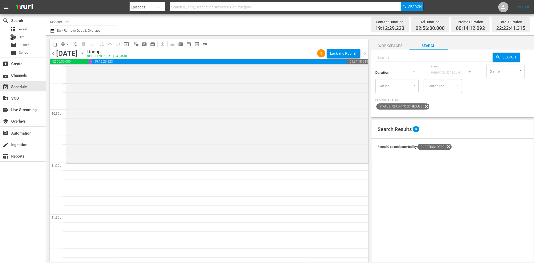
click at [436, 86] on input "SearchTag" at bounding box center [435, 85] width 19 height 9
type input "primetime"
click at [435, 100] on span "Monster Jam Primetime" at bounding box center [443, 103] width 30 height 11
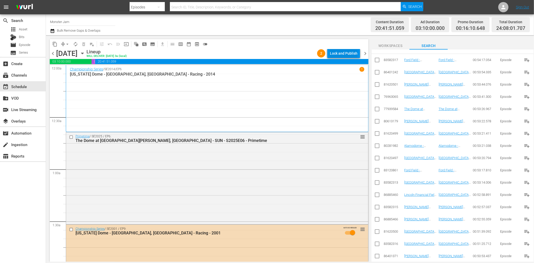
click at [344, 52] on div "Lock and Publish" at bounding box center [344, 53] width 28 height 9
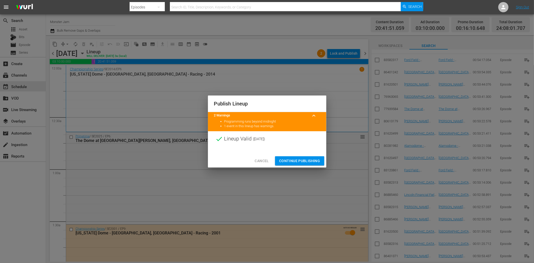
click at [307, 159] on span "Continue Publishing" at bounding box center [299, 161] width 41 height 6
